Goal: Task Accomplishment & Management: Manage account settings

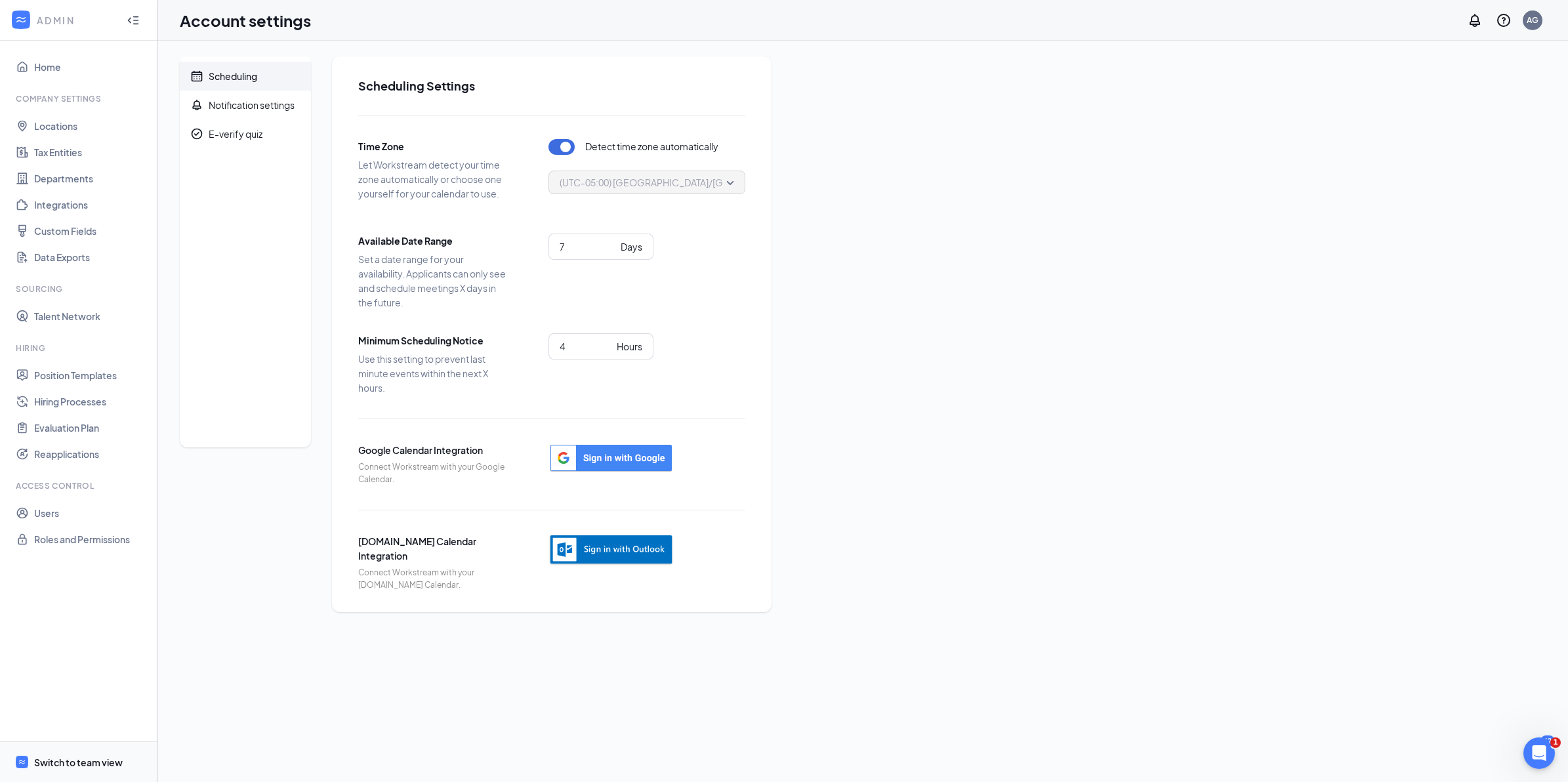
drag, startPoint x: 79, startPoint y: 755, endPoint x: 87, endPoint y: 743, distance: 14.4
click at [79, 755] on span "Switch to team view" at bounding box center [90, 762] width 112 height 40
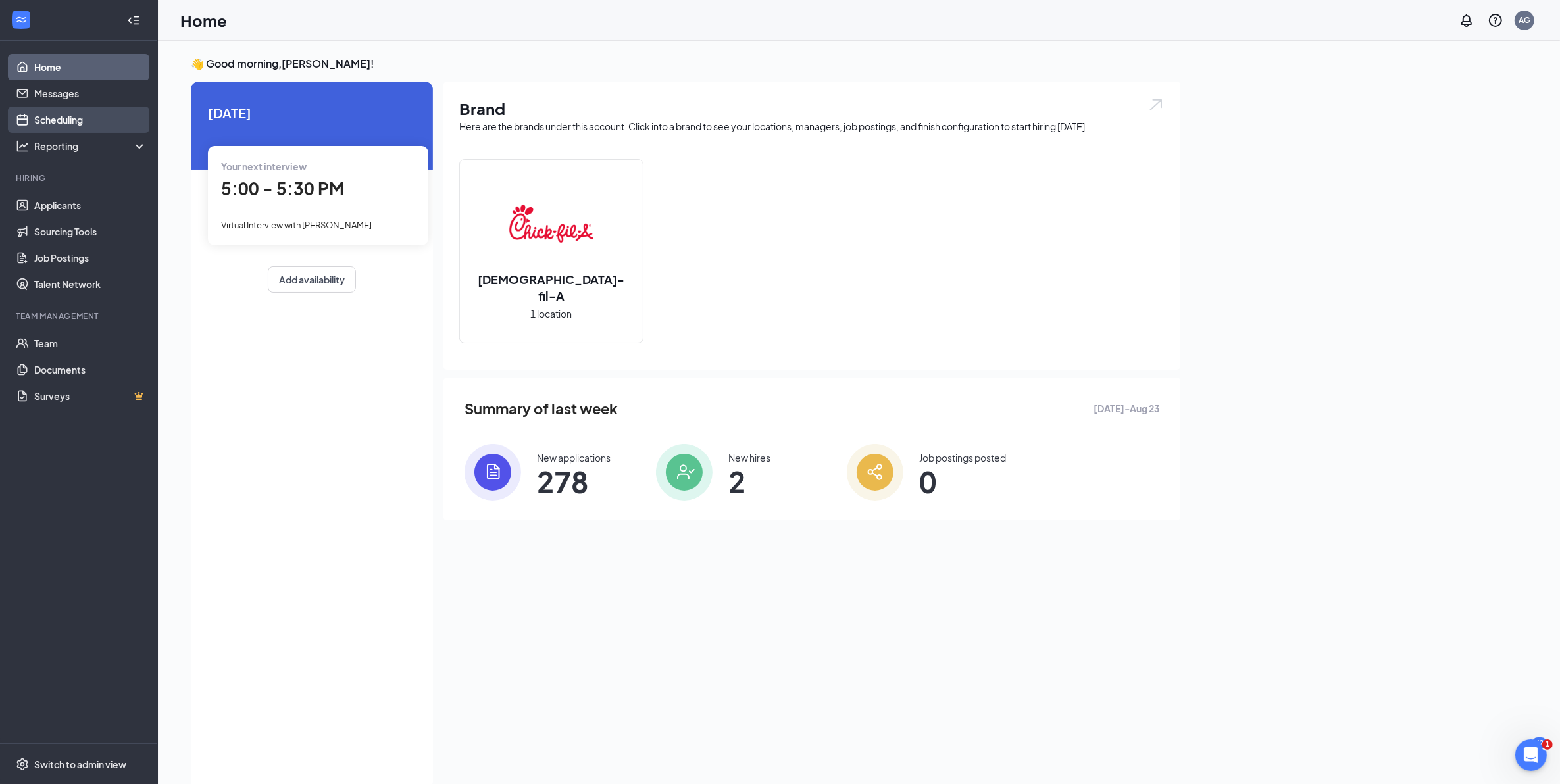
click at [76, 116] on link "Scheduling" at bounding box center [90, 119] width 112 height 26
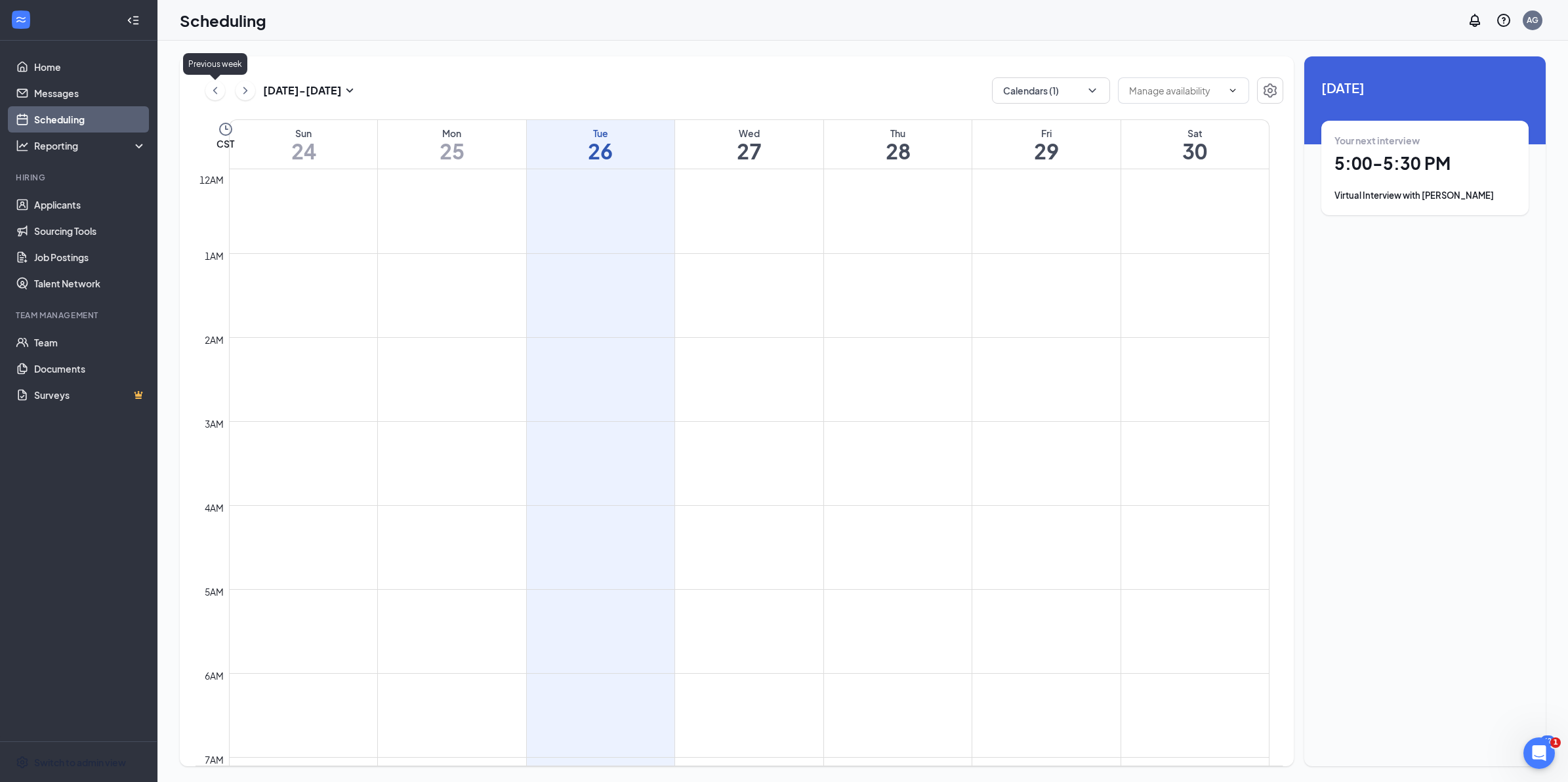
click at [206, 83] on div "[DATE] - [DATE]" at bounding box center [282, 90] width 152 height 26
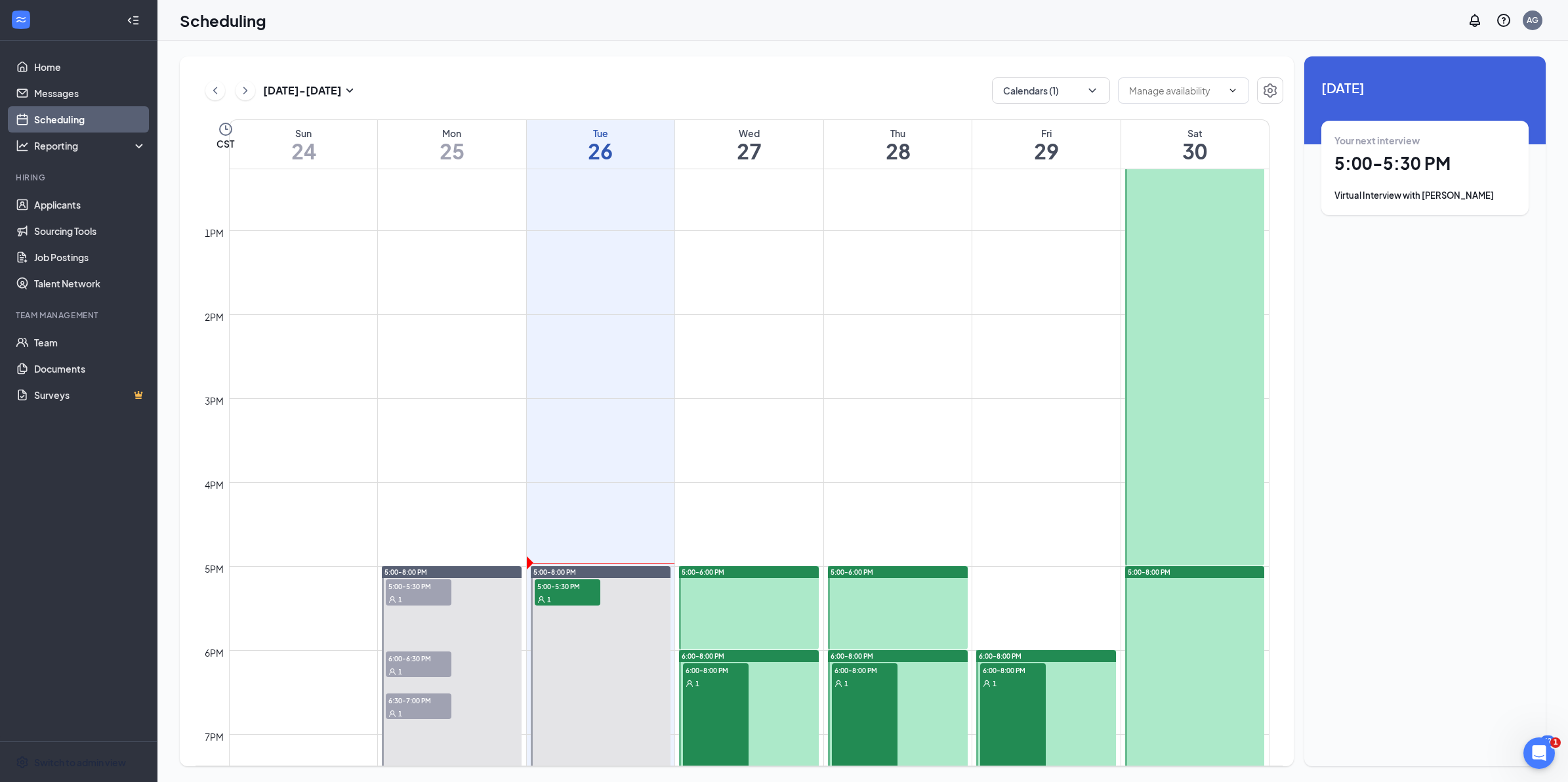
scroll to position [1193, 0]
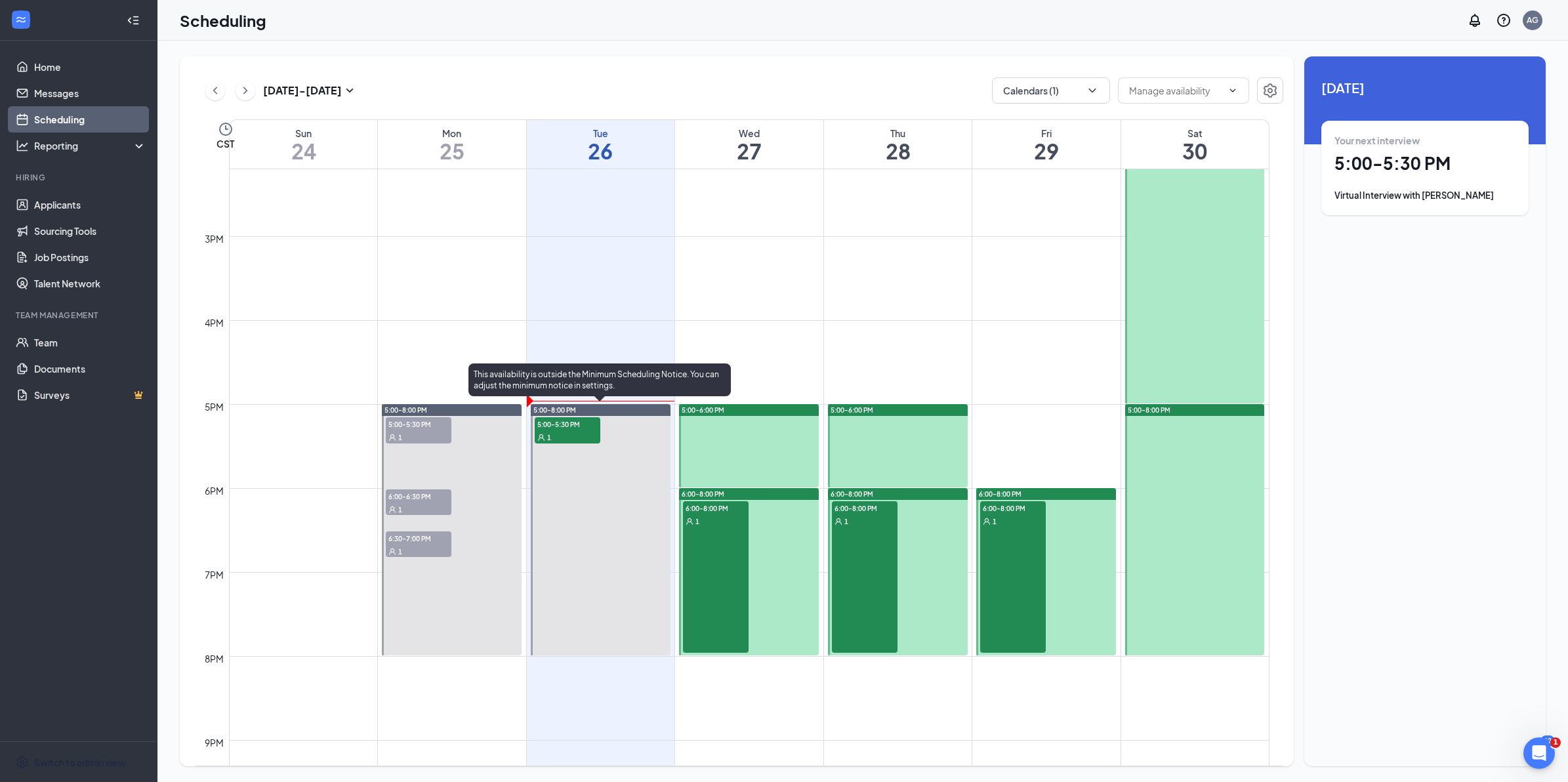
click at [575, 416] on div "5:00-5:30 PM 1" at bounding box center [567, 430] width 68 height 29
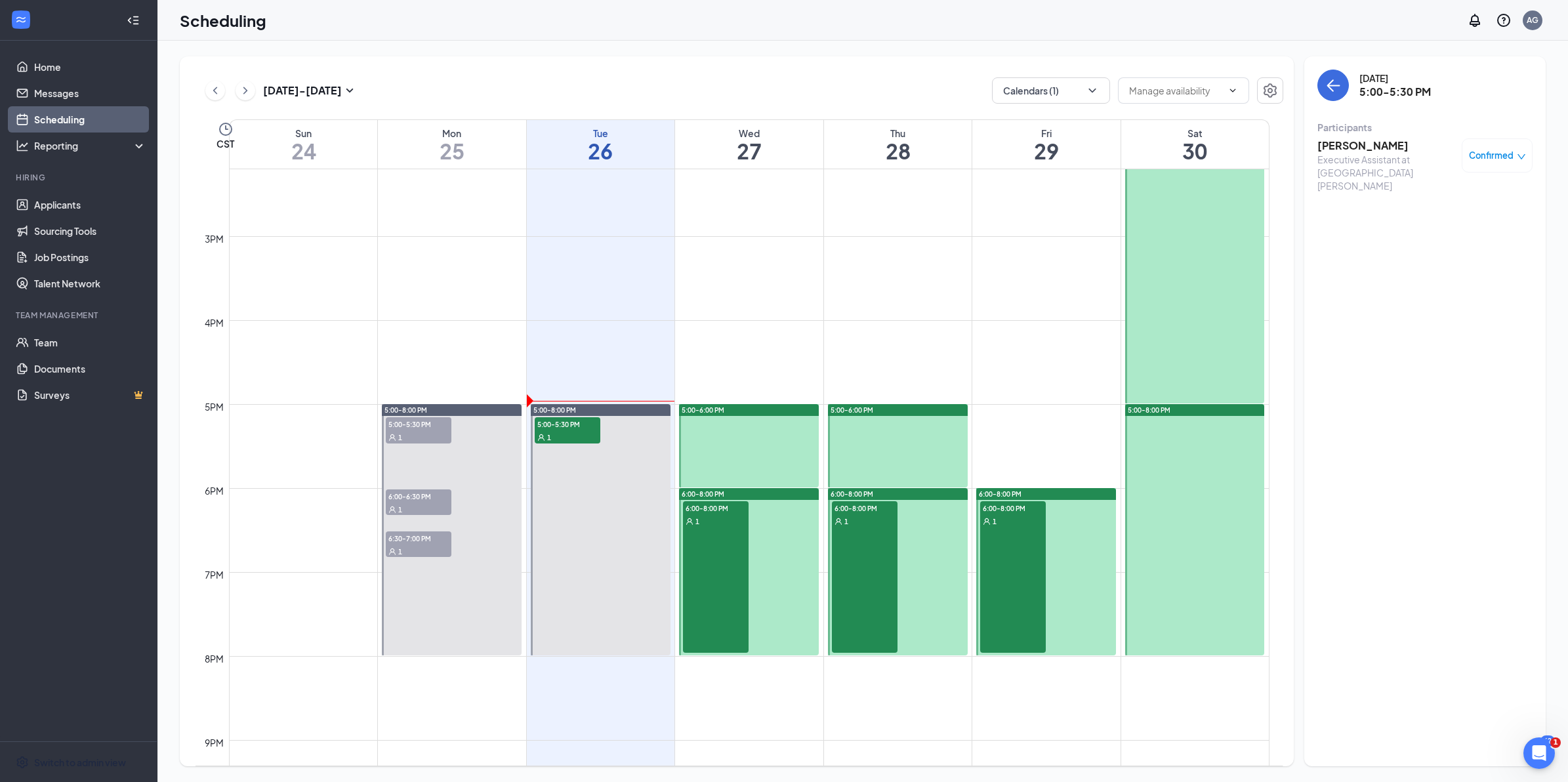
click at [1348, 139] on h3 "[PERSON_NAME]" at bounding box center [1386, 146] width 138 height 15
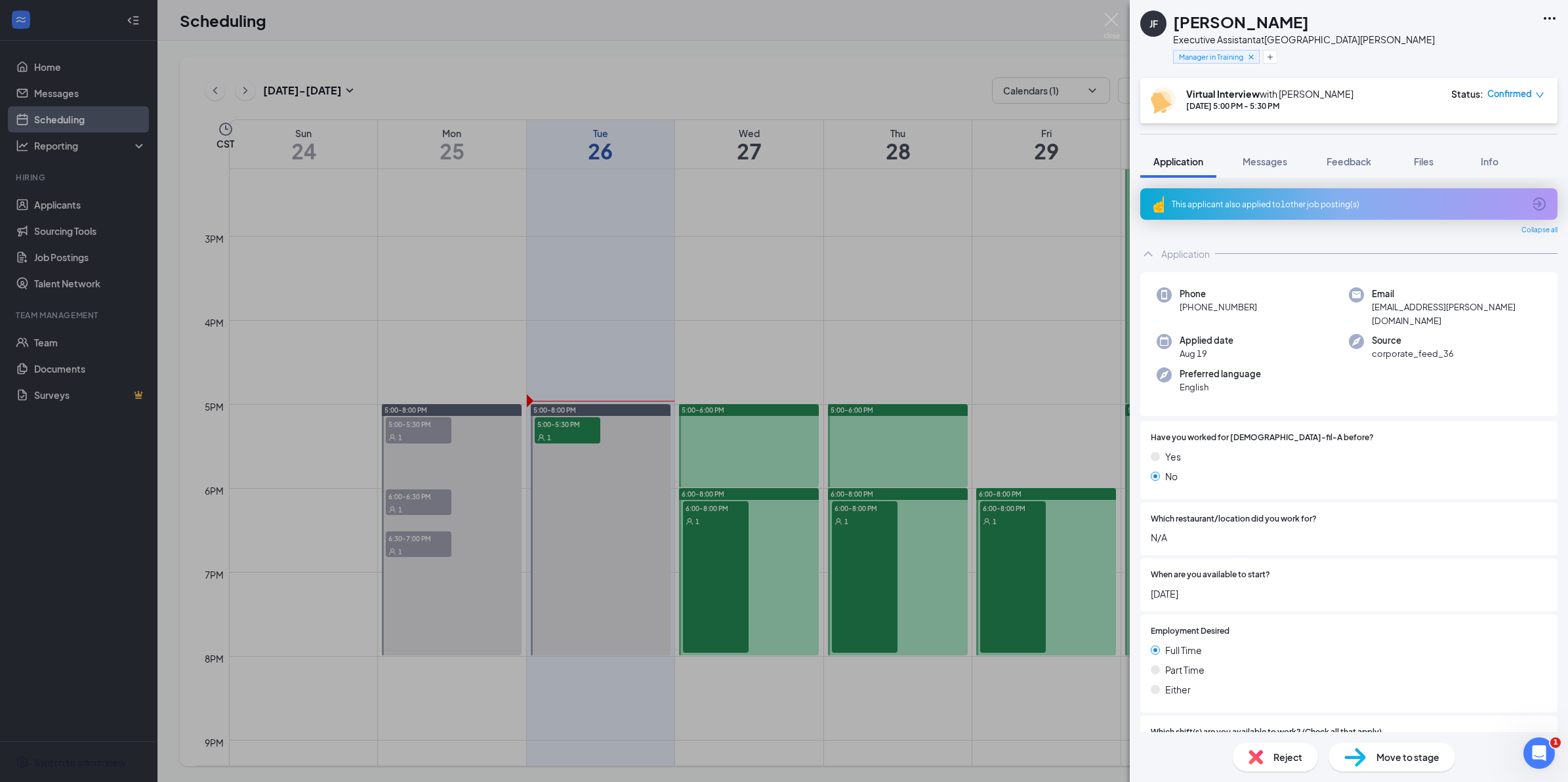
click at [1306, 197] on div "This applicant also applied to 1 other job posting(s)" at bounding box center [1348, 204] width 417 height 31
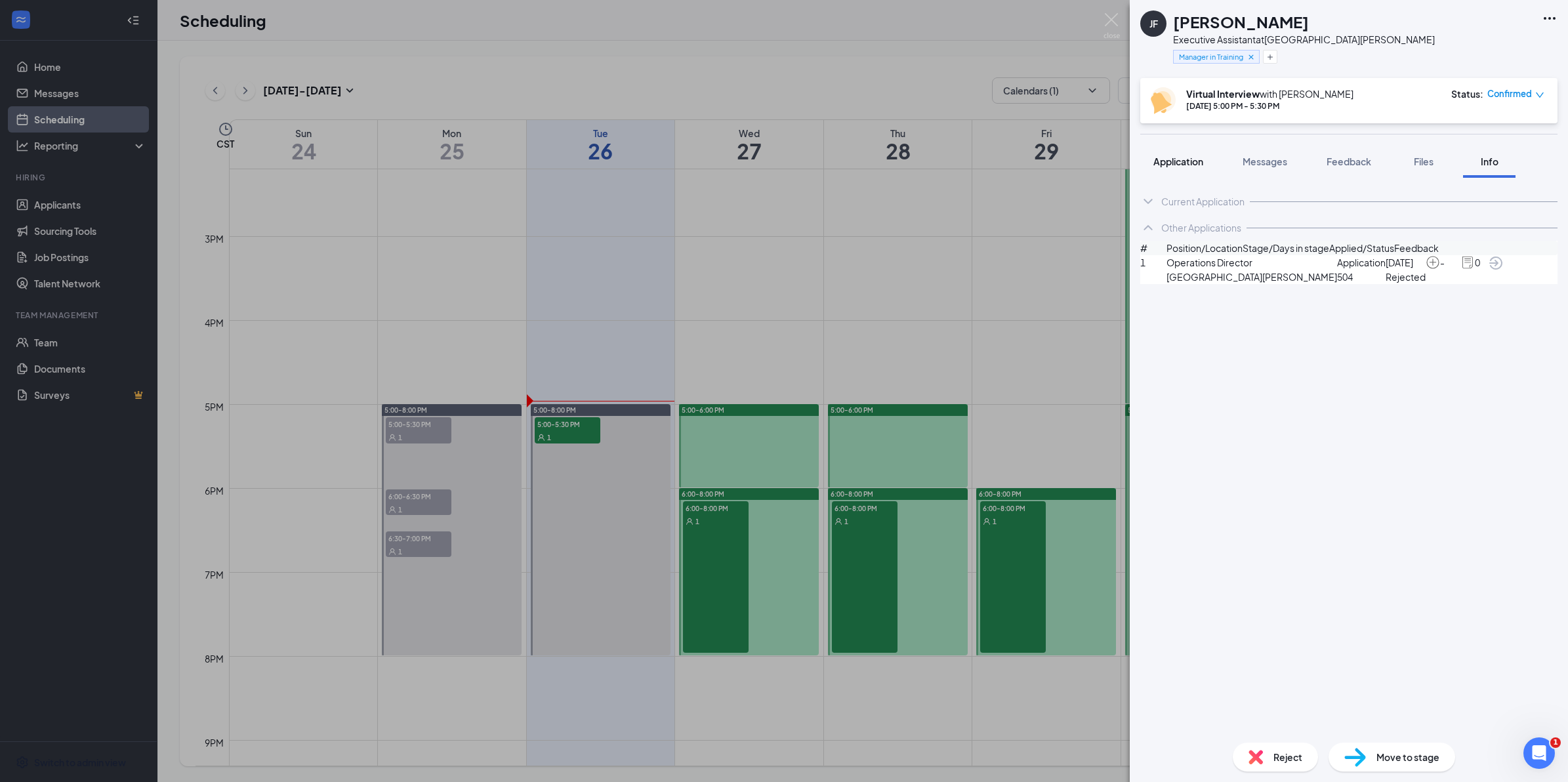
click at [1182, 166] on span "Application" at bounding box center [1178, 162] width 50 height 12
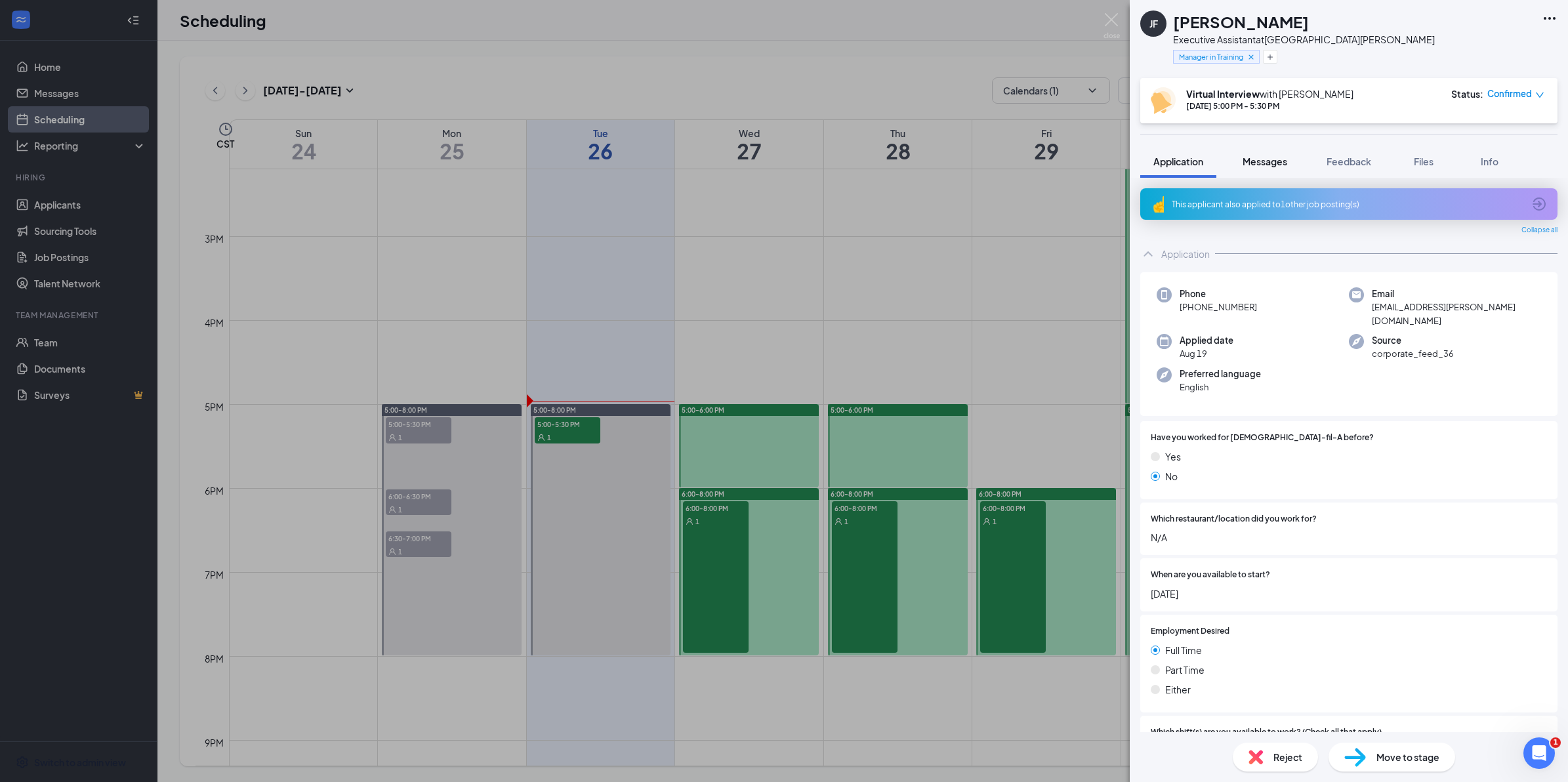
click at [1243, 158] on button "Messages" at bounding box center [1265, 161] width 71 height 33
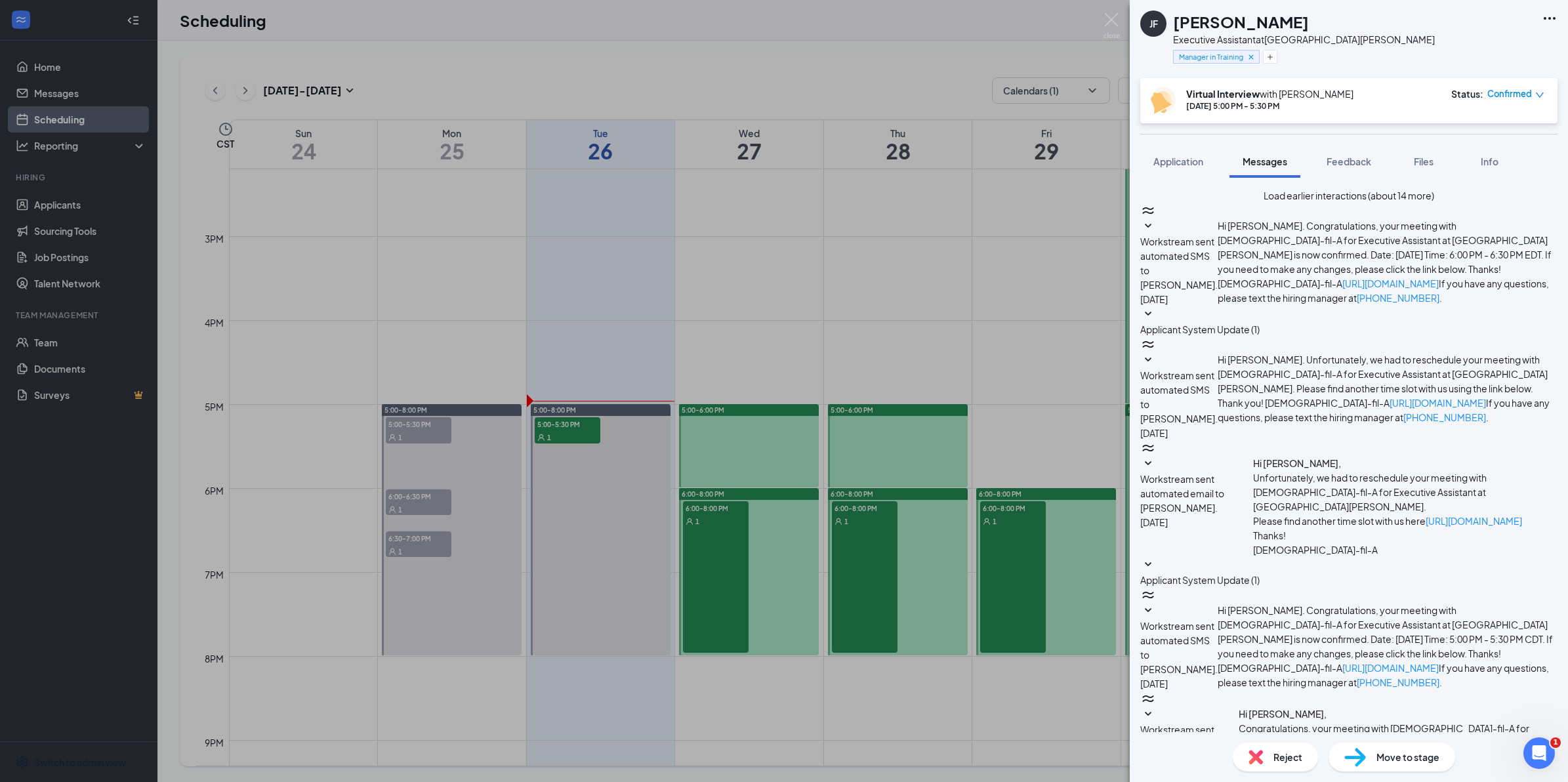
scroll to position [530, 0]
drag, startPoint x: 1181, startPoint y: 153, endPoint x: 1224, endPoint y: 186, distance: 54.2
click at [1181, 153] on button "Application" at bounding box center [1178, 161] width 76 height 33
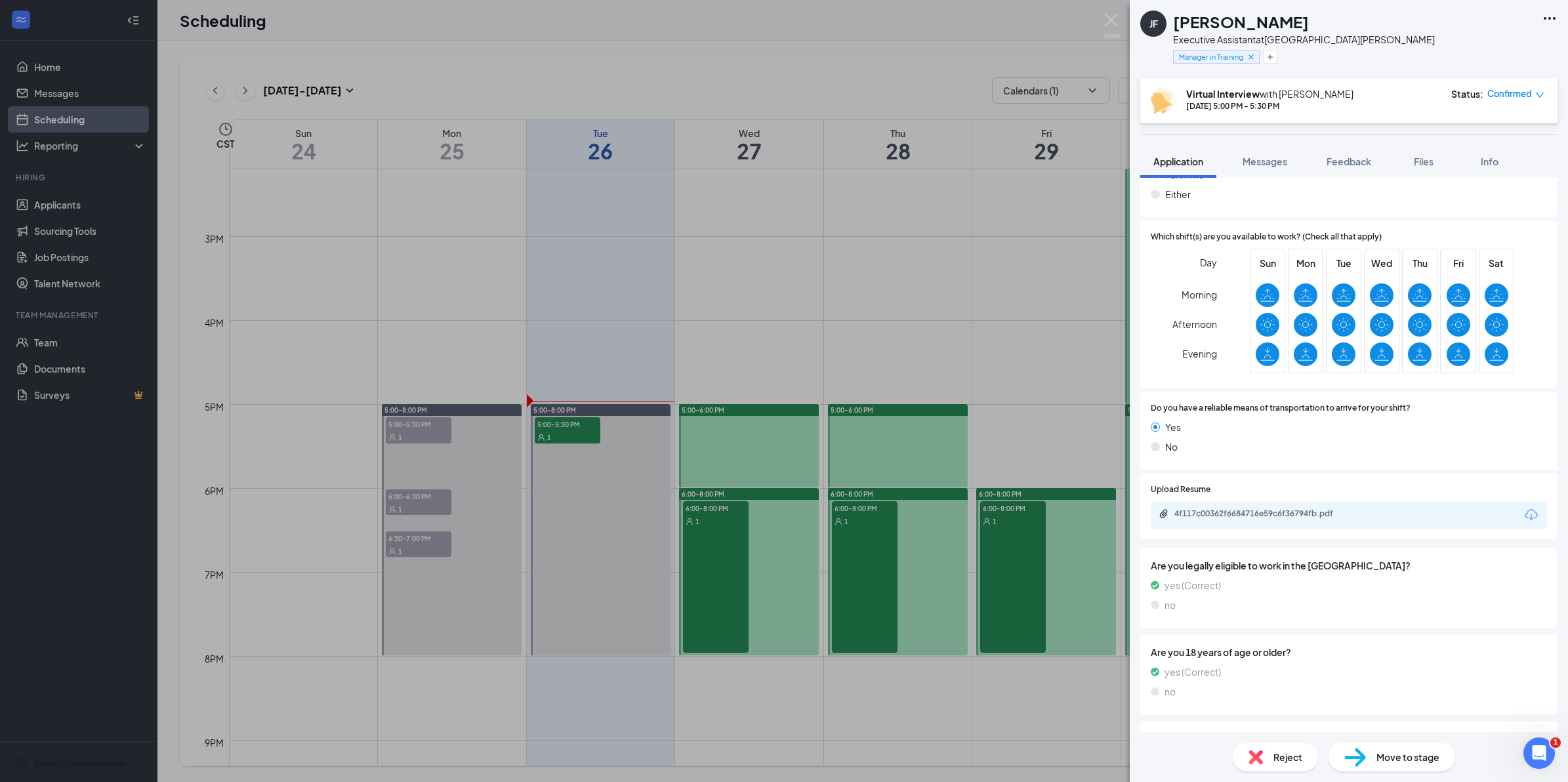
scroll to position [524, 0]
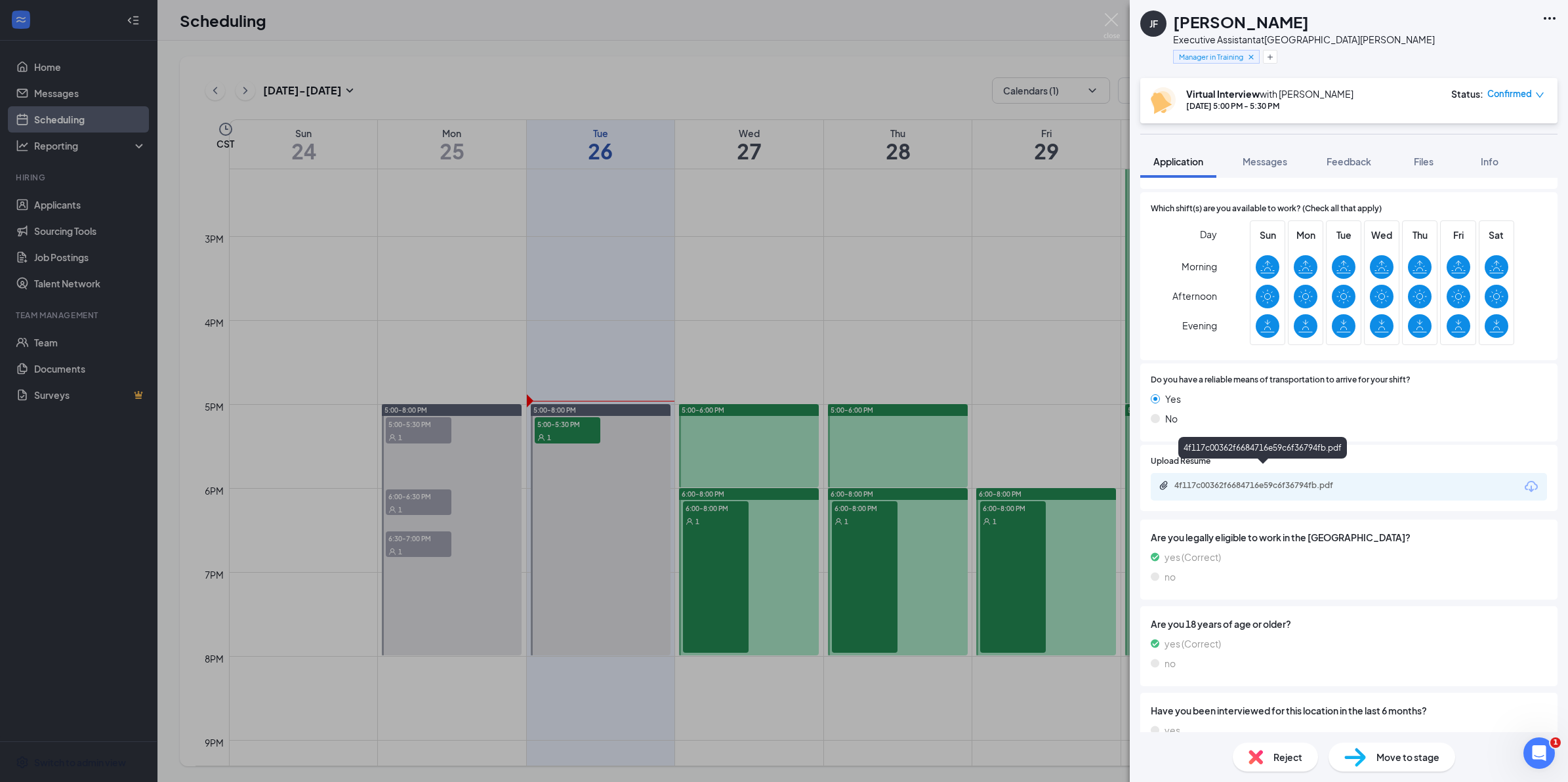
click at [1161, 480] on icon "Paperclip" at bounding box center [1163, 485] width 11 height 11
click at [1264, 146] on button "Messages" at bounding box center [1265, 161] width 71 height 33
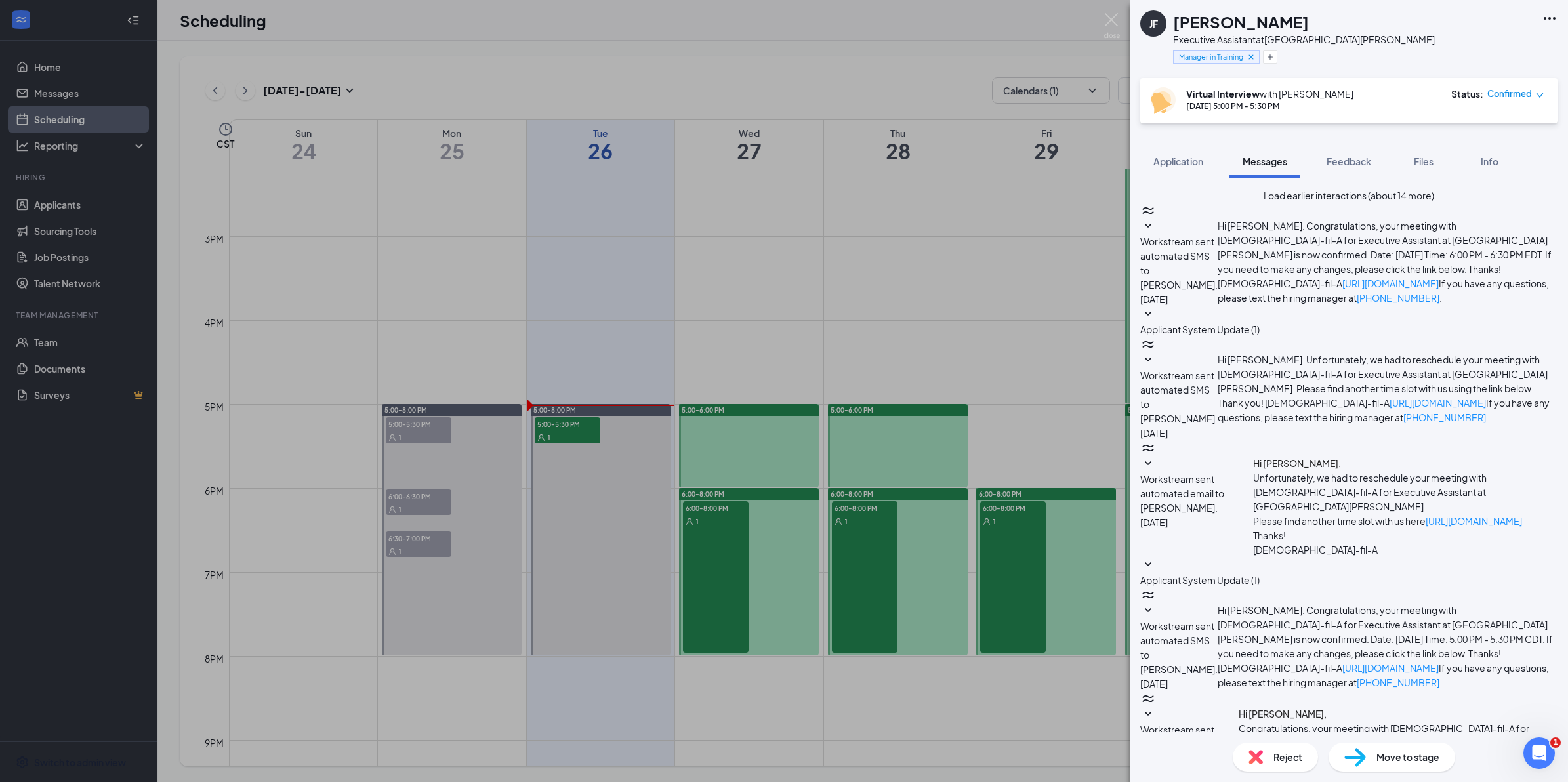
scroll to position [530, 0]
click at [427, 238] on div "[PERSON_NAME] Executive Assistant at [GEOGRAPHIC_DATA][PERSON_NAME] Manager in …" at bounding box center [784, 391] width 1568 height 782
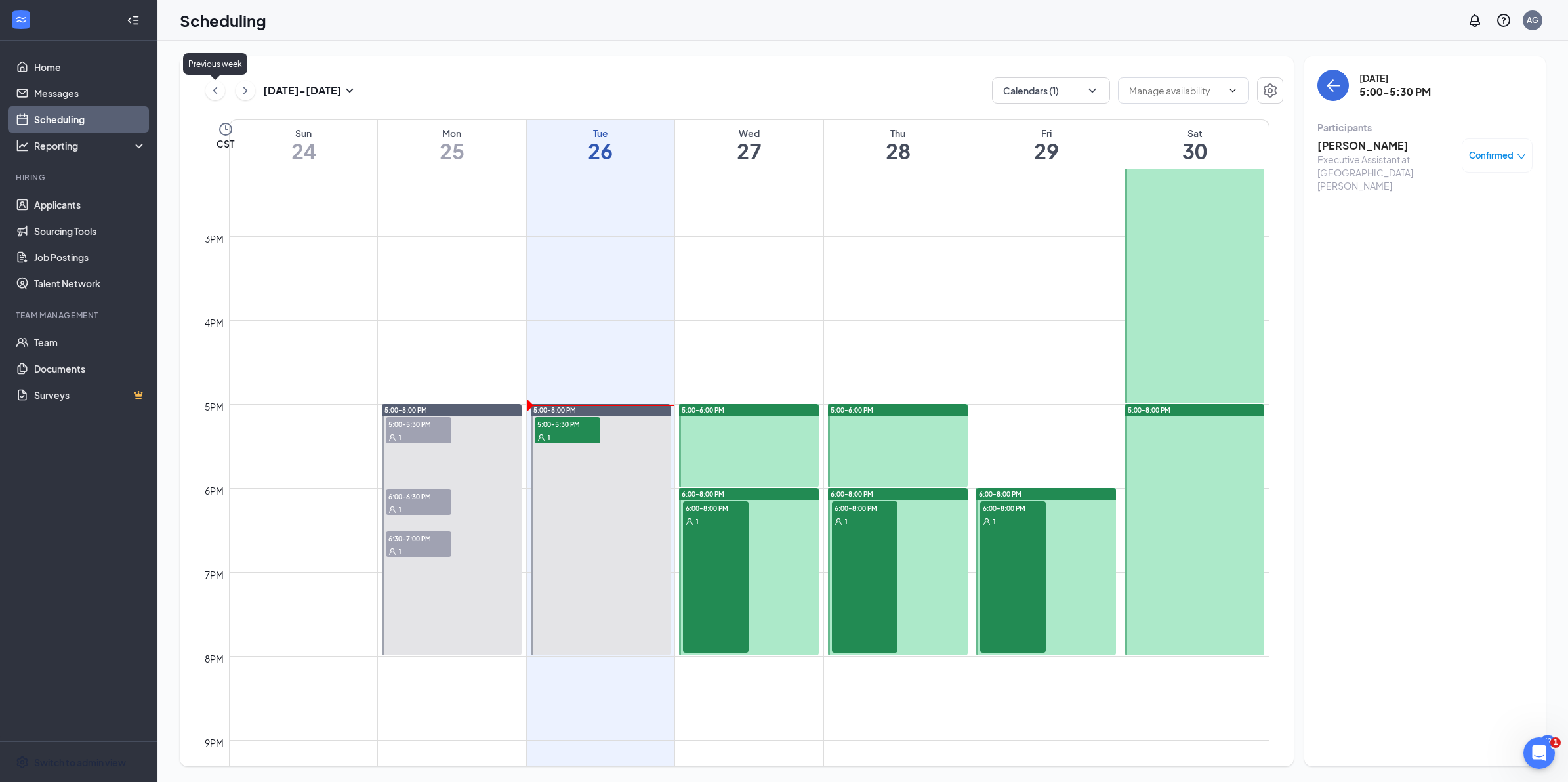
click at [213, 87] on icon "ChevronLeft" at bounding box center [215, 91] width 13 height 16
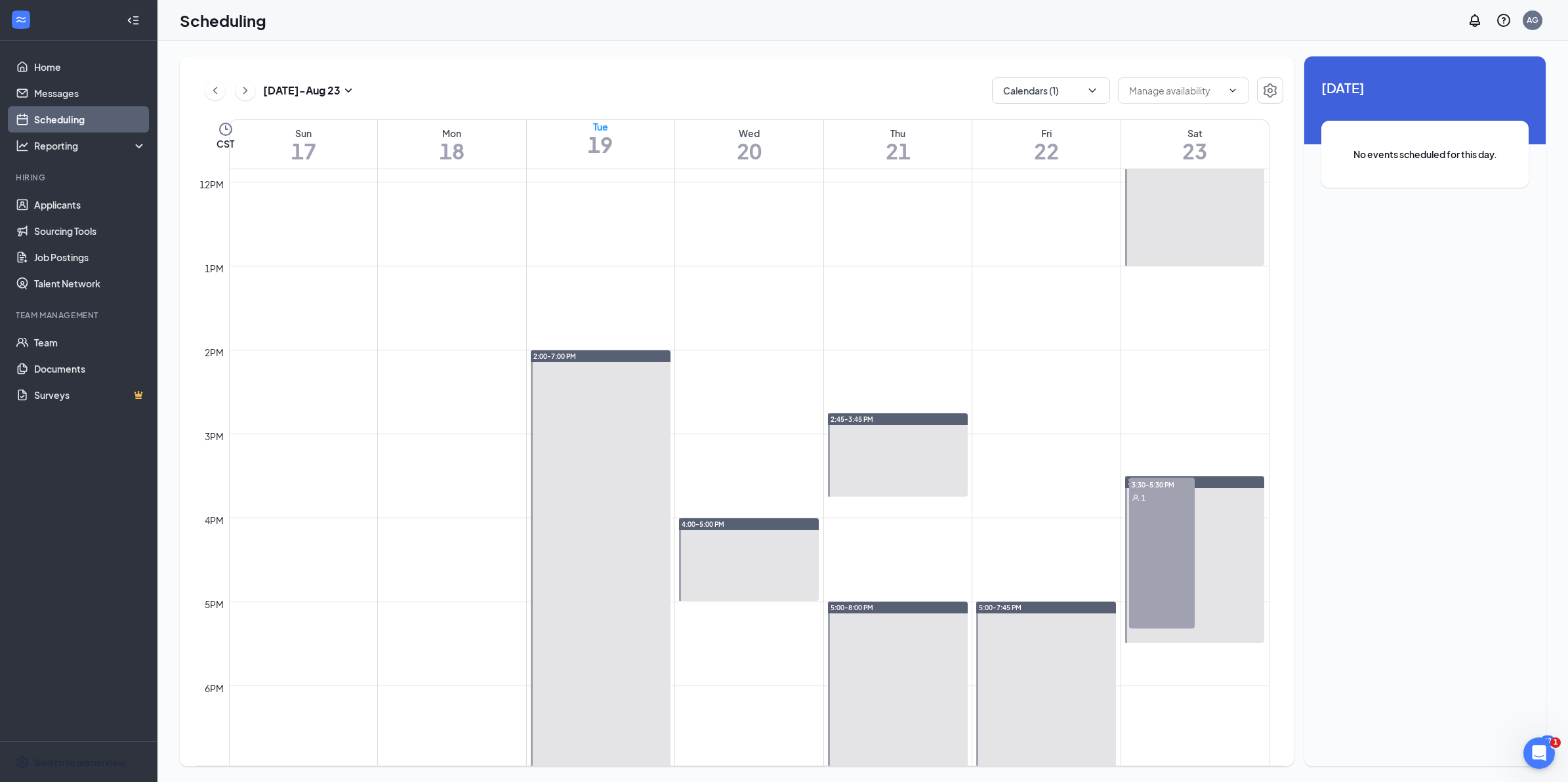
scroll to position [1026, 0]
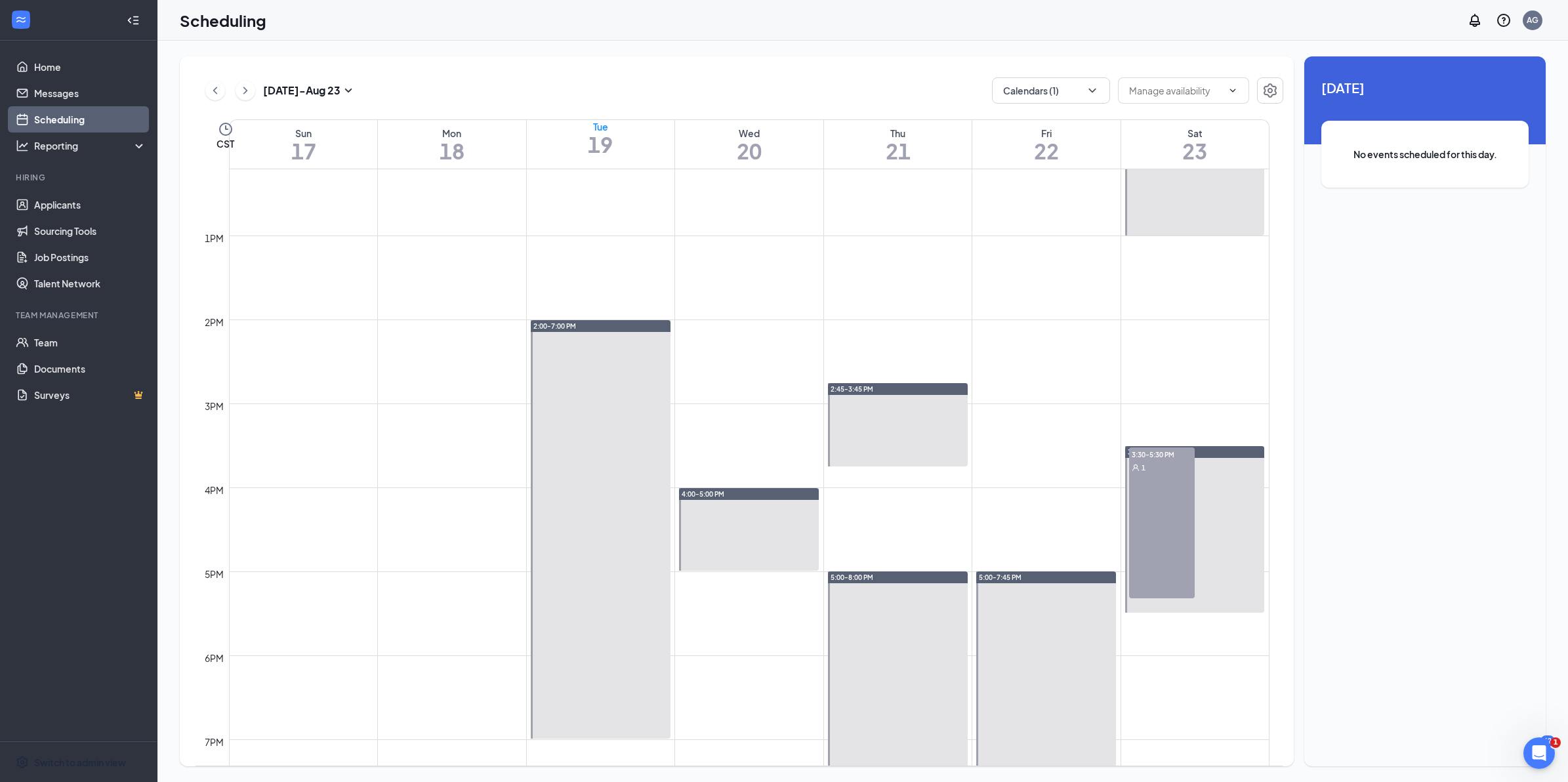
click at [717, 511] on span "4:00-4:30 PM" at bounding box center [712, 507] width 65 height 13
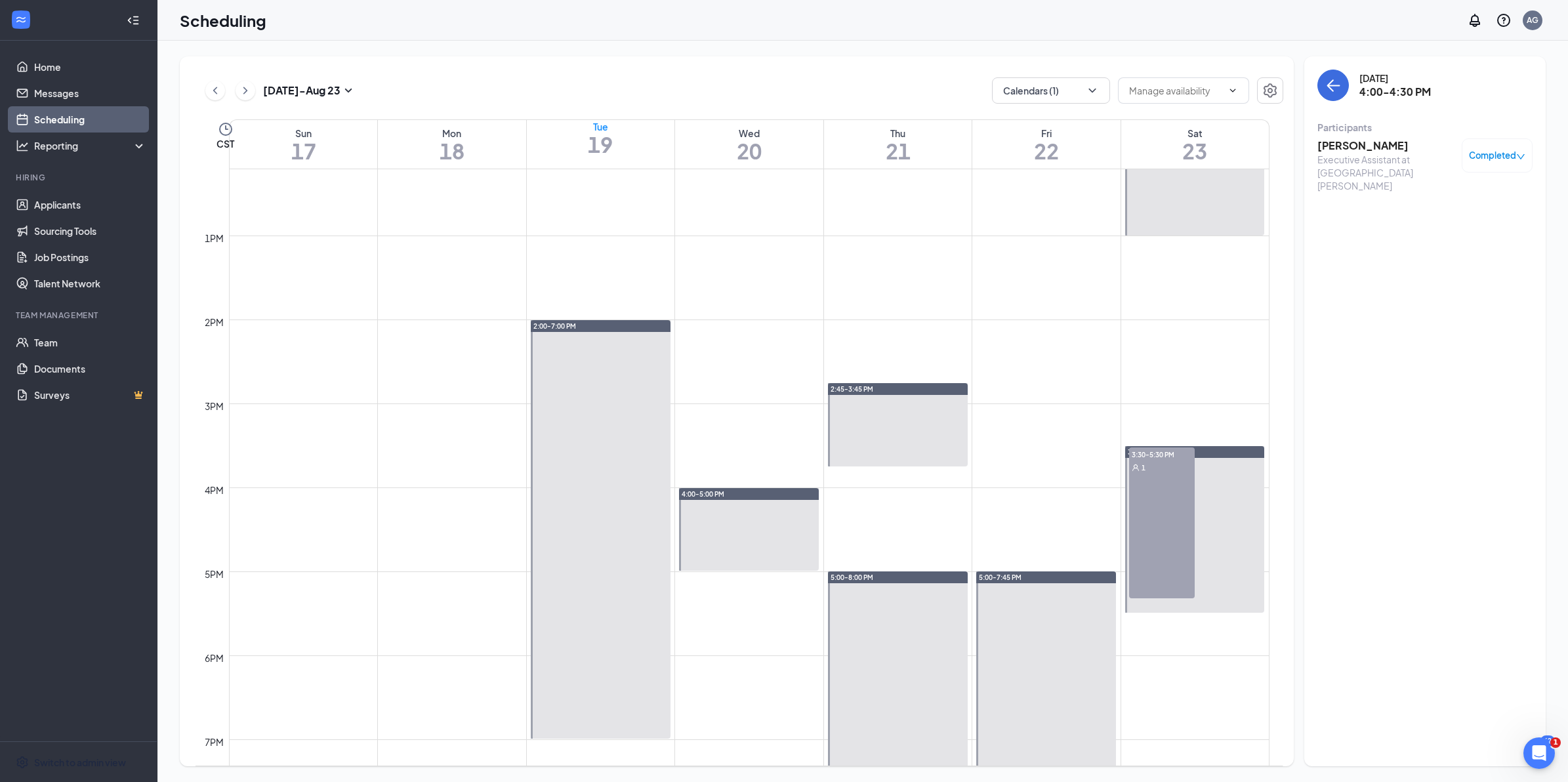
click at [1361, 142] on h3 "[PERSON_NAME]" at bounding box center [1386, 146] width 138 height 15
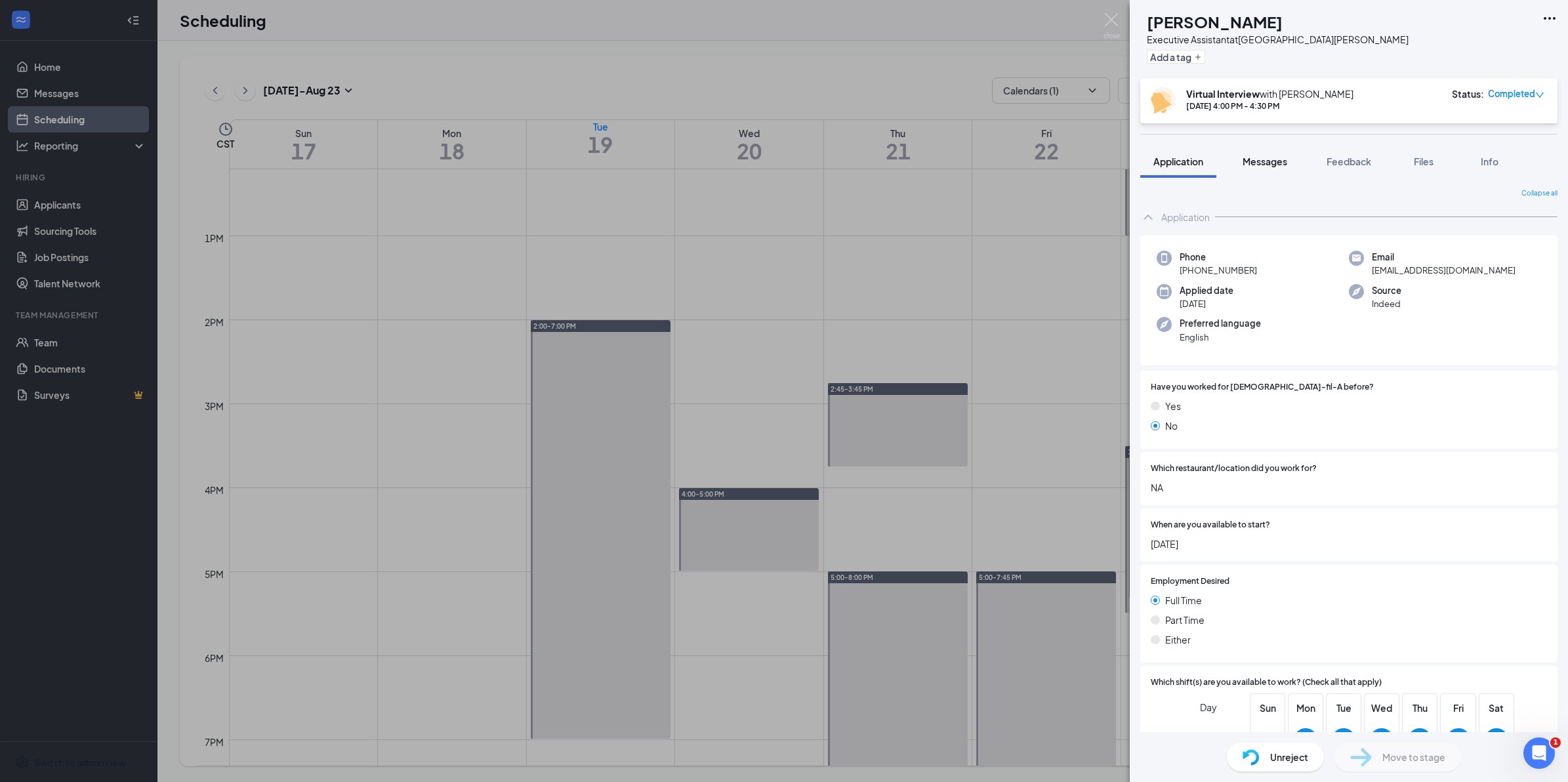
click at [1271, 162] on span "Messages" at bounding box center [1264, 162] width 45 height 12
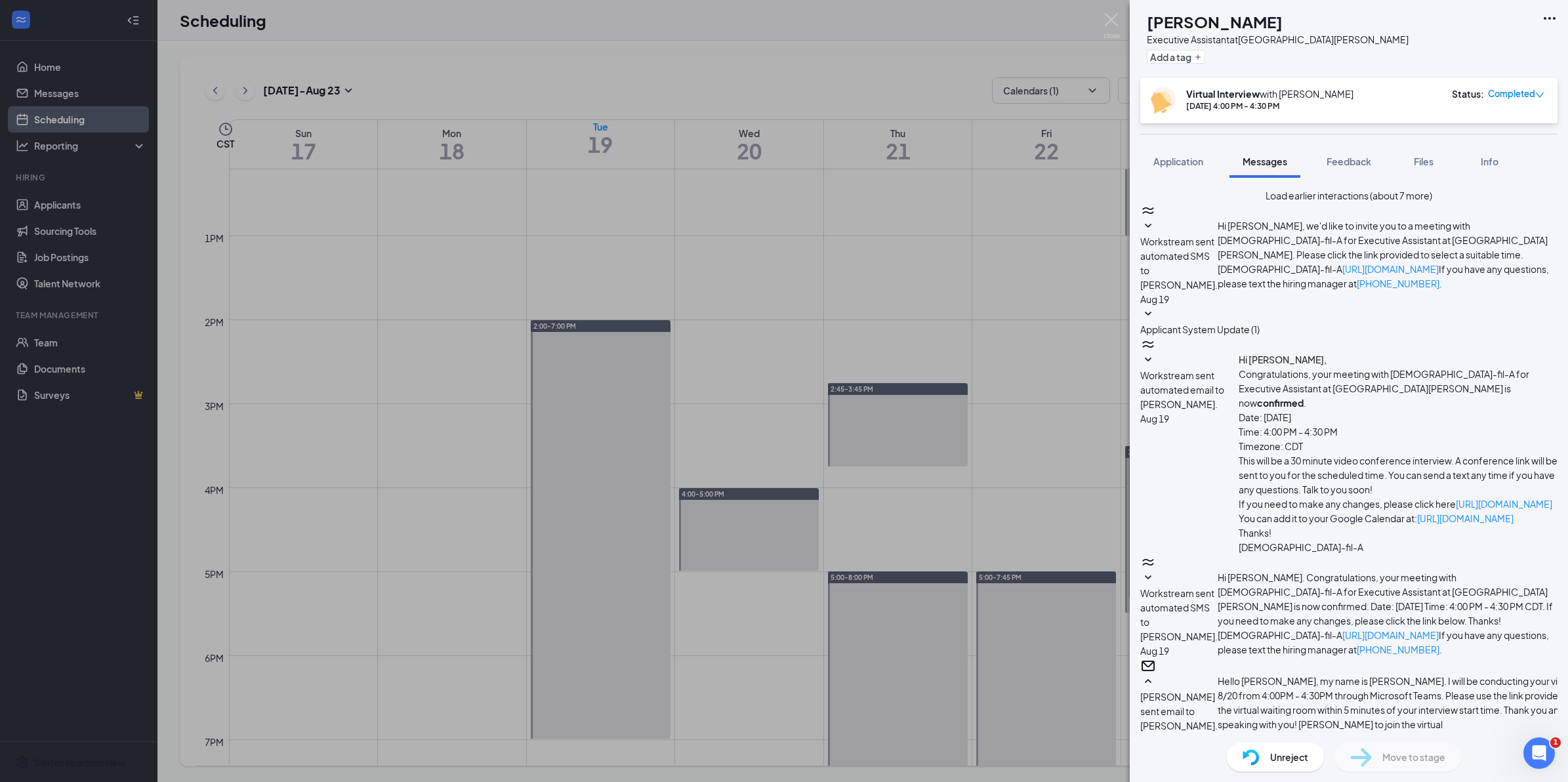
scroll to position [582, 0]
click at [792, 280] on div "[PERSON_NAME] Executive Assistant at [GEOGRAPHIC_DATA][PERSON_NAME] Add a tag V…" at bounding box center [784, 391] width 1568 height 782
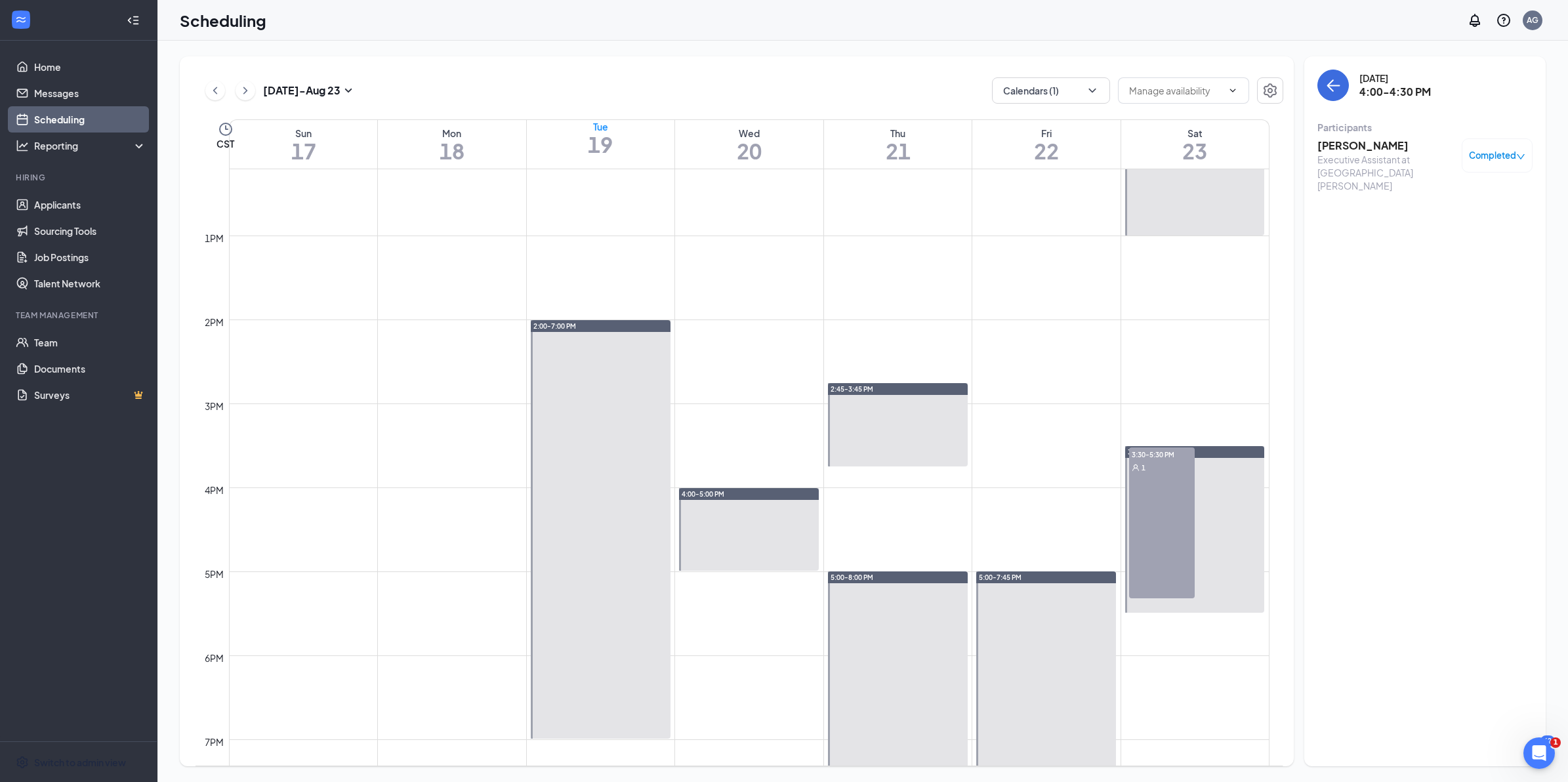
click at [716, 538] on span "4:30-5:00 PM" at bounding box center [712, 542] width 65 height 13
click at [1372, 141] on h3 "[PERSON_NAME]" at bounding box center [1386, 146] width 138 height 15
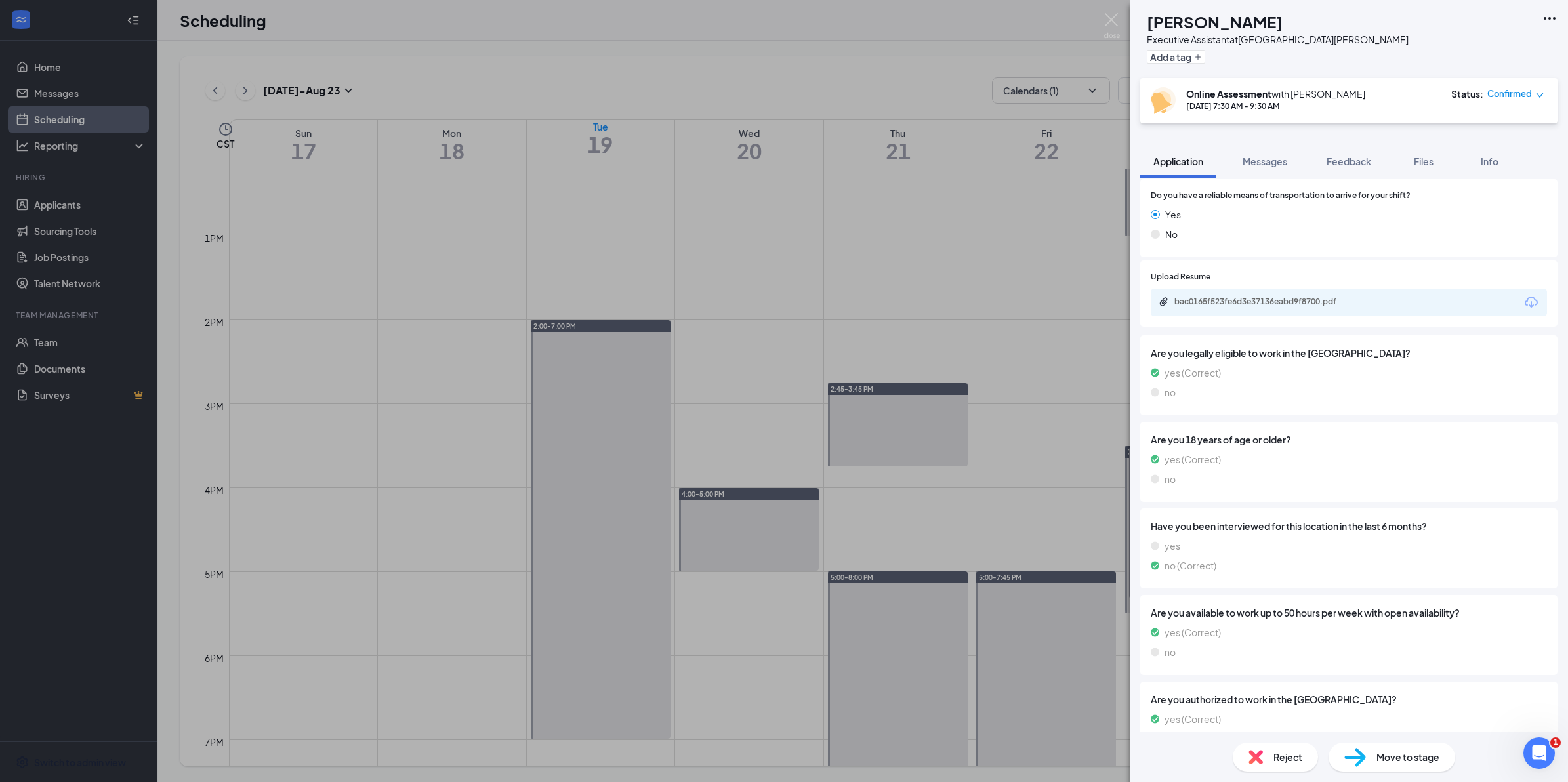
scroll to position [668, 0]
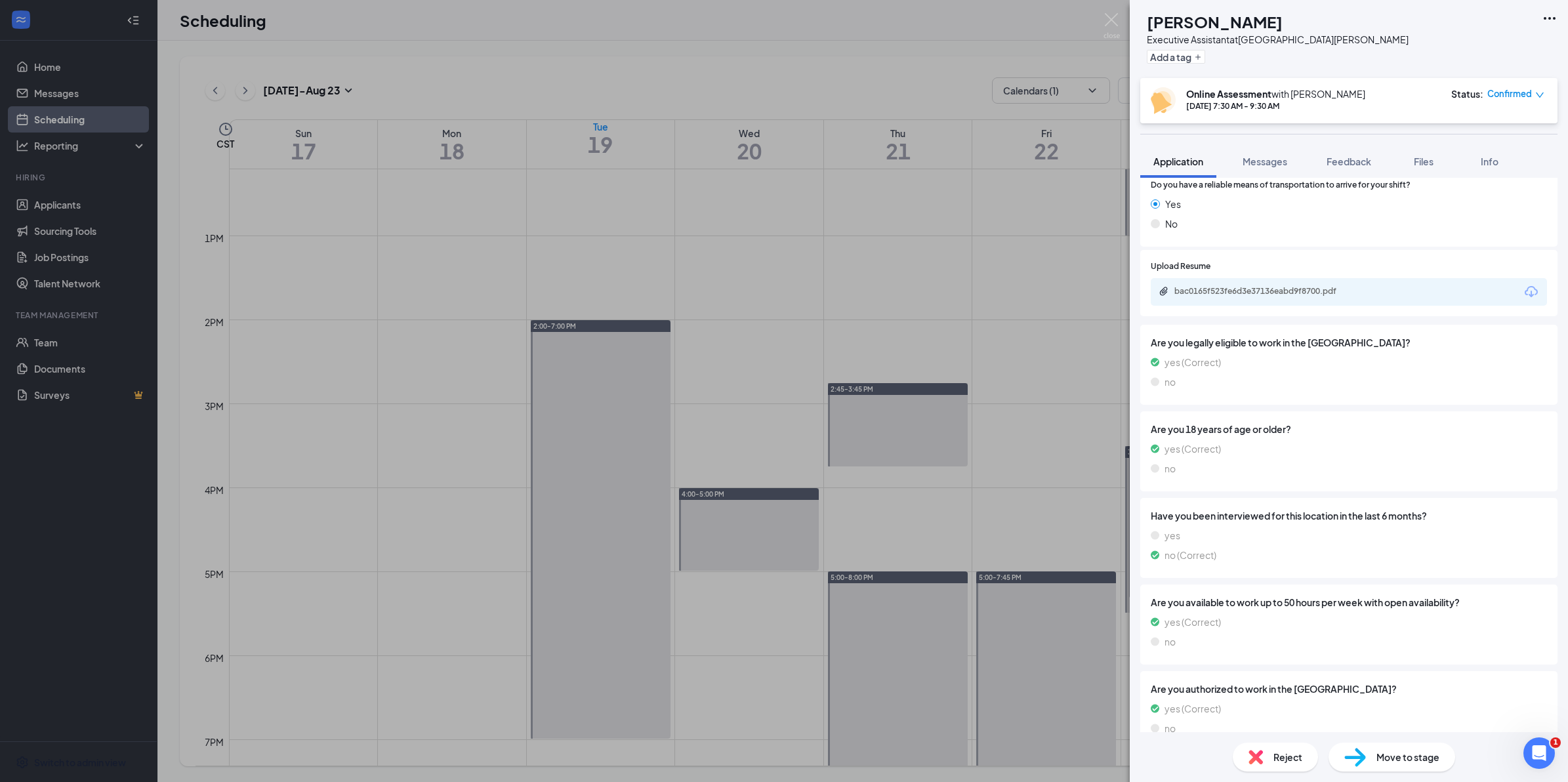
click at [1304, 283] on div "bac0165f523fe6d3e37136eabd9f8700.pdf" at bounding box center [1349, 292] width 397 height 27
click at [1304, 287] on div "bac0165f523fe6d3e37136eabd9f8700.pdf" at bounding box center [1266, 291] width 184 height 11
click at [752, 526] on div "[PERSON_NAME] Executive Assistant at [GEOGRAPHIC_DATA][PERSON_NAME] Add a tag O…" at bounding box center [784, 391] width 1568 height 782
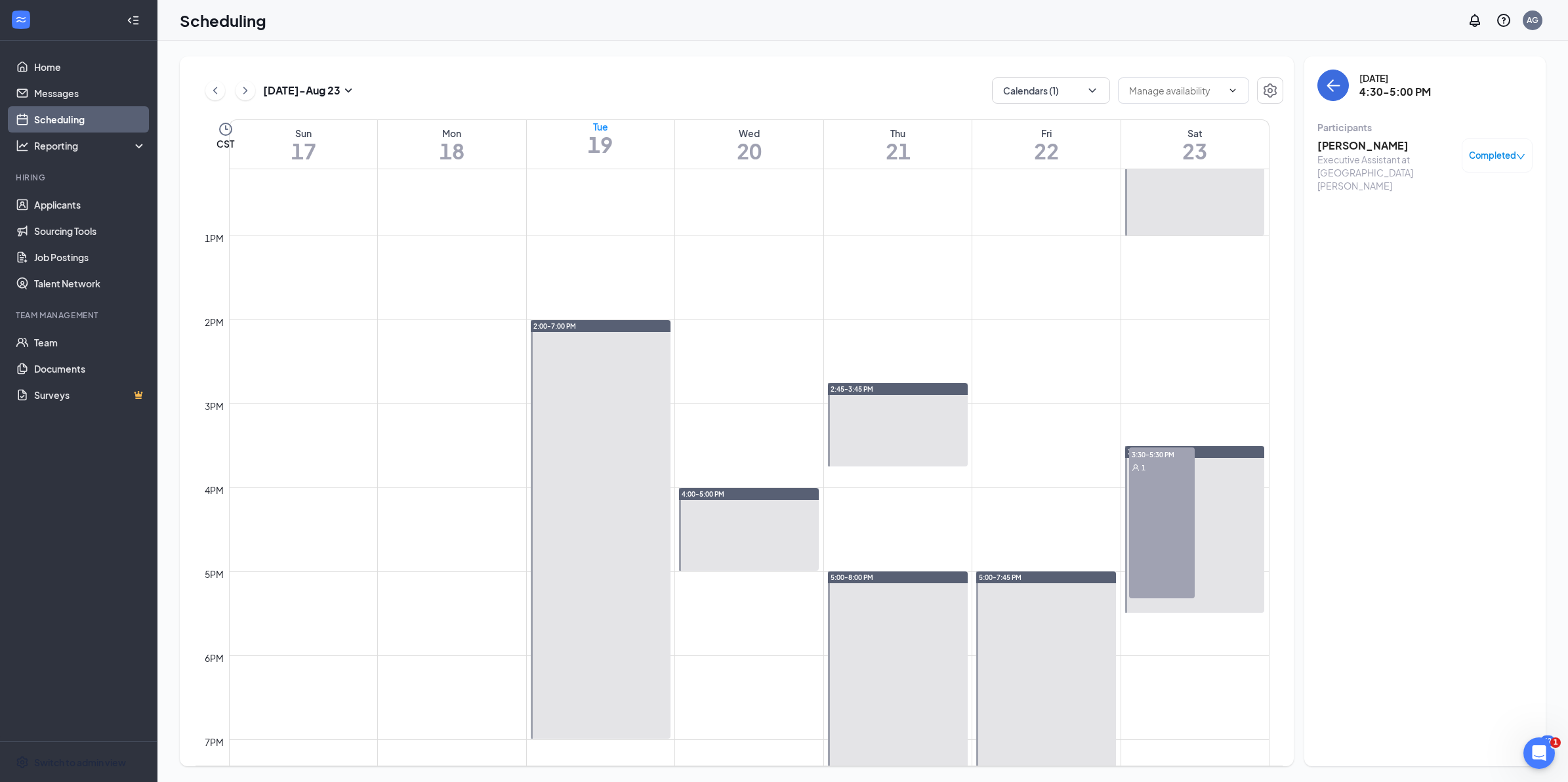
click at [716, 538] on span "4:30-5:00 PM" at bounding box center [712, 542] width 65 height 13
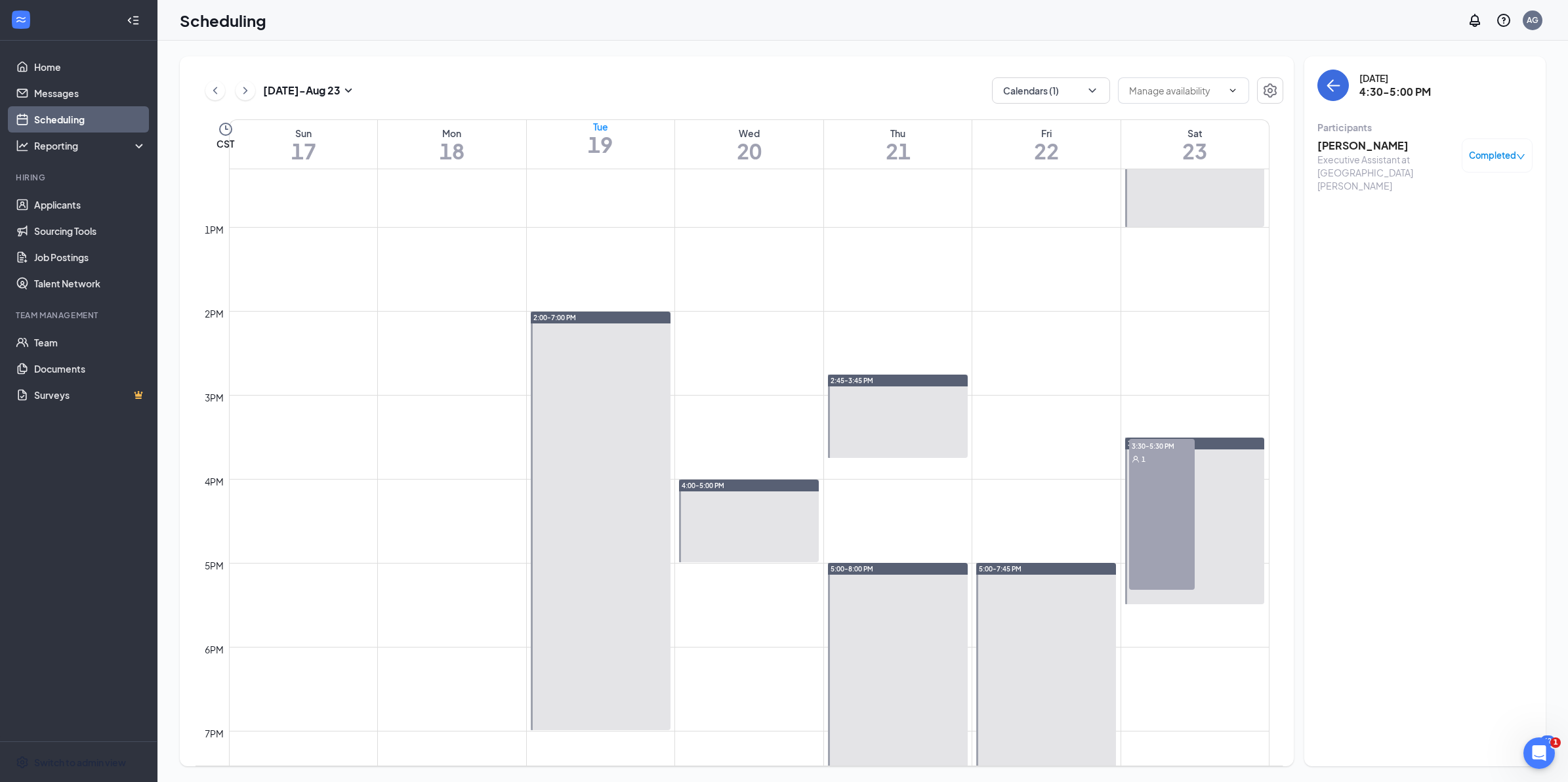
scroll to position [1038, 0]
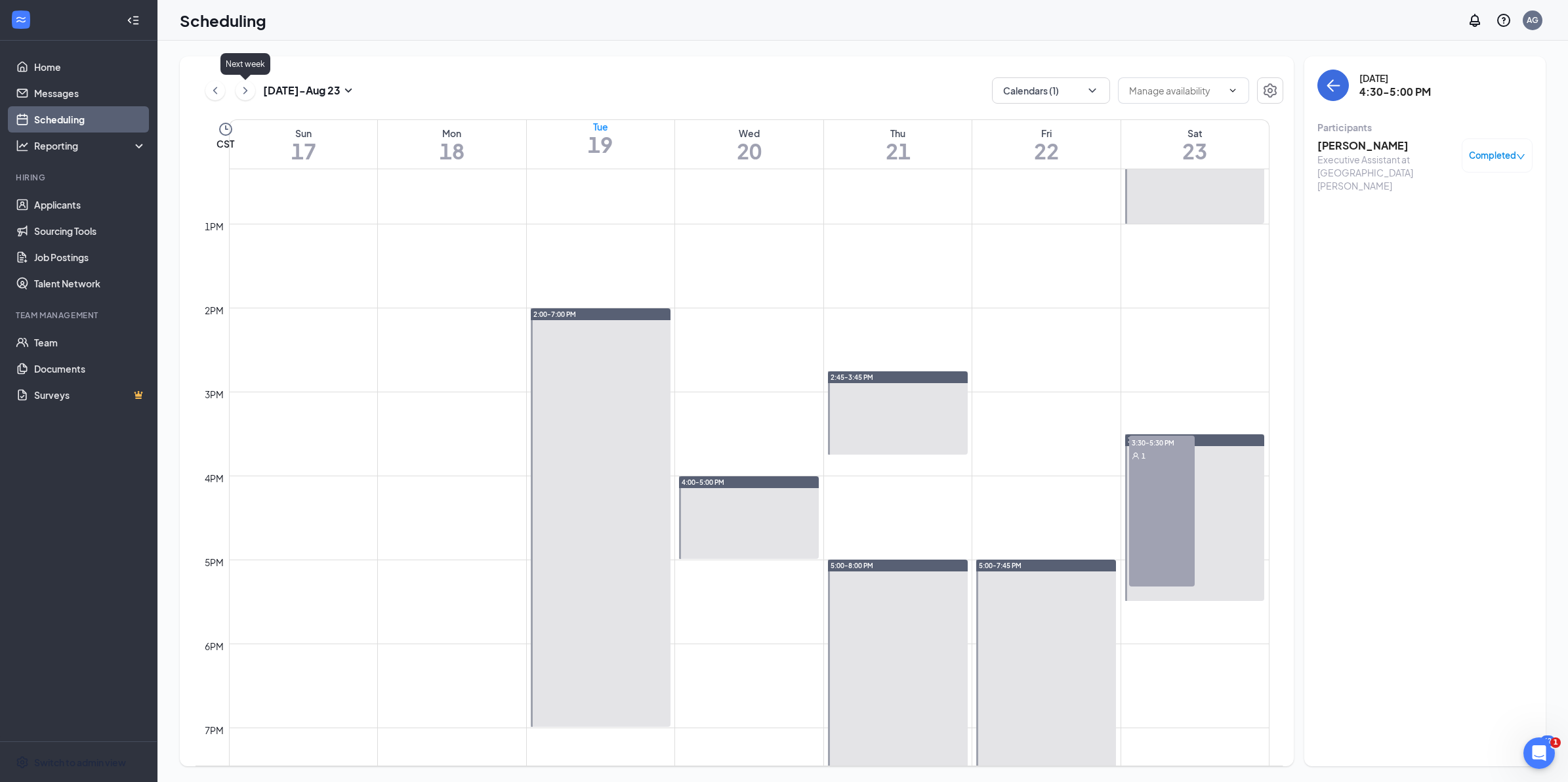
click at [245, 92] on icon "ChevronRight" at bounding box center [246, 90] width 4 height 7
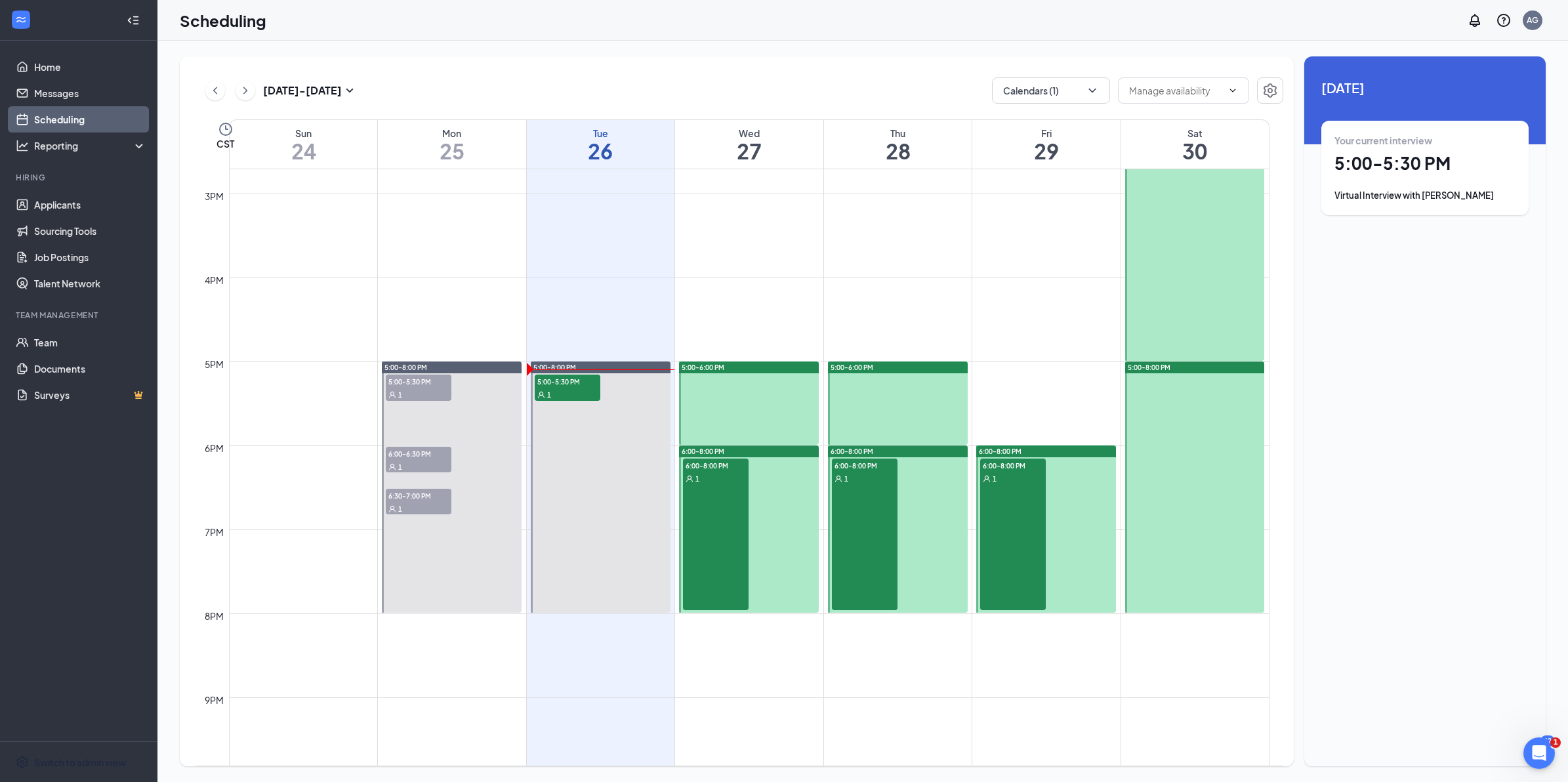
scroll to position [1267, 0]
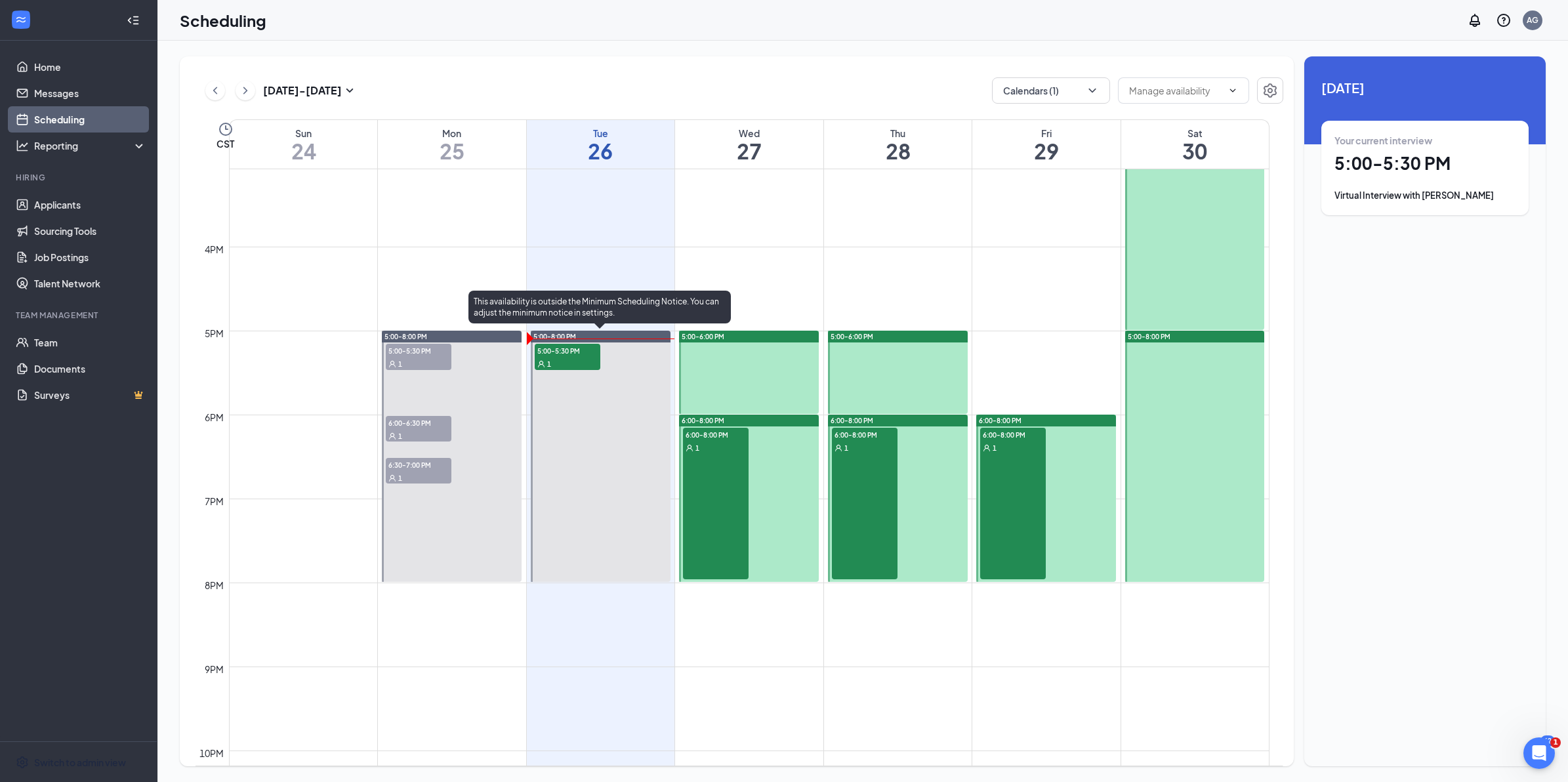
click at [561, 359] on div "1" at bounding box center [567, 364] width 65 height 13
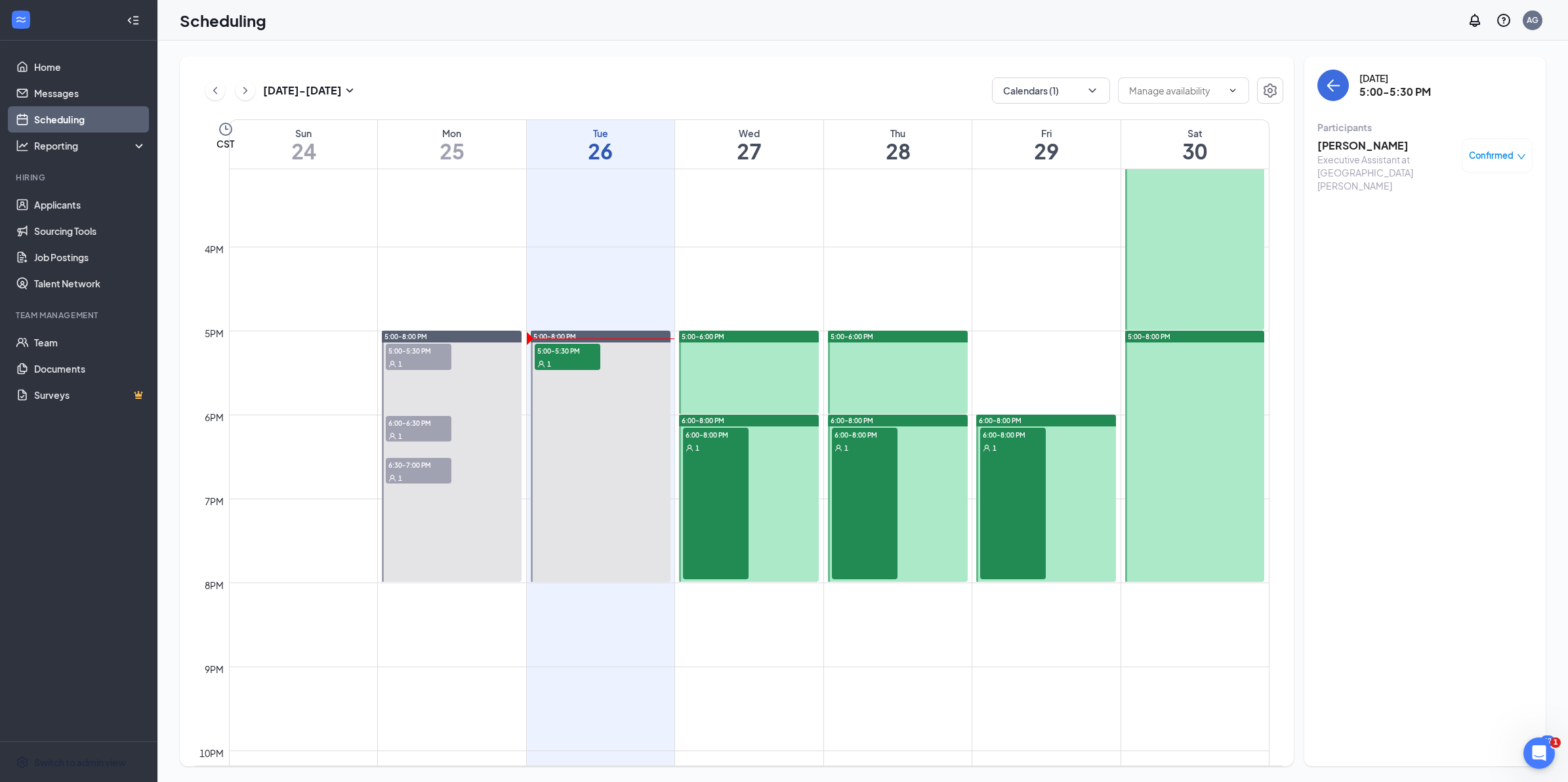
click at [1351, 136] on div "[PERSON_NAME] Executive Assistant at [GEOGRAPHIC_DATA][PERSON_NAME] Confirmed" at bounding box center [1424, 165] width 215 height 63
click at [1355, 140] on h3 "[PERSON_NAME]" at bounding box center [1386, 146] width 138 height 15
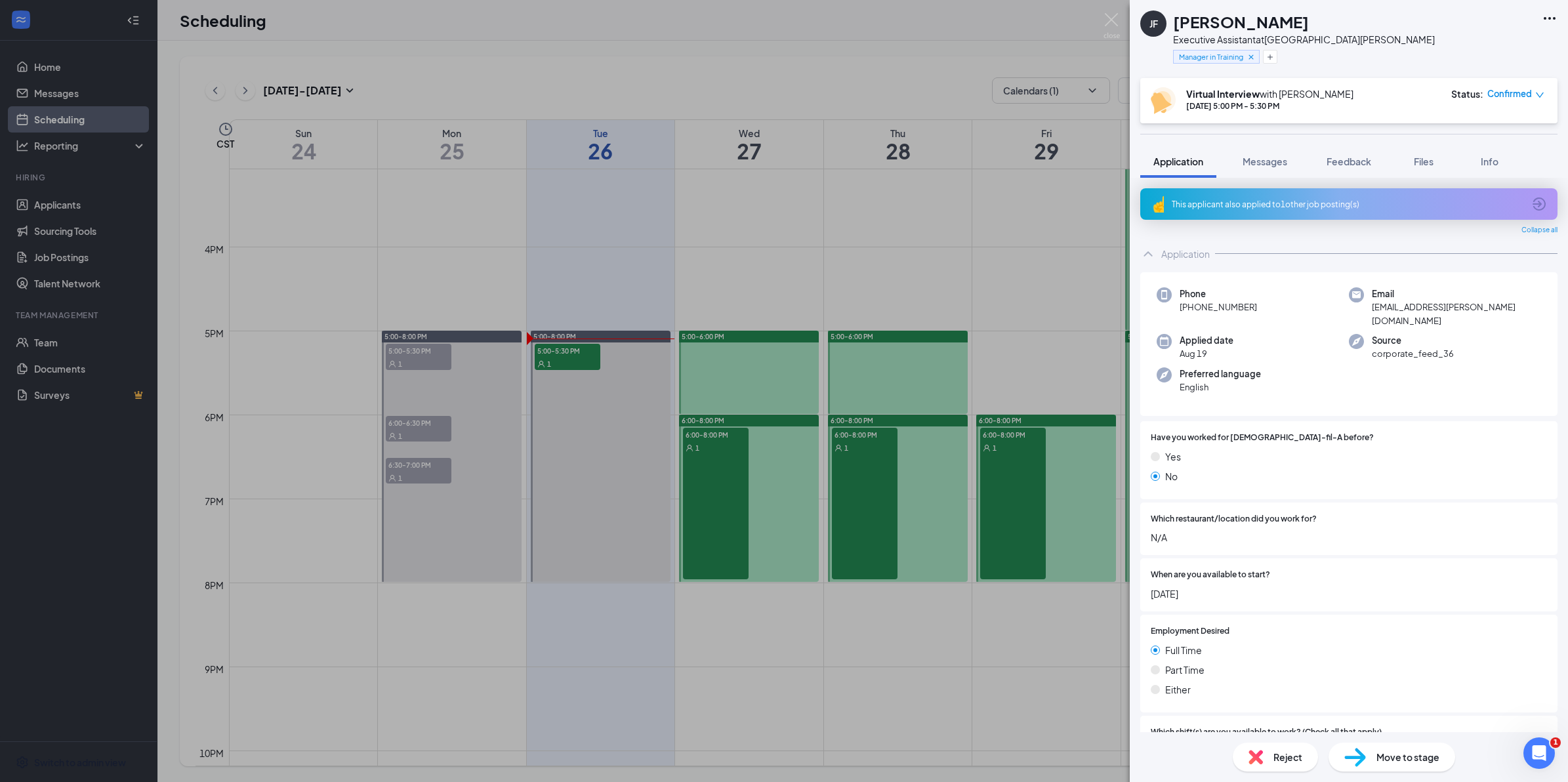
click at [1291, 750] on span "Reject" at bounding box center [1287, 757] width 29 height 15
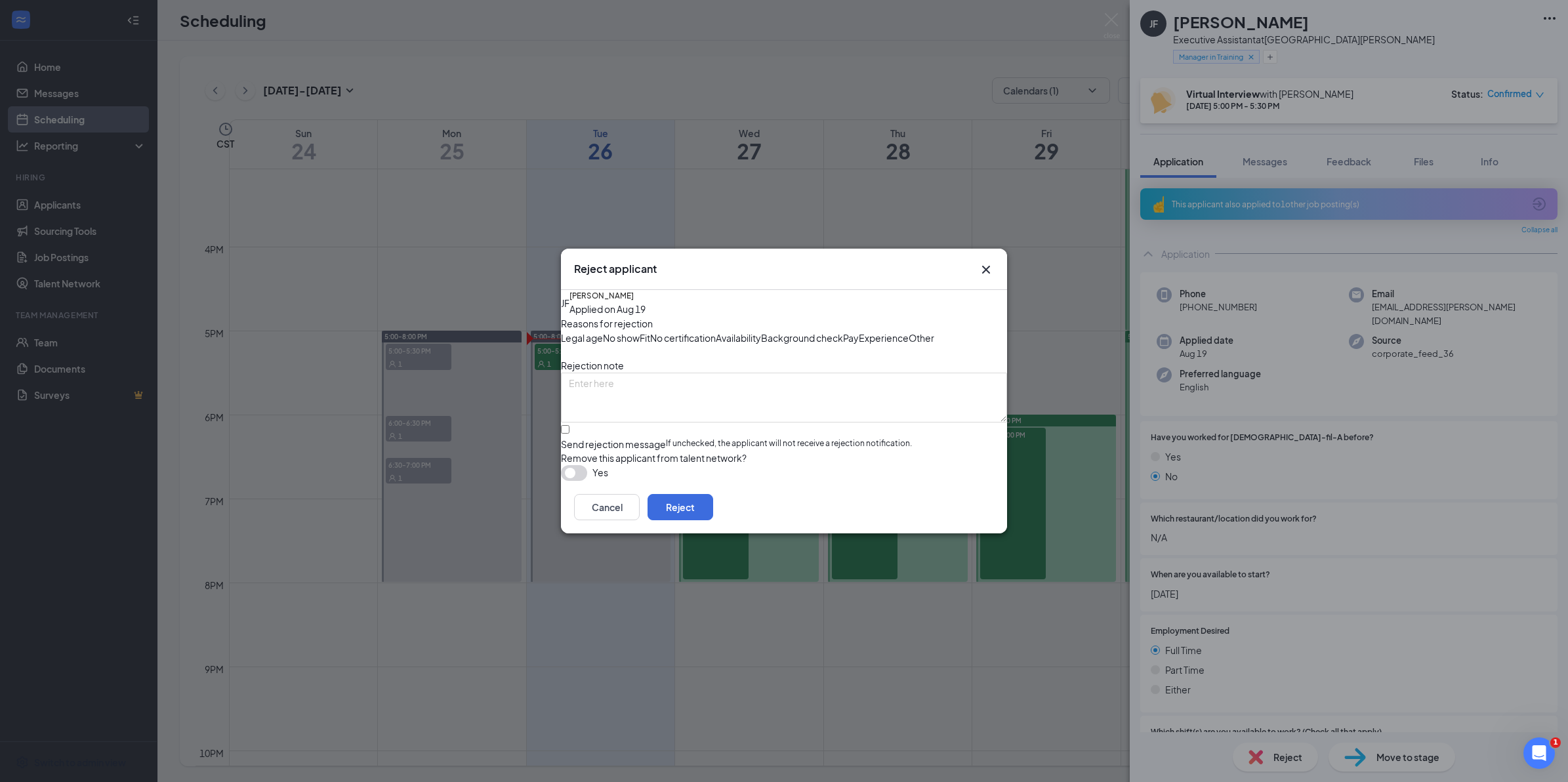
click at [639, 331] on span "No show" at bounding box center [621, 338] width 37 height 15
click at [713, 520] on button "Reject" at bounding box center [680, 507] width 65 height 26
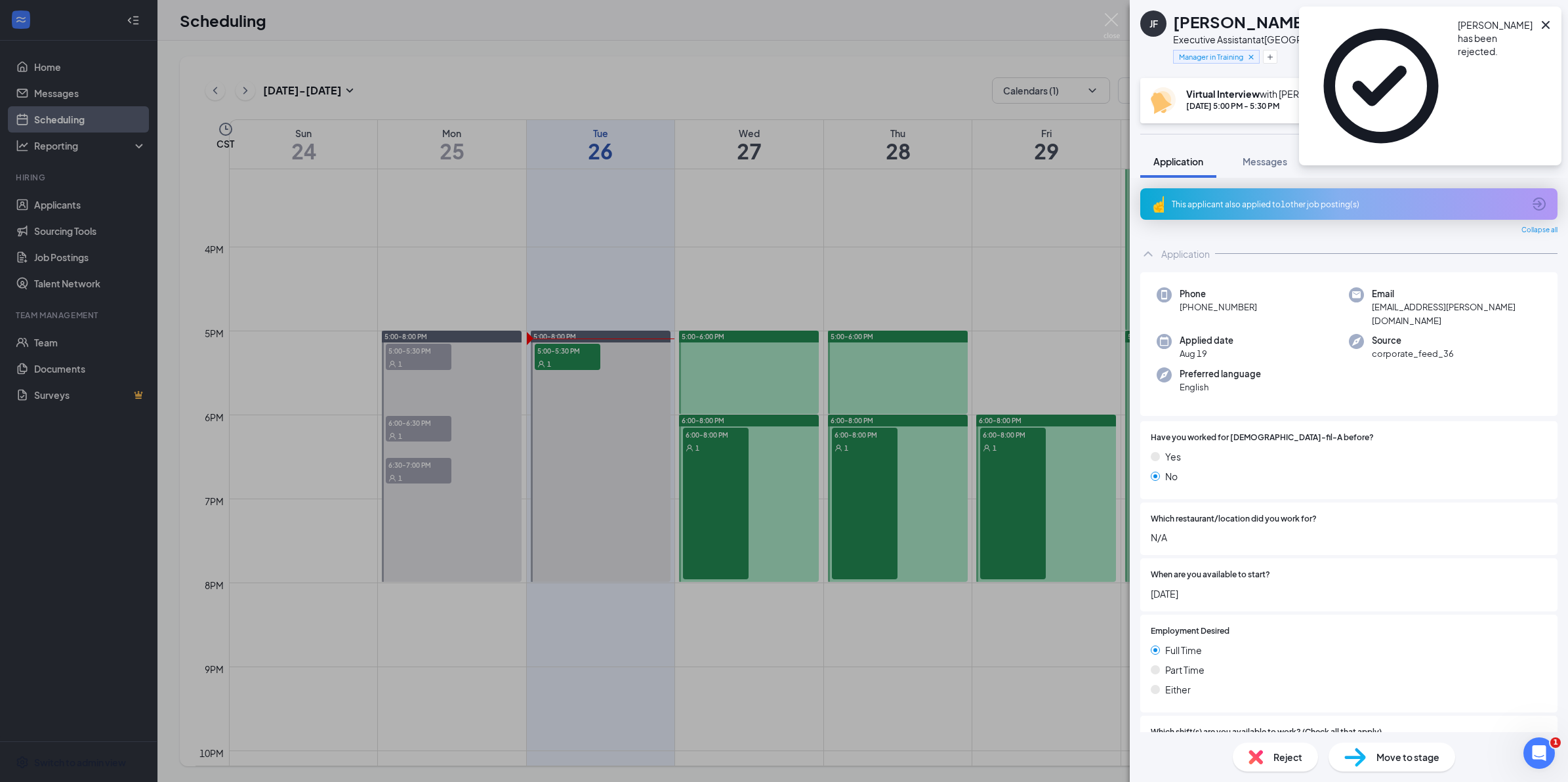
click at [921, 225] on div "[PERSON_NAME] Executive Assistant at [GEOGRAPHIC_DATA][PERSON_NAME] Manager in …" at bounding box center [784, 391] width 1568 height 782
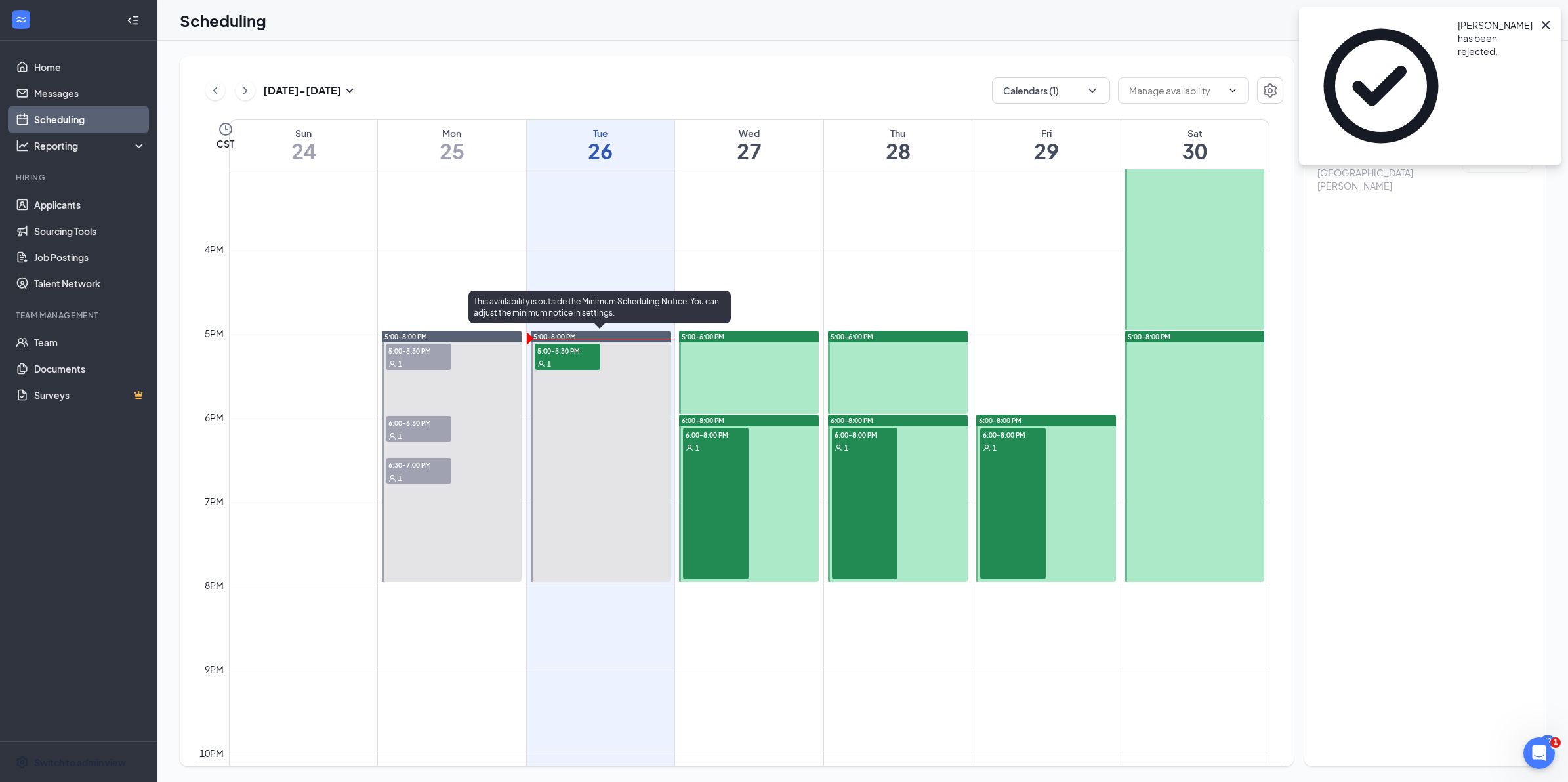
click at [723, 294] on div "This availability is outside the Minimum Scheduling Notice. You can adjust the …" at bounding box center [599, 307] width 262 height 33
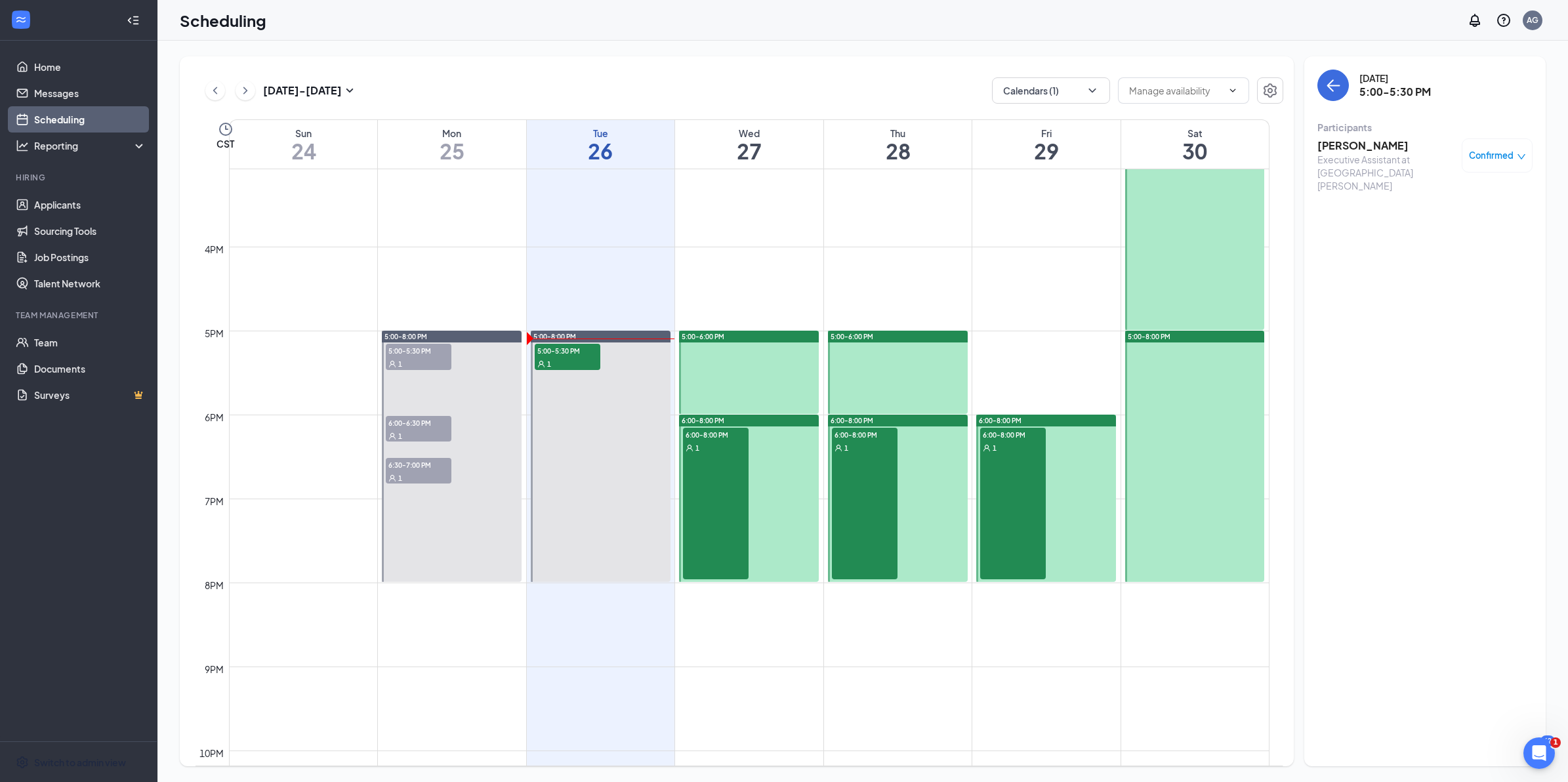
click at [815, 274] on td at bounding box center [749, 278] width 1041 height 21
click at [215, 91] on icon "ChevronLeft" at bounding box center [215, 91] width 13 height 16
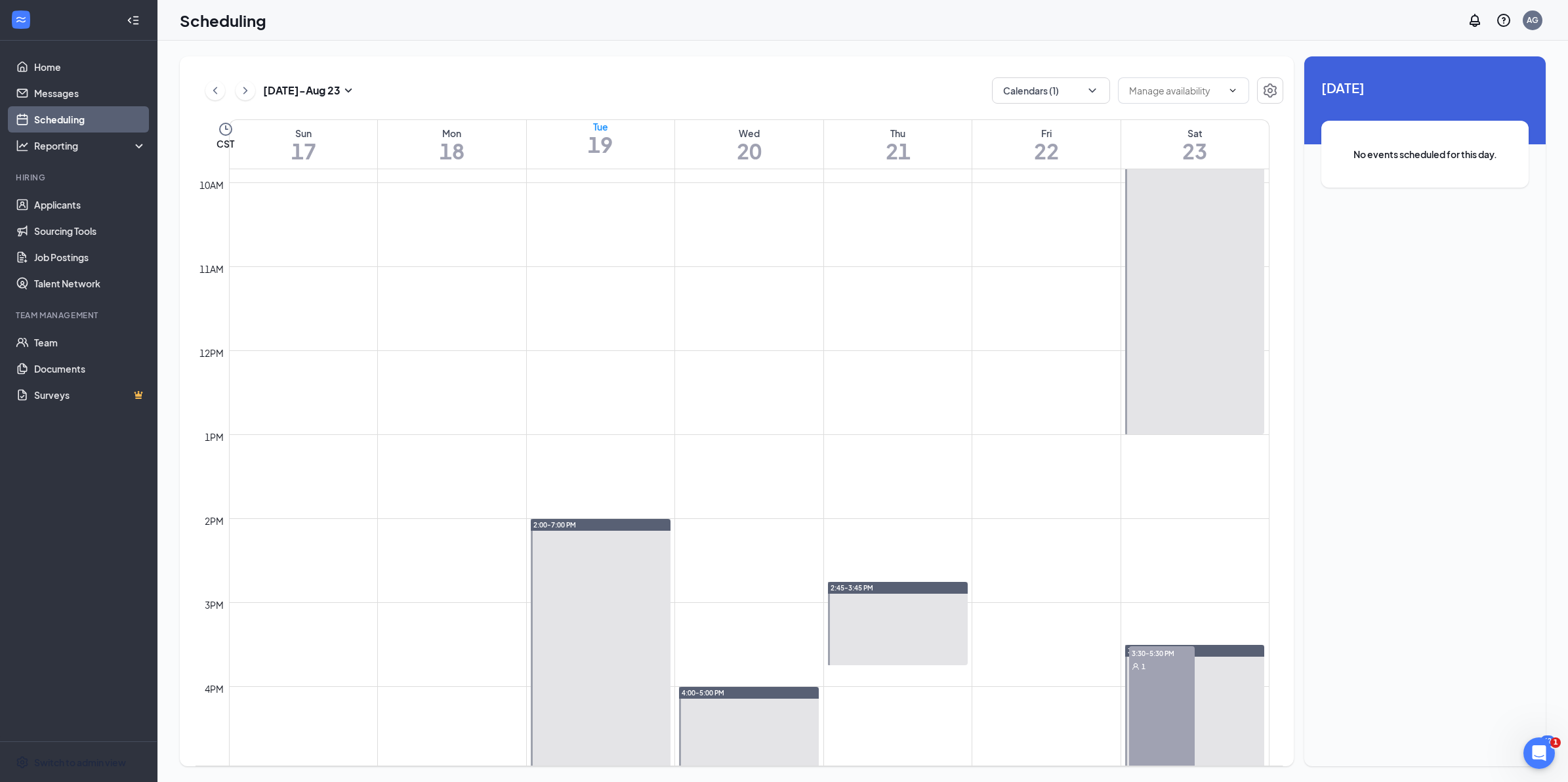
scroll to position [1060, 0]
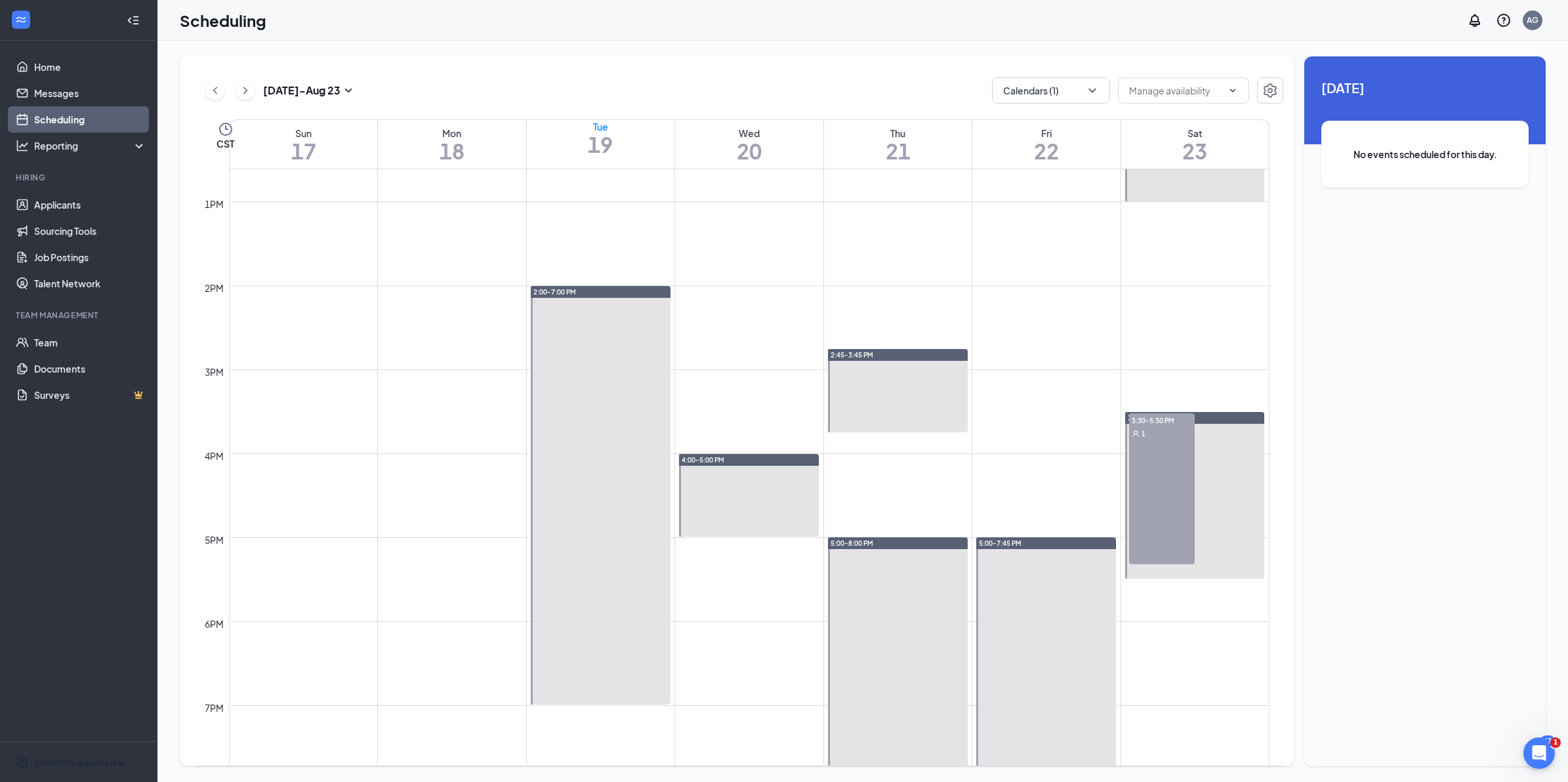
click at [1135, 454] on div "3:30-5:30 PM 1" at bounding box center [1161, 489] width 65 height 151
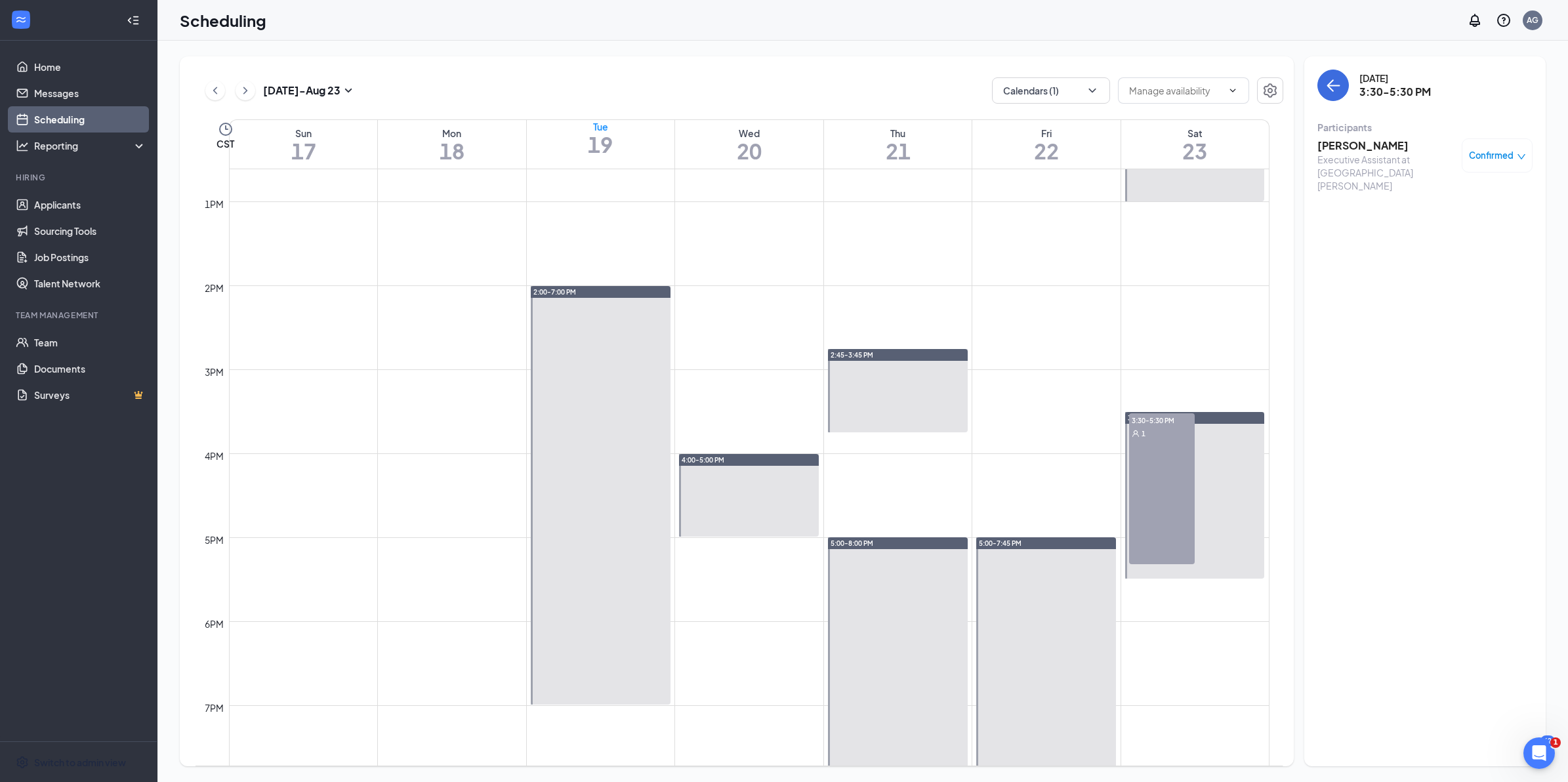
click at [1359, 148] on h3 "[PERSON_NAME]" at bounding box center [1386, 146] width 138 height 15
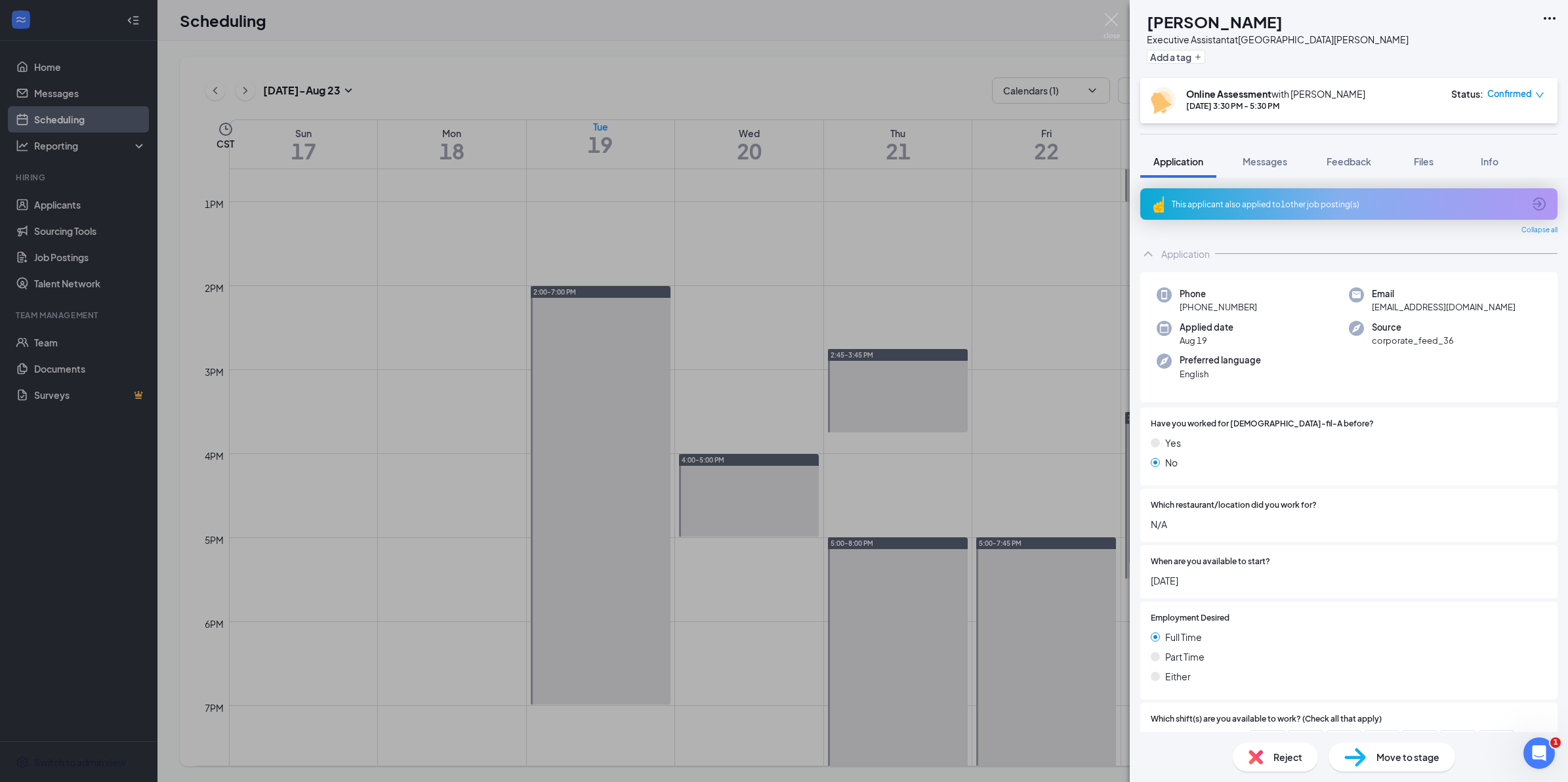
click at [1381, 746] on div "Move to stage" at bounding box center [1392, 757] width 127 height 29
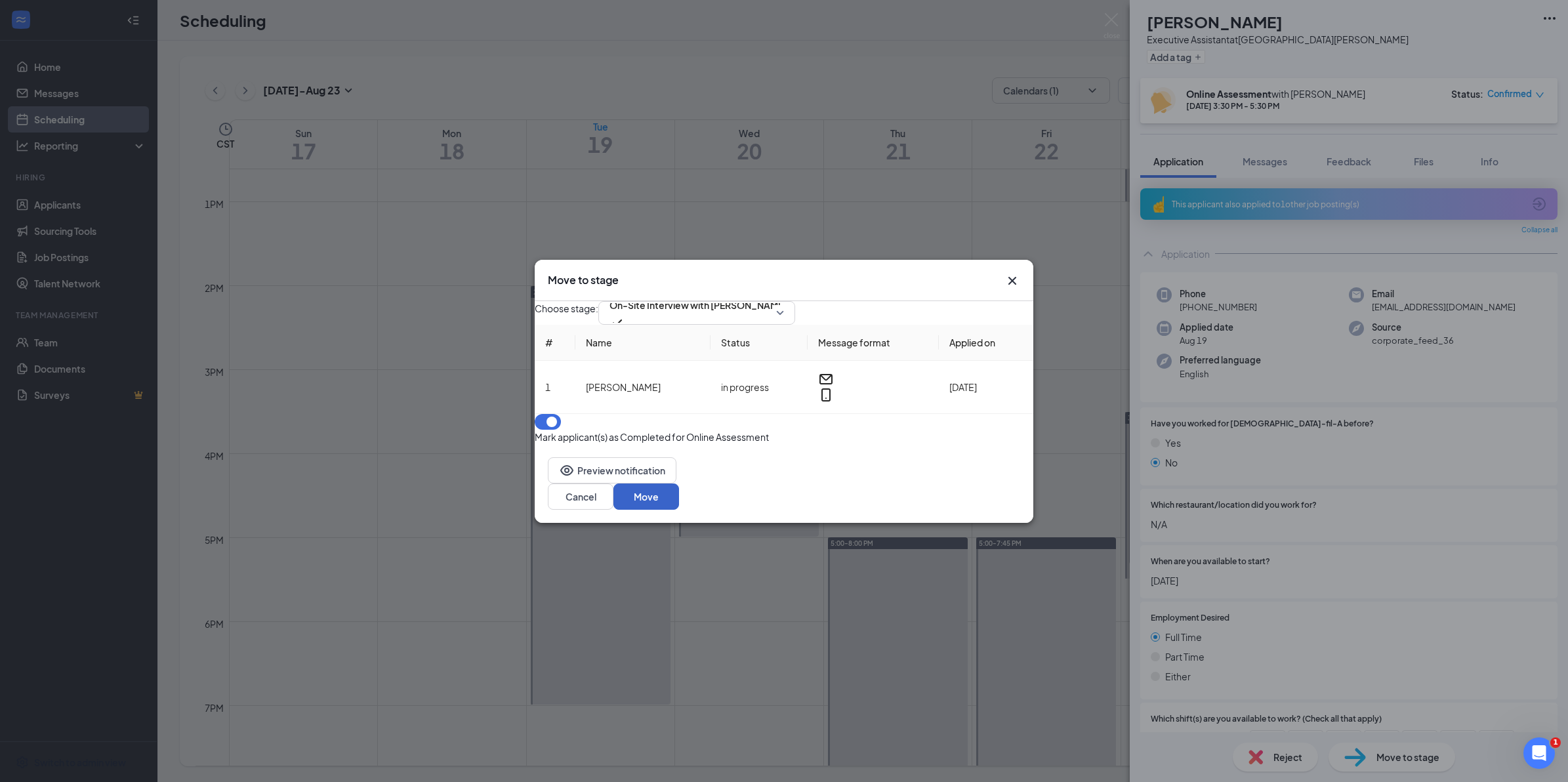
click at [679, 496] on button "Move" at bounding box center [646, 496] width 65 height 26
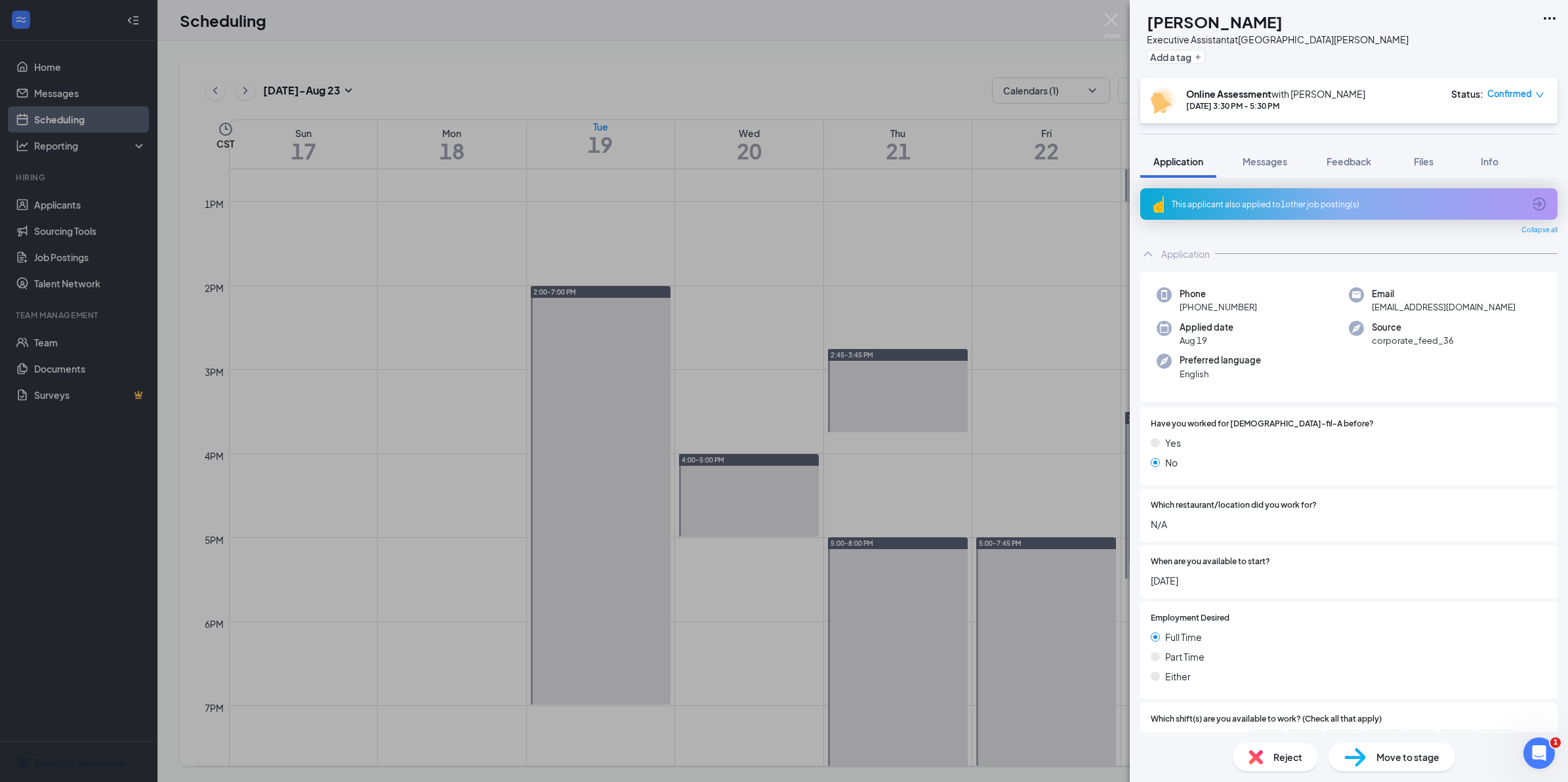
click at [682, 262] on div "AA [PERSON_NAME] Executive Assistant at [GEOGRAPHIC_DATA][PERSON_NAME] Add a ta…" at bounding box center [784, 391] width 1568 height 782
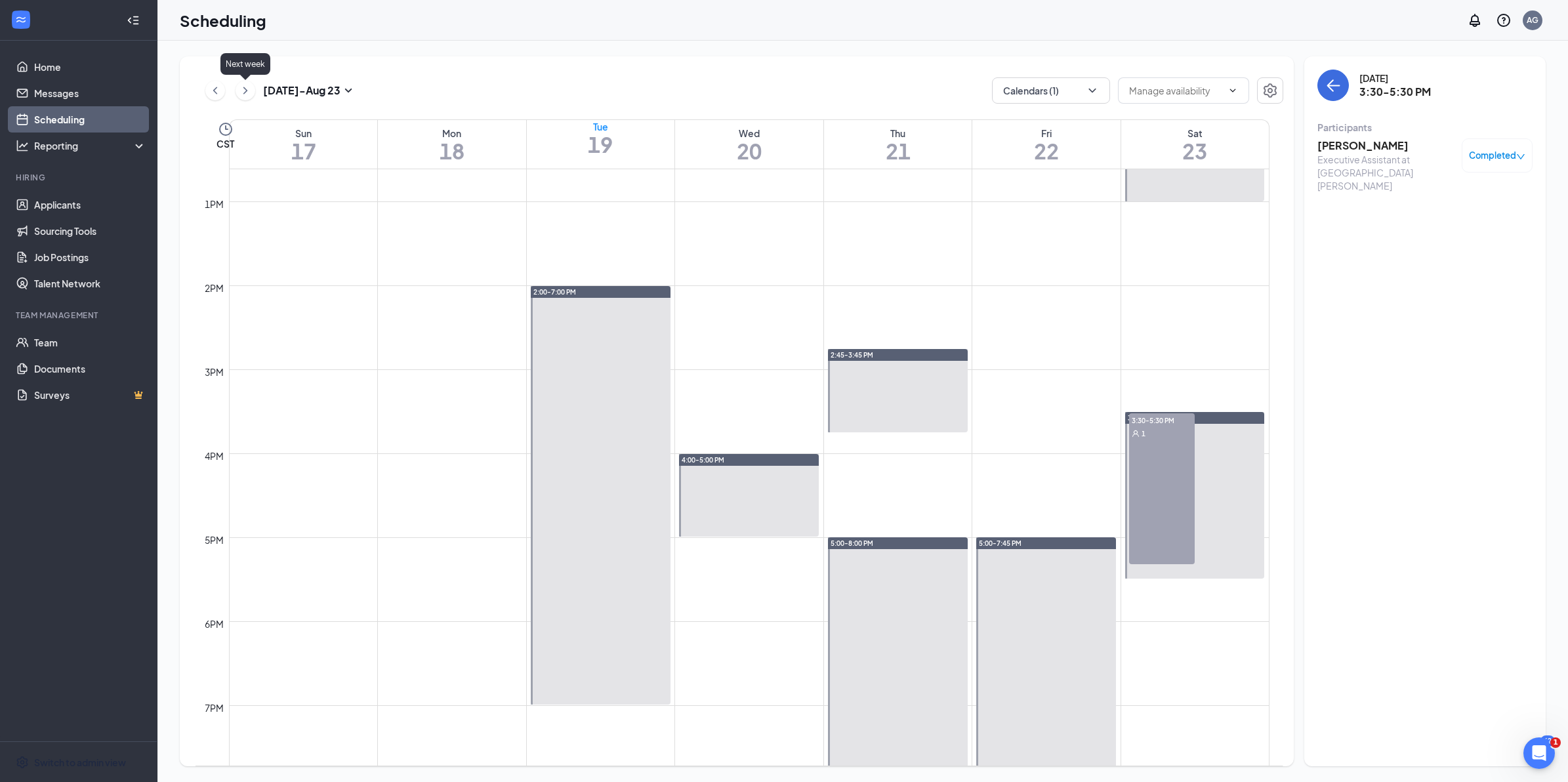
click at [244, 89] on icon "ChevronRight" at bounding box center [246, 91] width 13 height 16
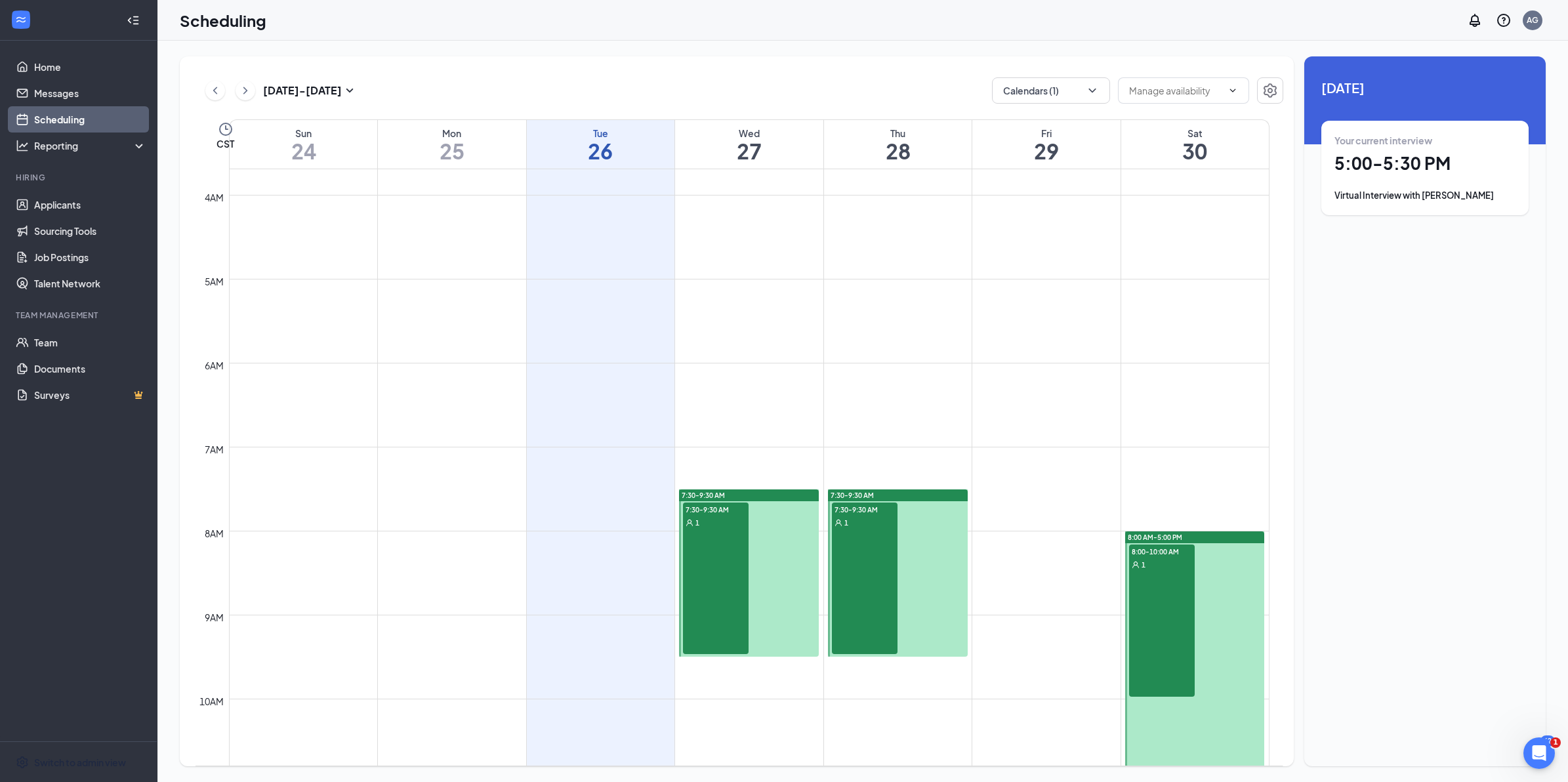
scroll to position [312, 0]
click at [708, 520] on div "1" at bounding box center [716, 521] width 65 height 13
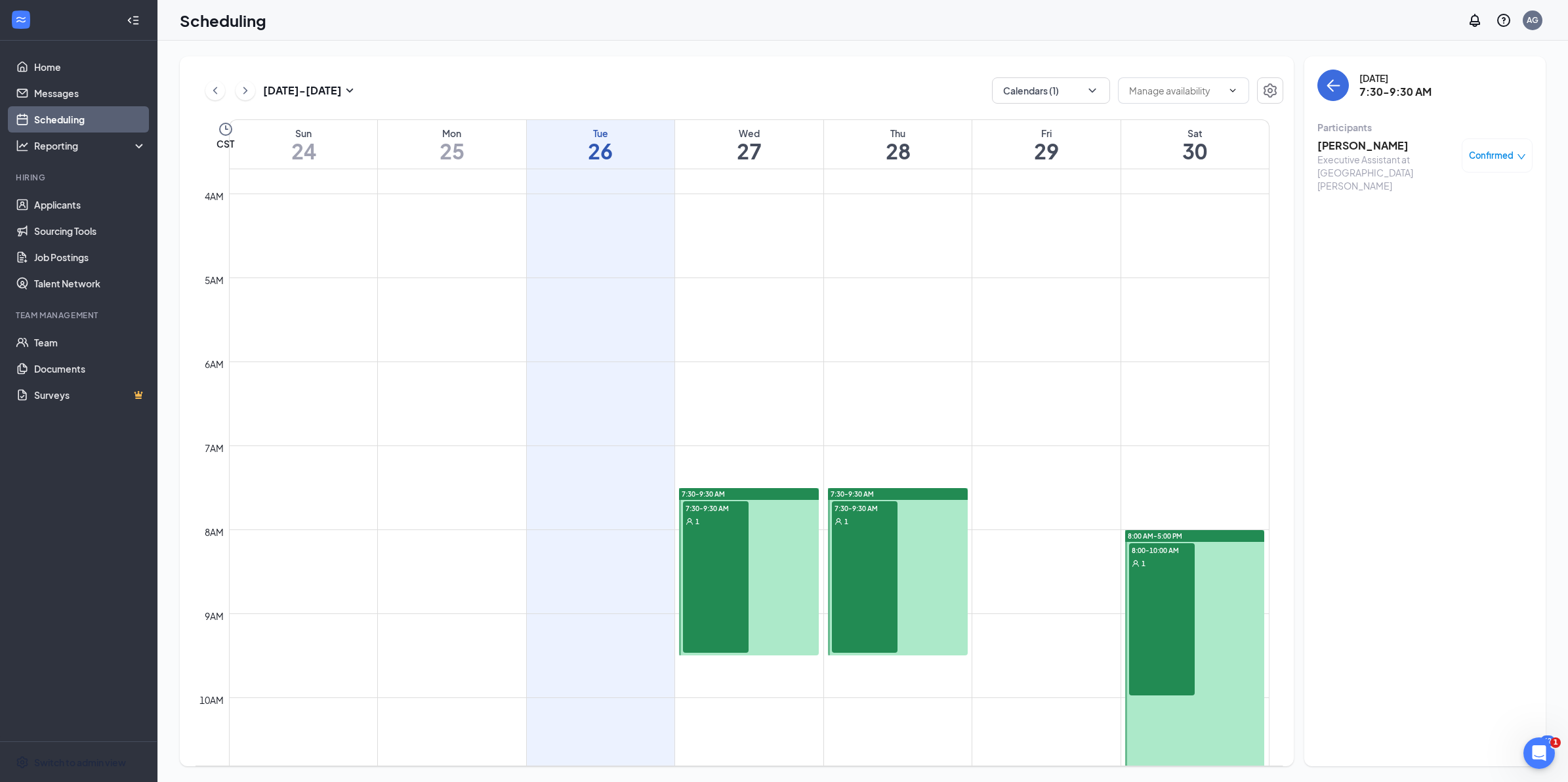
click at [876, 540] on div "7:30-9:30 AM 1" at bounding box center [864, 577] width 65 height 152
click at [1363, 143] on h3 "[PERSON_NAME]" at bounding box center [1386, 146] width 138 height 15
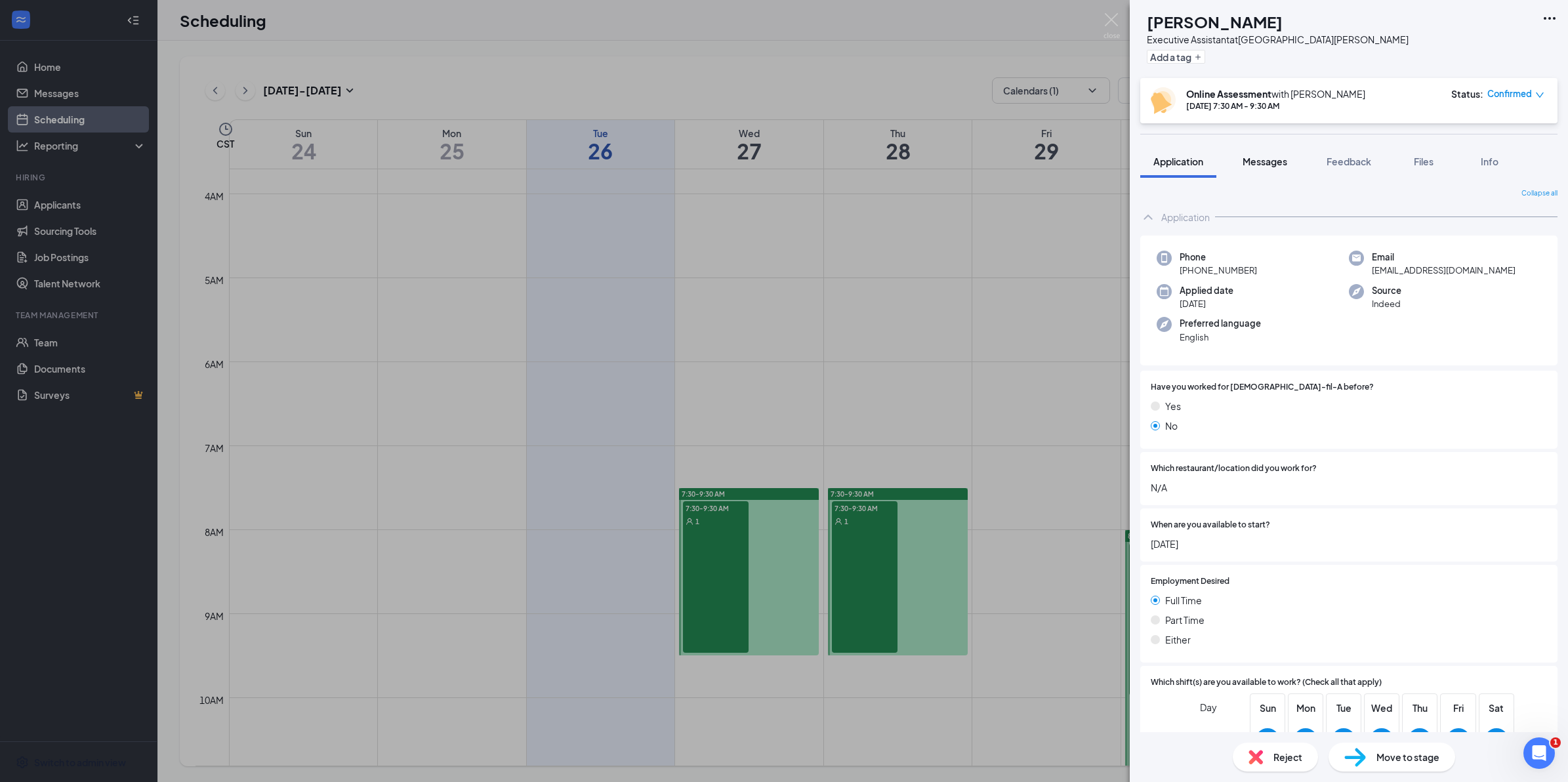
click at [1263, 164] on span "Messages" at bounding box center [1264, 162] width 45 height 12
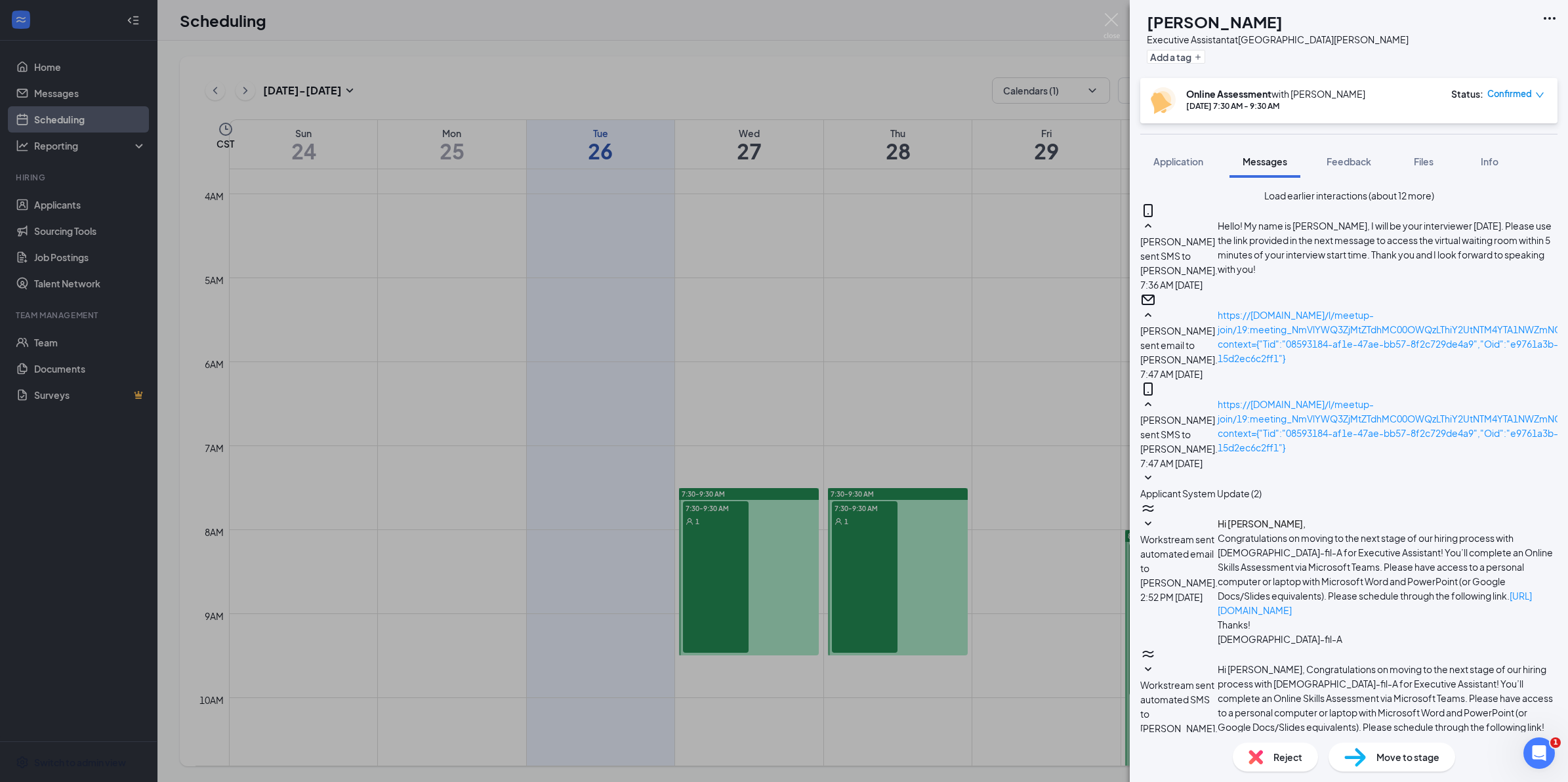
scroll to position [228, 0]
click at [760, 340] on div "[PERSON_NAME] [PERSON_NAME] Executive Assistant at [GEOGRAPHIC_DATA][PERSON_NAM…" at bounding box center [784, 391] width 1568 height 782
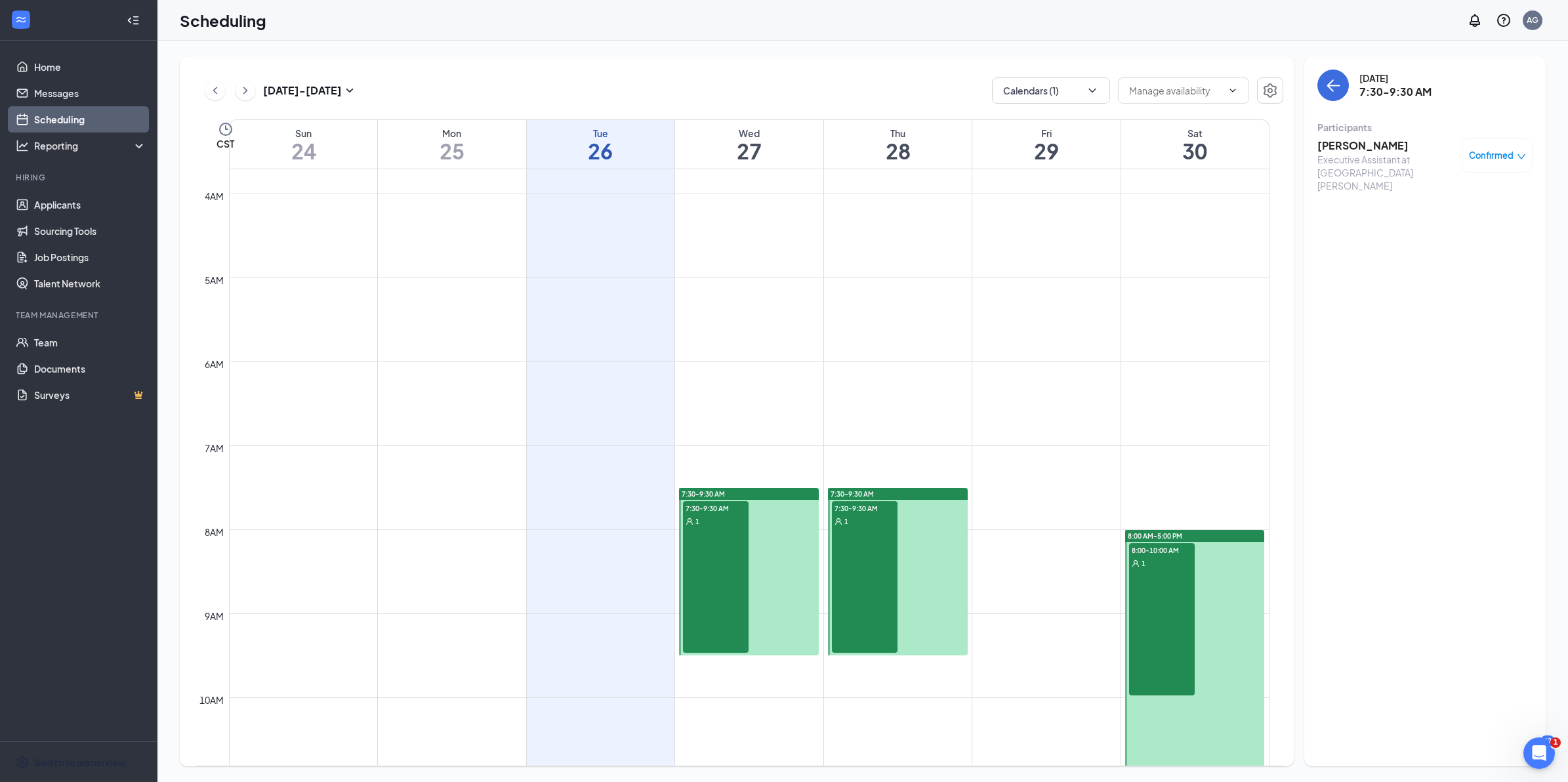
click at [1164, 590] on div "8:00-10:00 AM 1" at bounding box center [1161, 620] width 65 height 152
drag, startPoint x: 210, startPoint y: 89, endPoint x: 360, endPoint y: 112, distance: 151.8
click at [210, 89] on icon "ChevronLeft" at bounding box center [215, 91] width 13 height 16
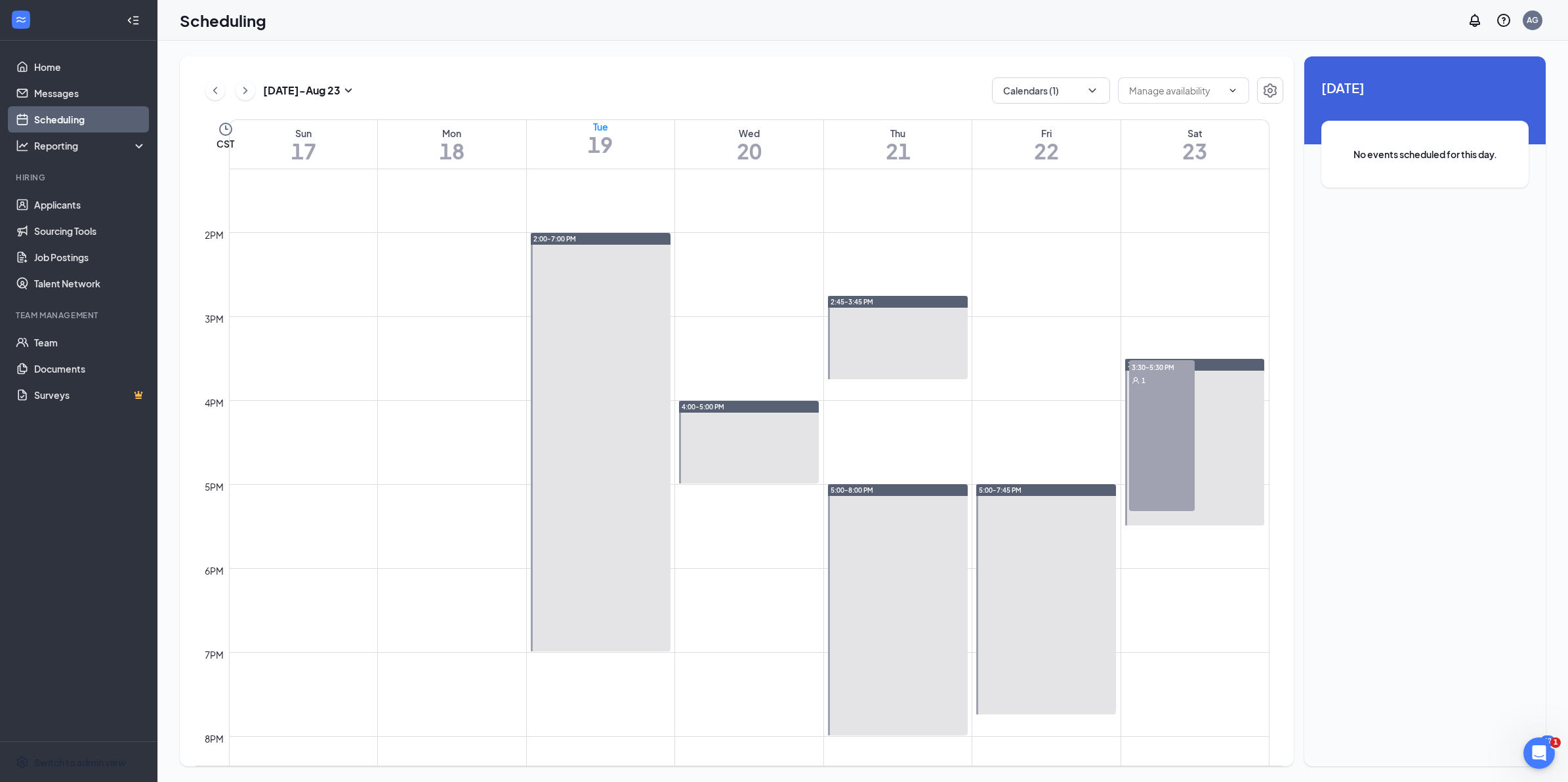
scroll to position [1114, 0]
click at [729, 461] on div "1" at bounding box center [712, 467] width 65 height 13
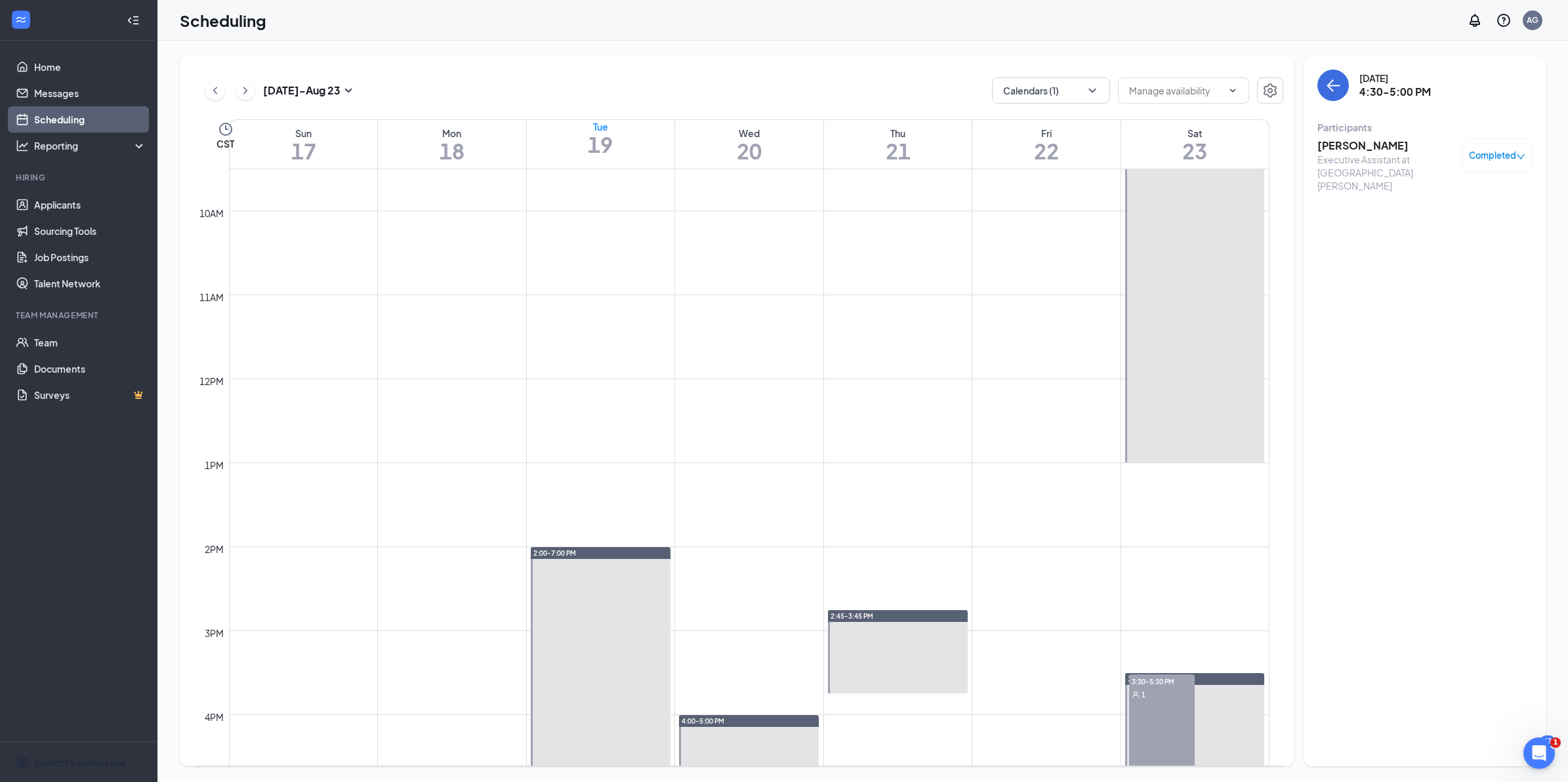
scroll to position [775, 0]
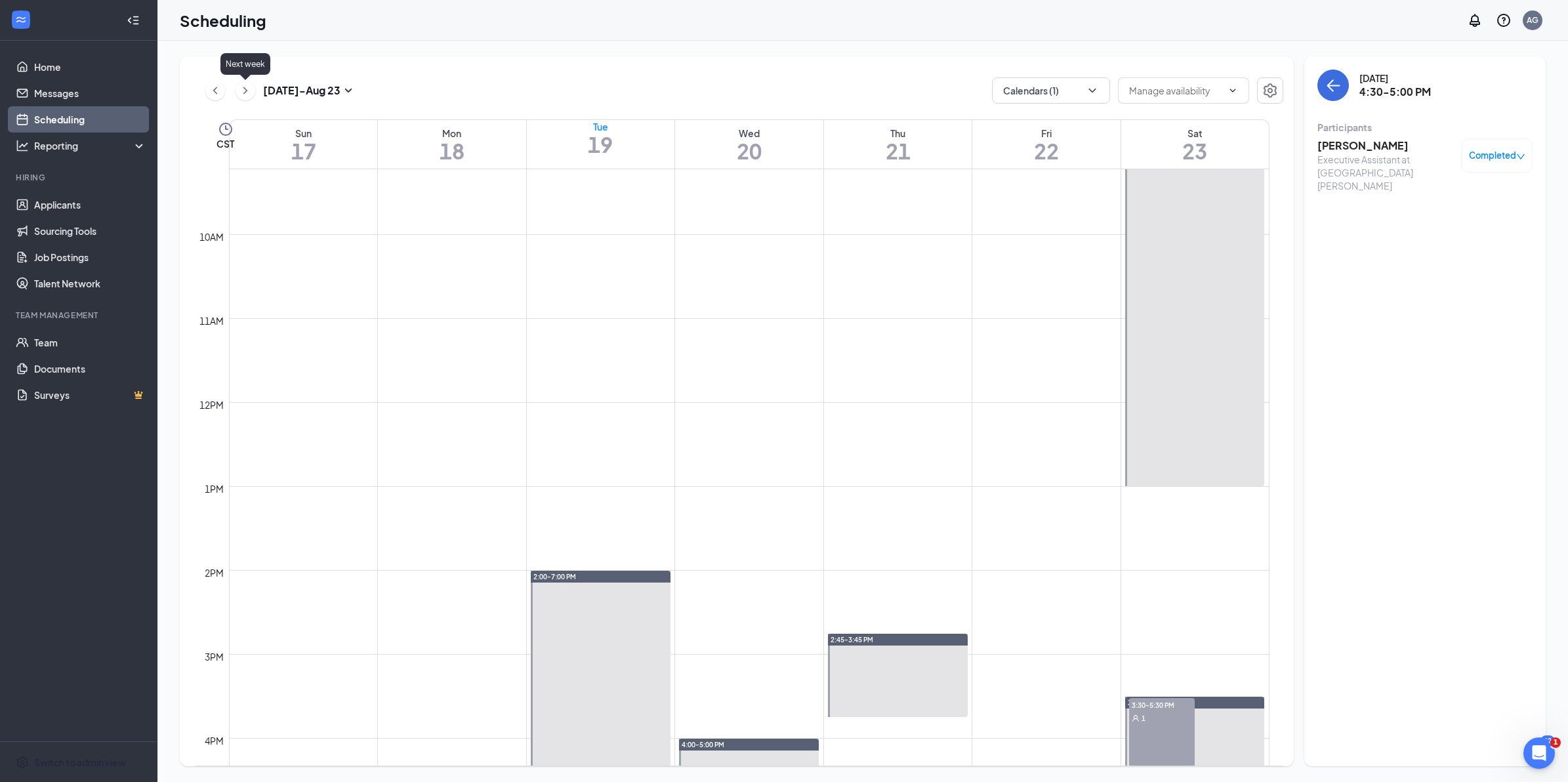
click at [244, 87] on icon "ChevronRight" at bounding box center [246, 90] width 4 height 7
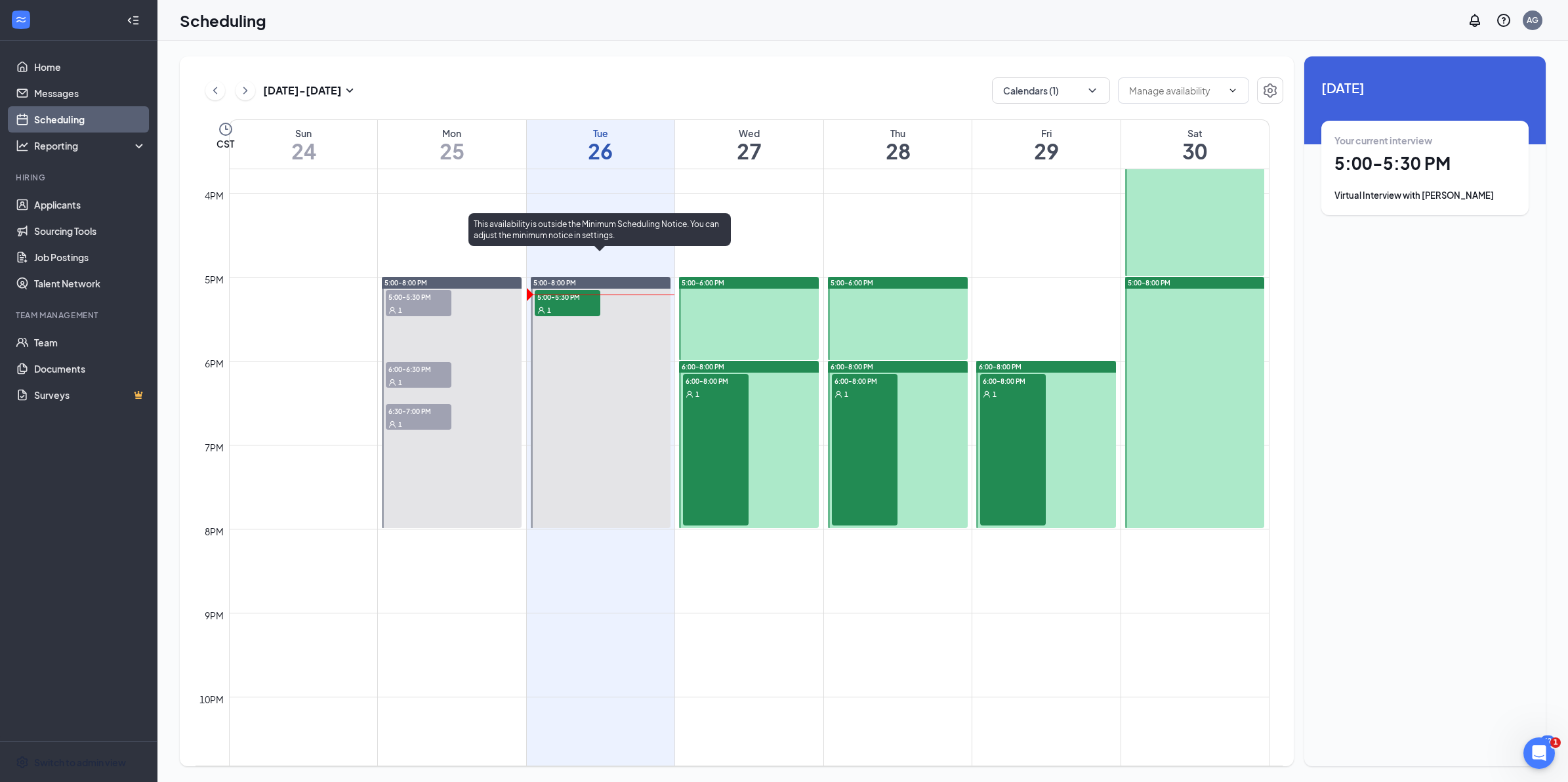
scroll to position [1303, 0]
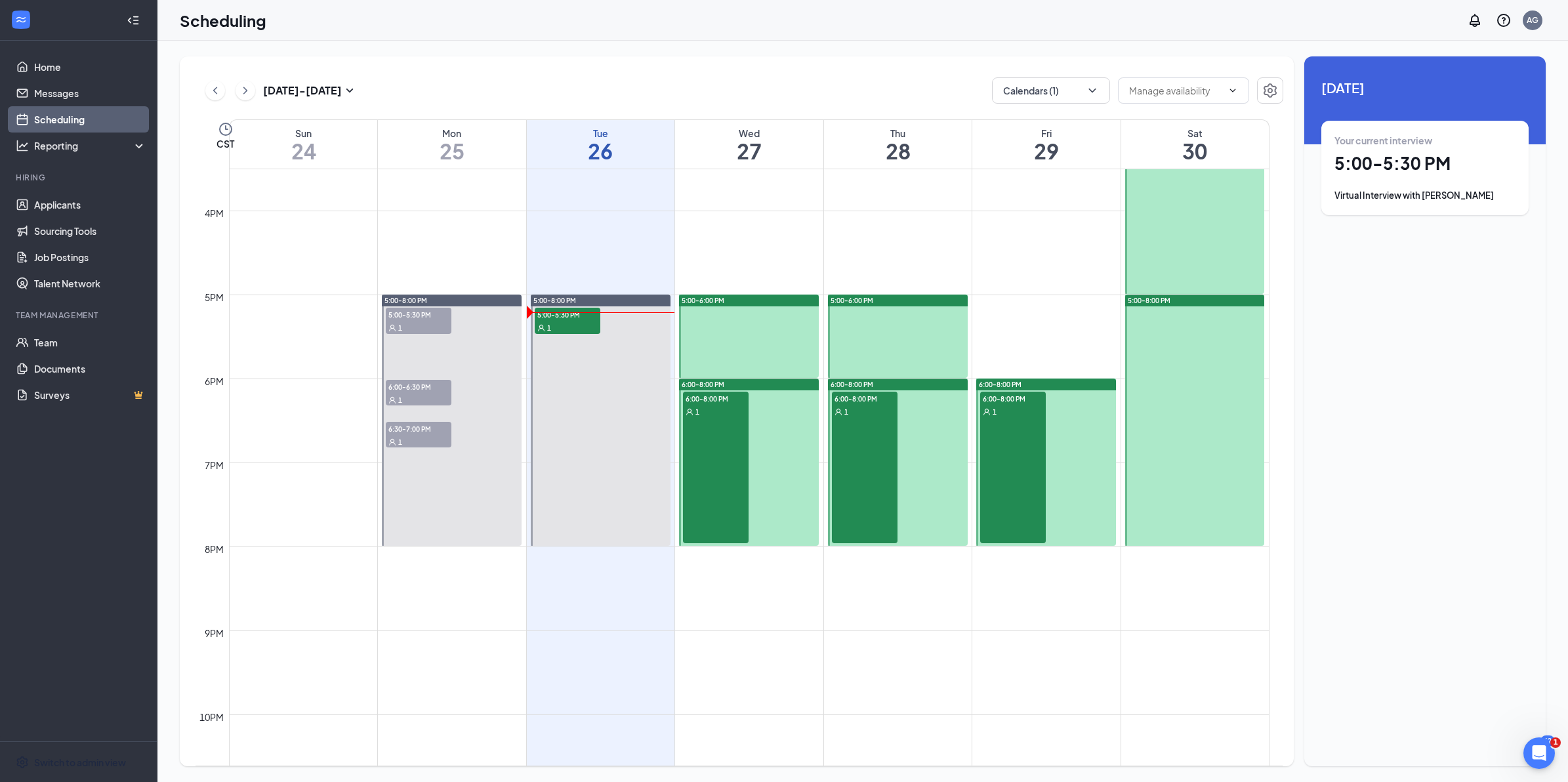
click at [423, 319] on span "5:00-5:30 PM" at bounding box center [419, 315] width 65 height 13
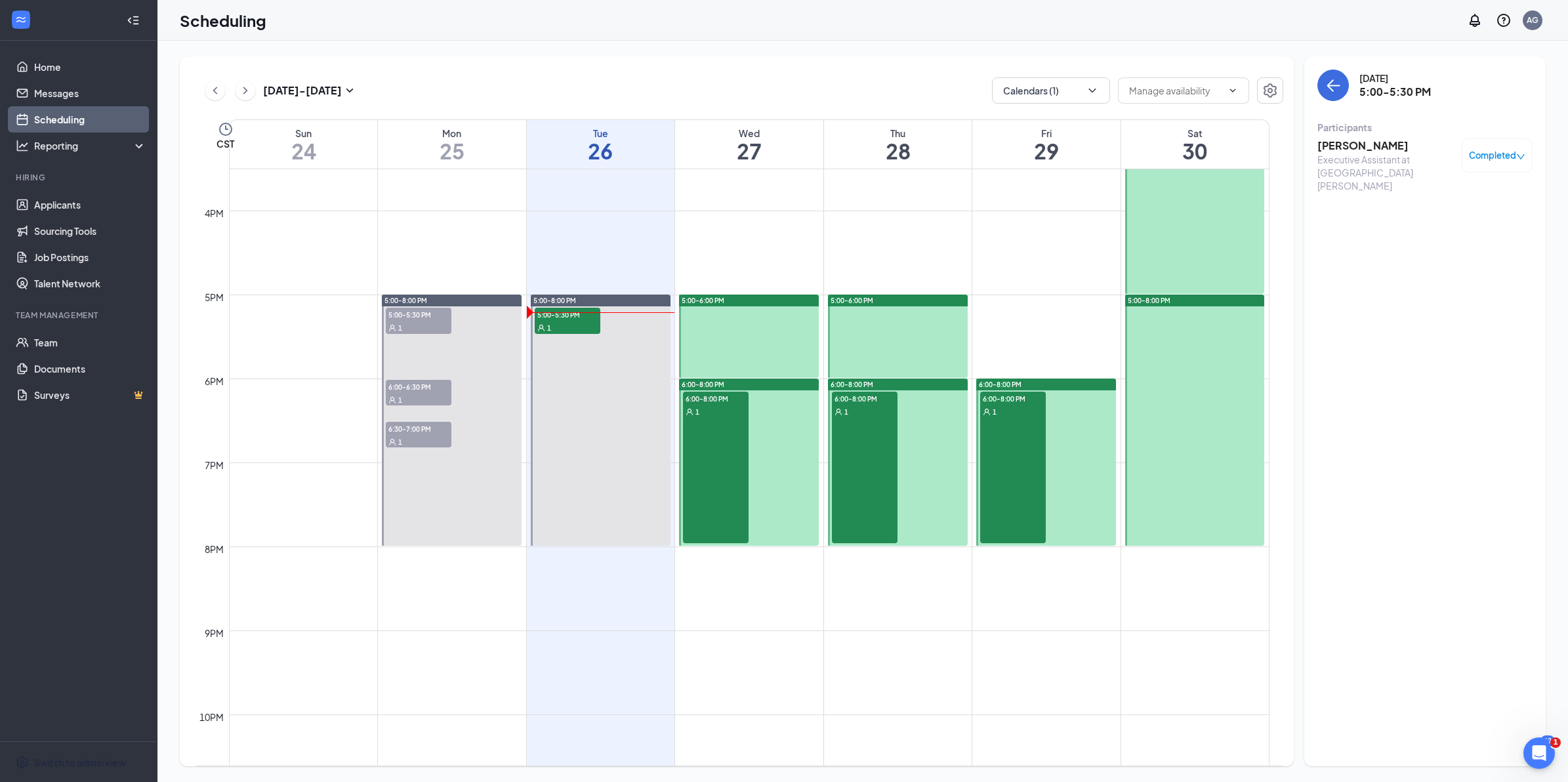
click at [1356, 141] on h3 "[PERSON_NAME]" at bounding box center [1386, 146] width 138 height 15
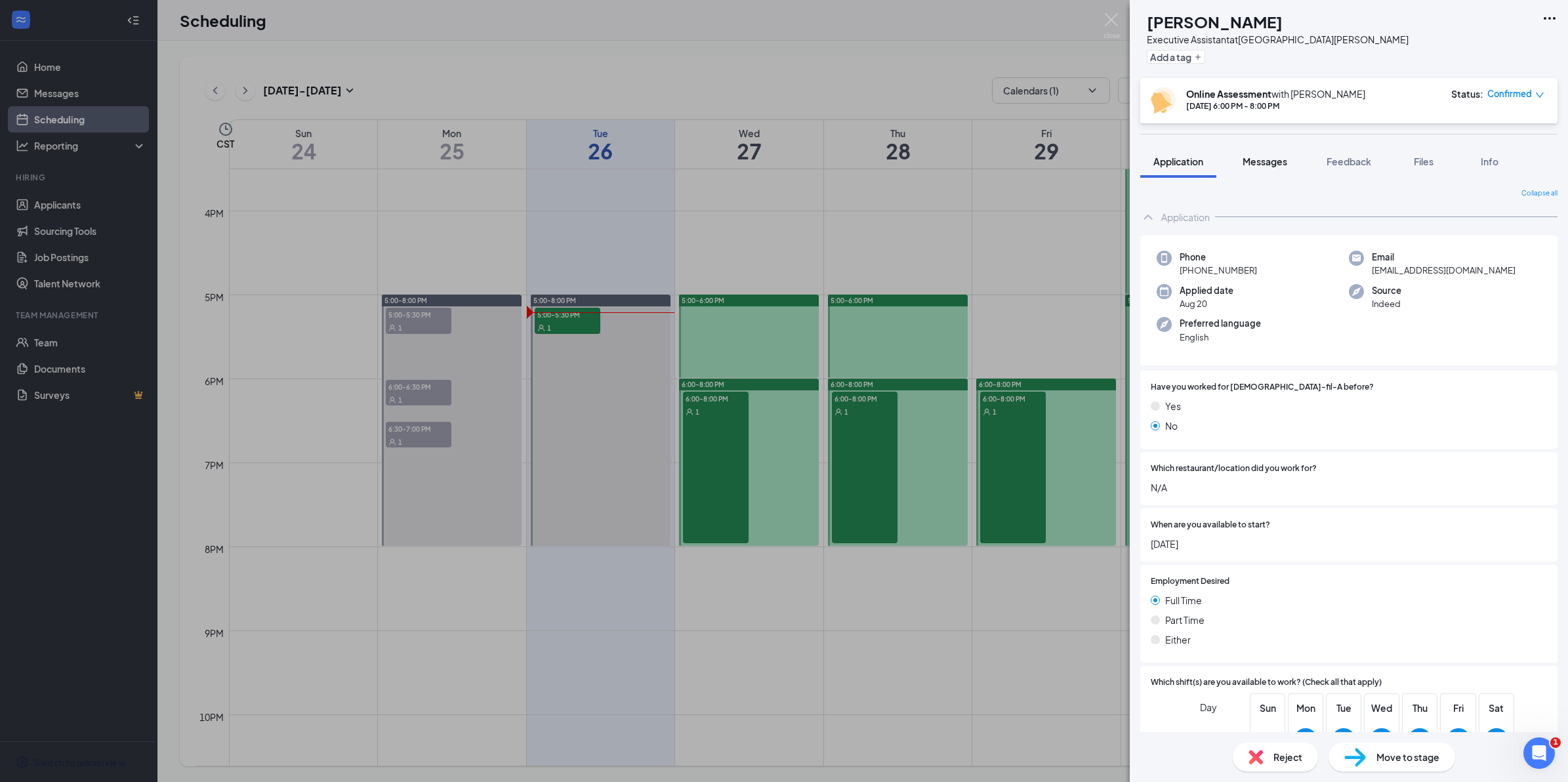
click at [1284, 168] on div "Messages" at bounding box center [1264, 162] width 45 height 13
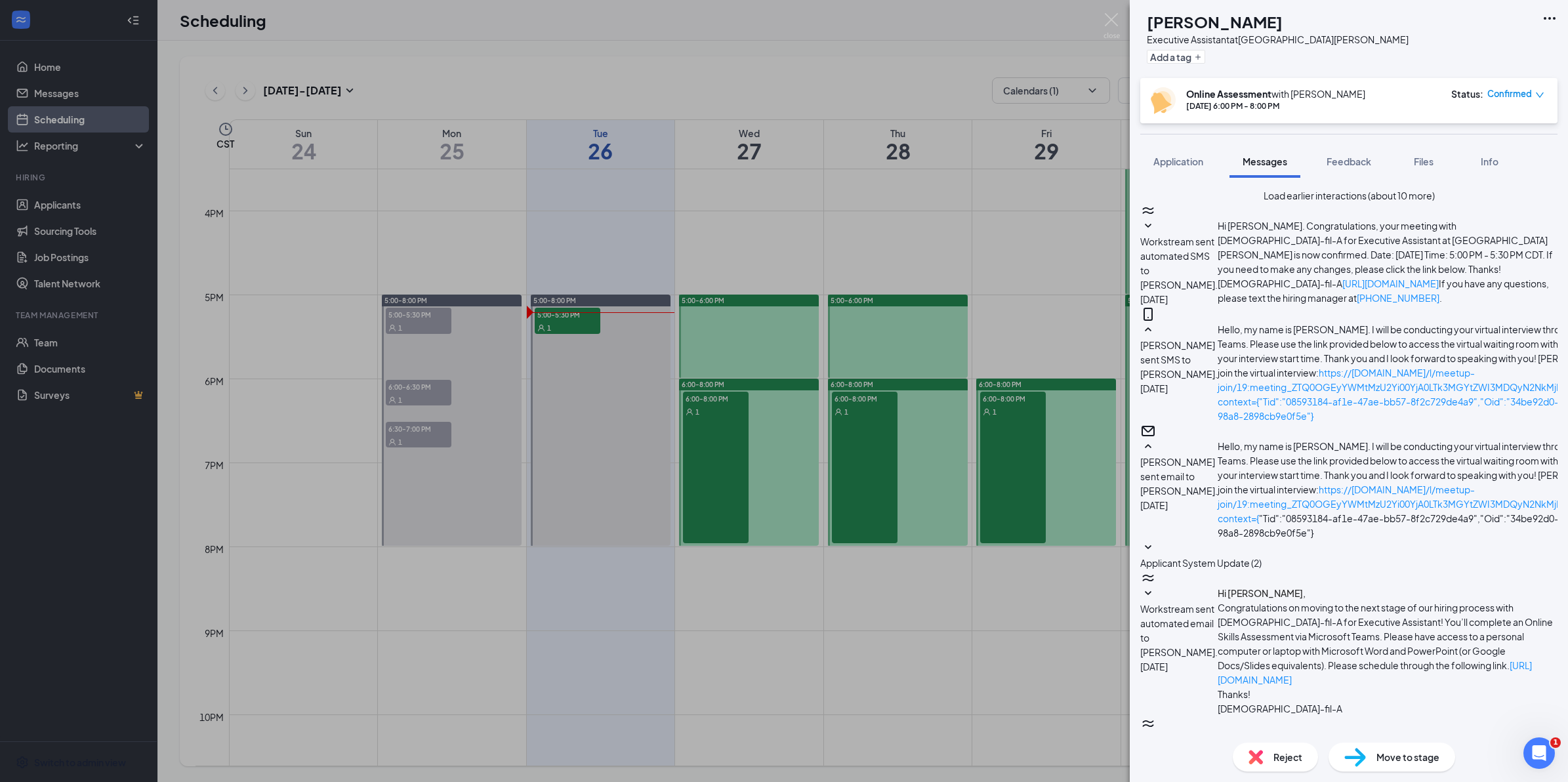
scroll to position [490, 0]
click at [760, 230] on div "NC [PERSON_NAME] Executive Assistant at [GEOGRAPHIC_DATA][PERSON_NAME] Add a ta…" at bounding box center [784, 391] width 1568 height 782
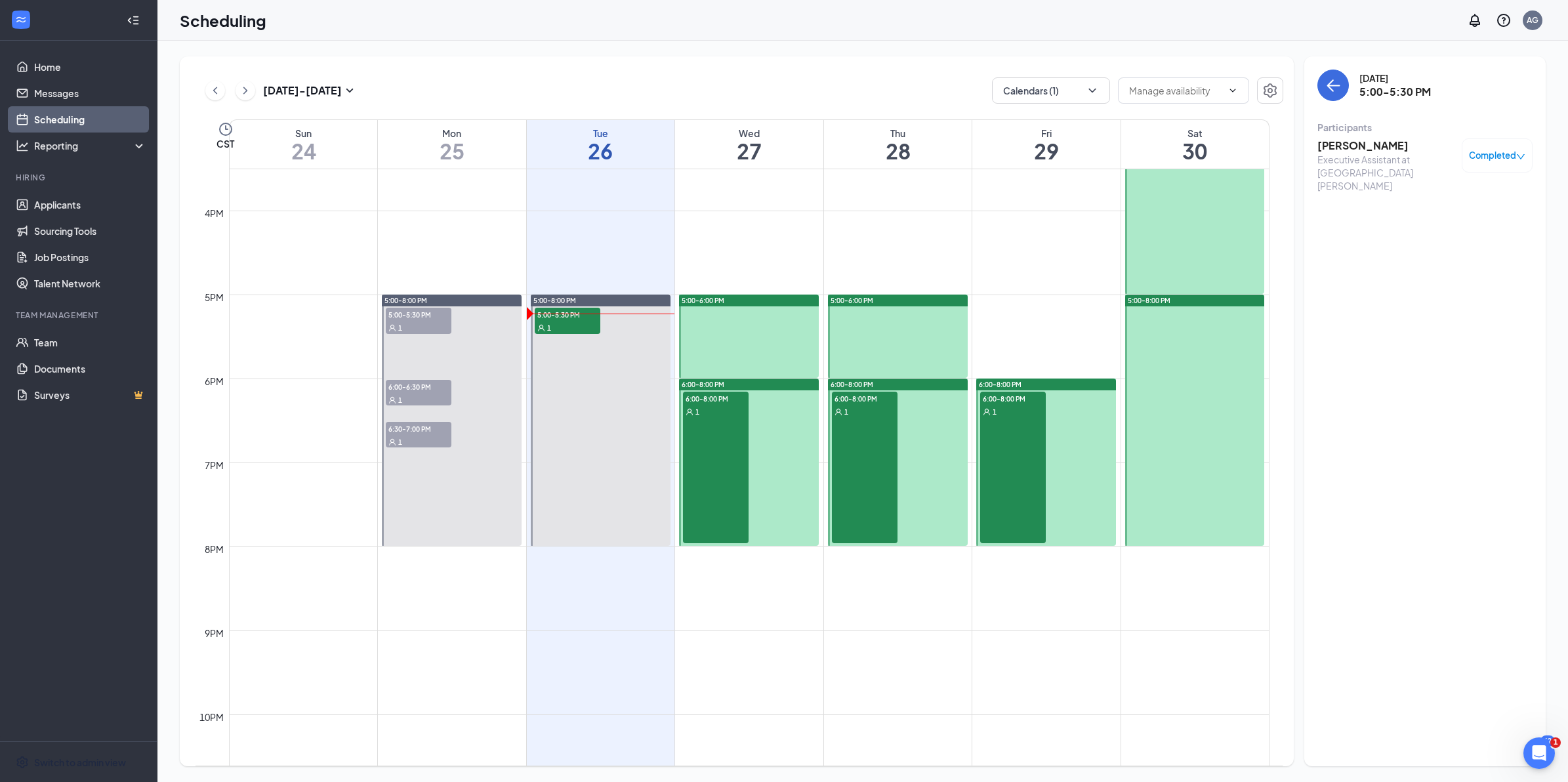
click at [1005, 423] on div "6:00-8:00 PM 1" at bounding box center [1013, 467] width 65 height 152
click at [218, 81] on button at bounding box center [215, 90] width 19 height 19
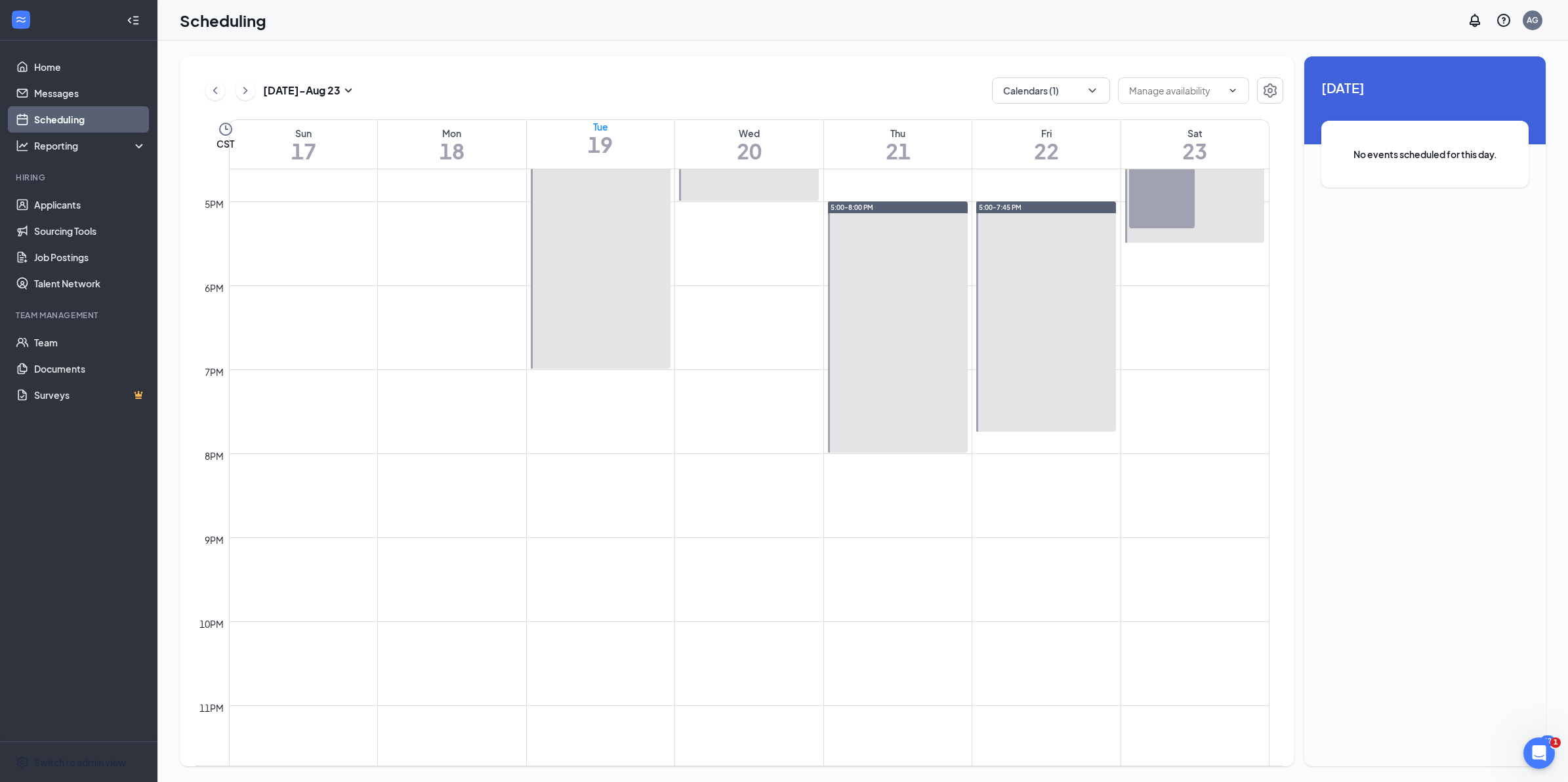
scroll to position [1419, 0]
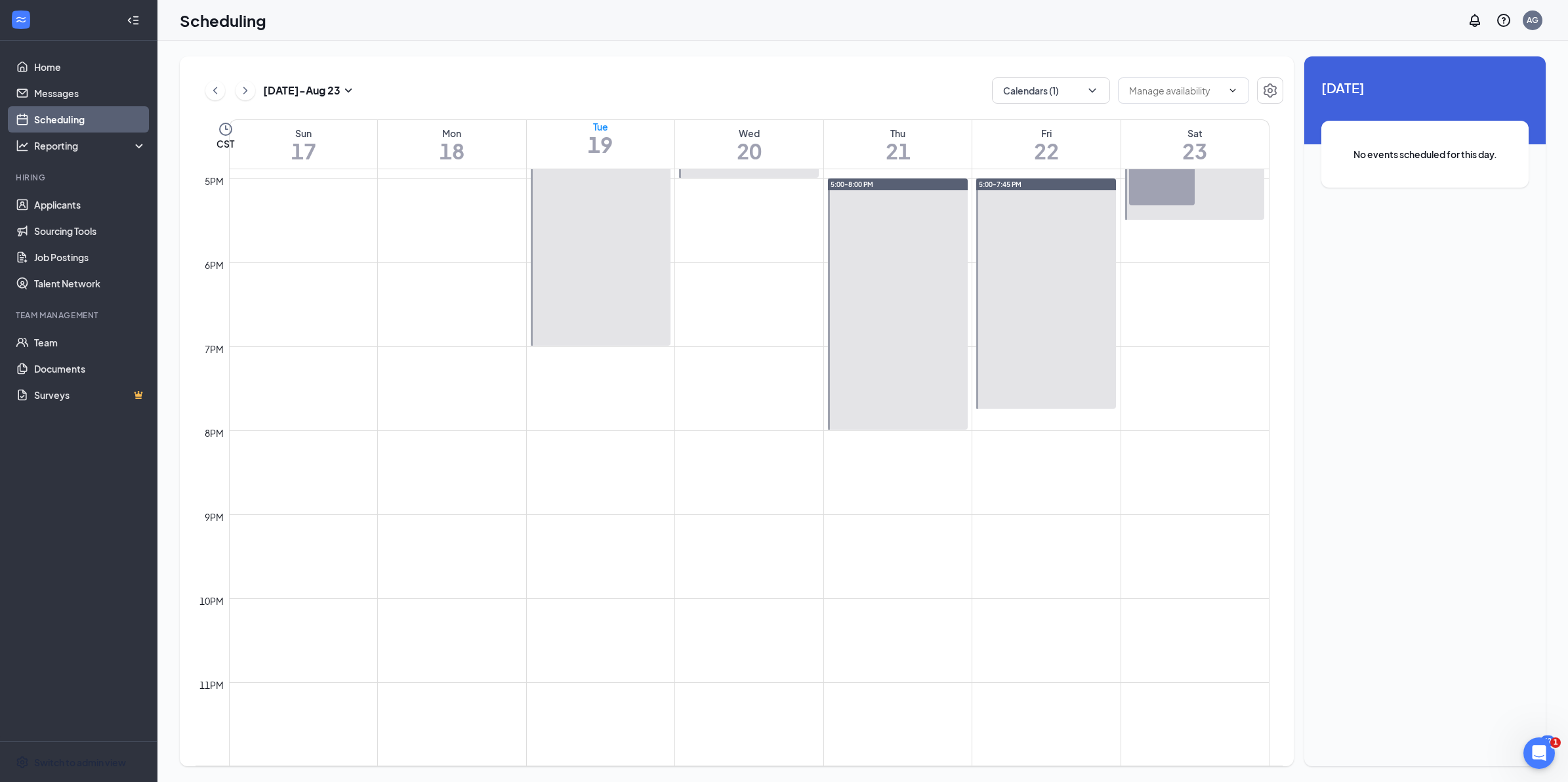
click at [1166, 206] on div "3:30-5:30 PM 1" at bounding box center [1161, 130] width 65 height 151
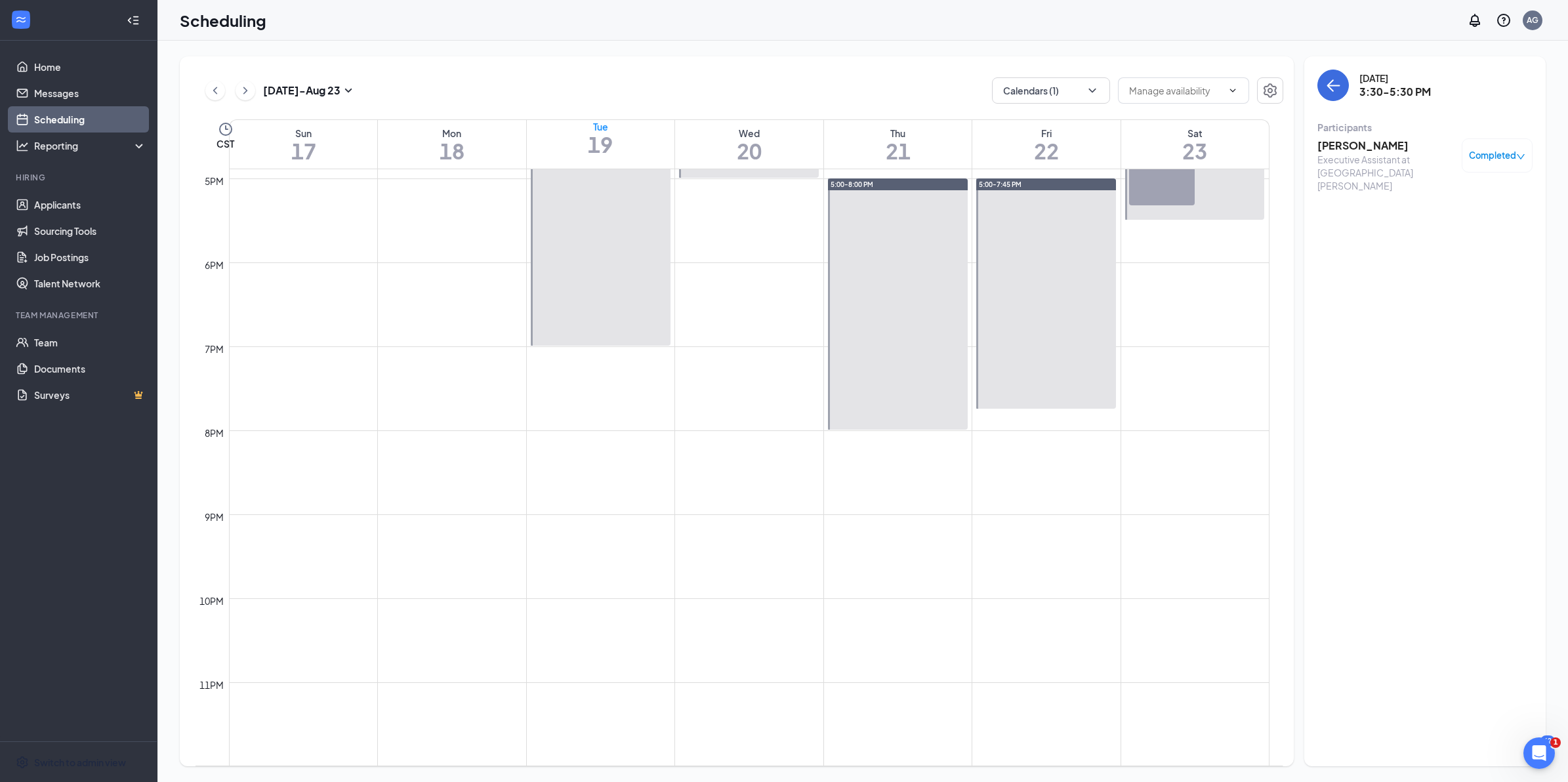
drag, startPoint x: 1430, startPoint y: 138, endPoint x: 1320, endPoint y: 142, distance: 110.1
click at [1320, 142] on h3 "[PERSON_NAME]" at bounding box center [1386, 146] width 138 height 15
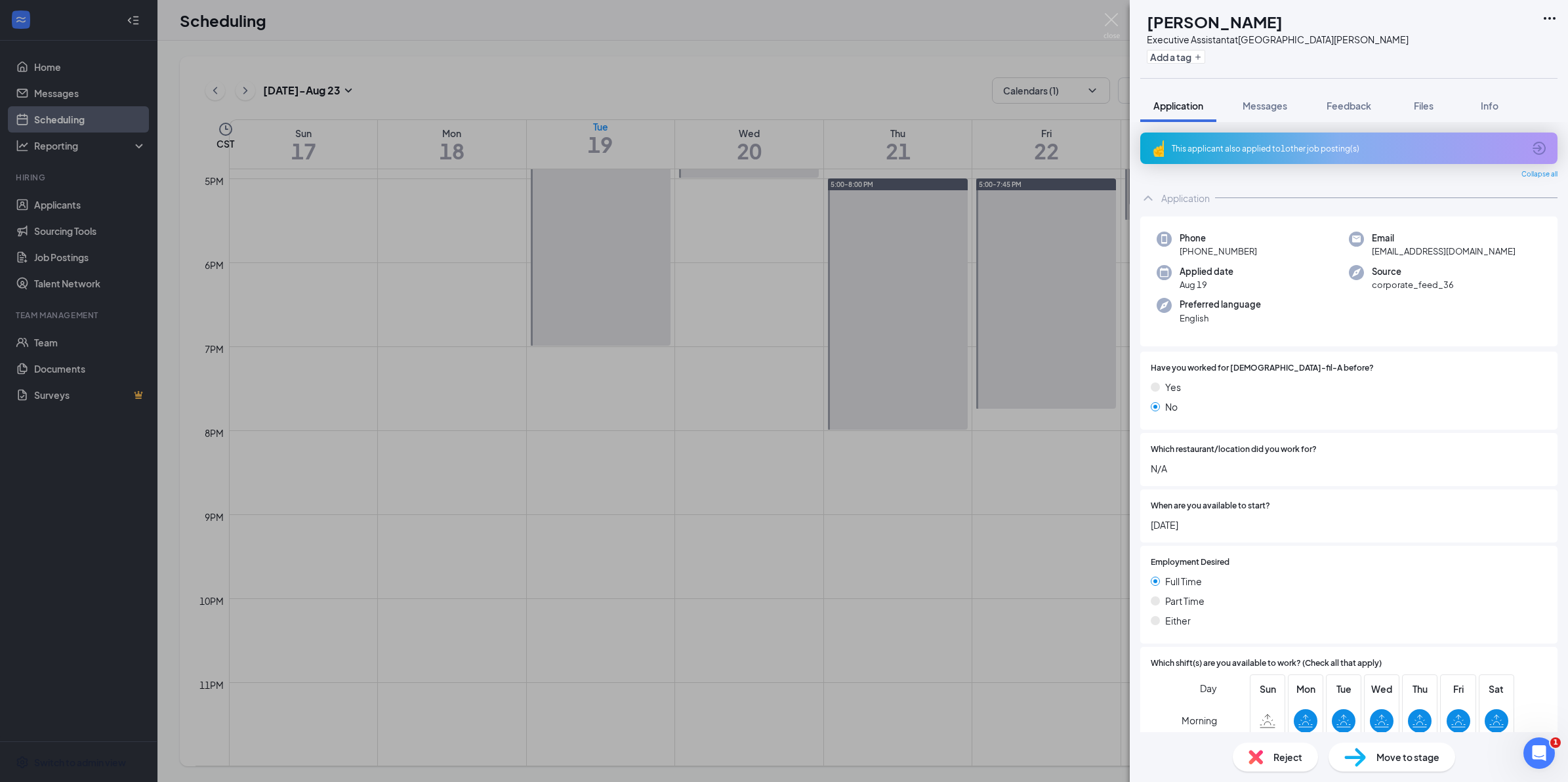
drag, startPoint x: 777, startPoint y: 471, endPoint x: 581, endPoint y: 307, distance: 255.6
click at [777, 471] on div "AA [PERSON_NAME] Executive Assistant at [GEOGRAPHIC_DATA][PERSON_NAME] Add a ta…" at bounding box center [784, 391] width 1568 height 782
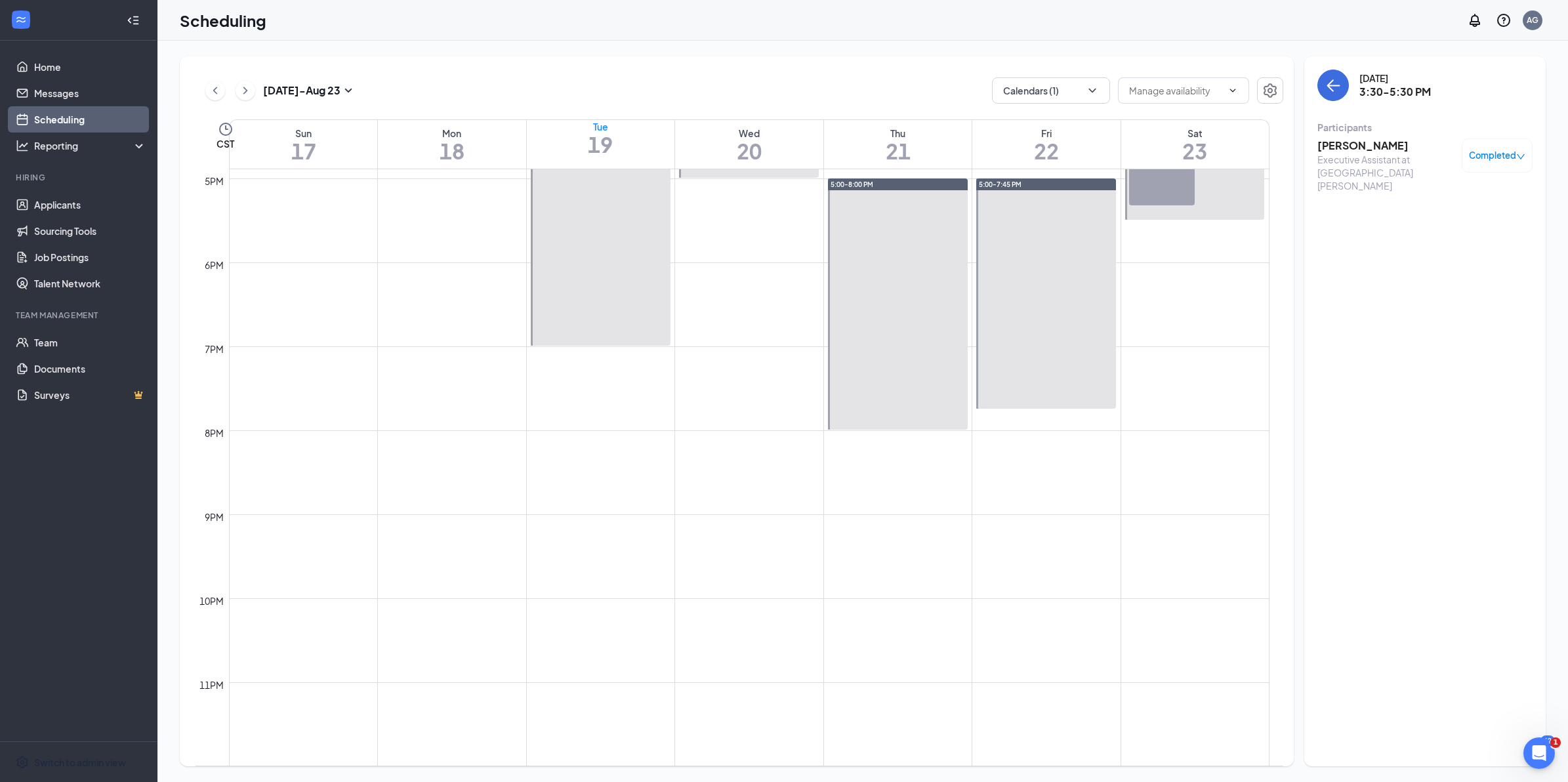
click at [242, 89] on icon "ChevronRight" at bounding box center [246, 91] width 13 height 16
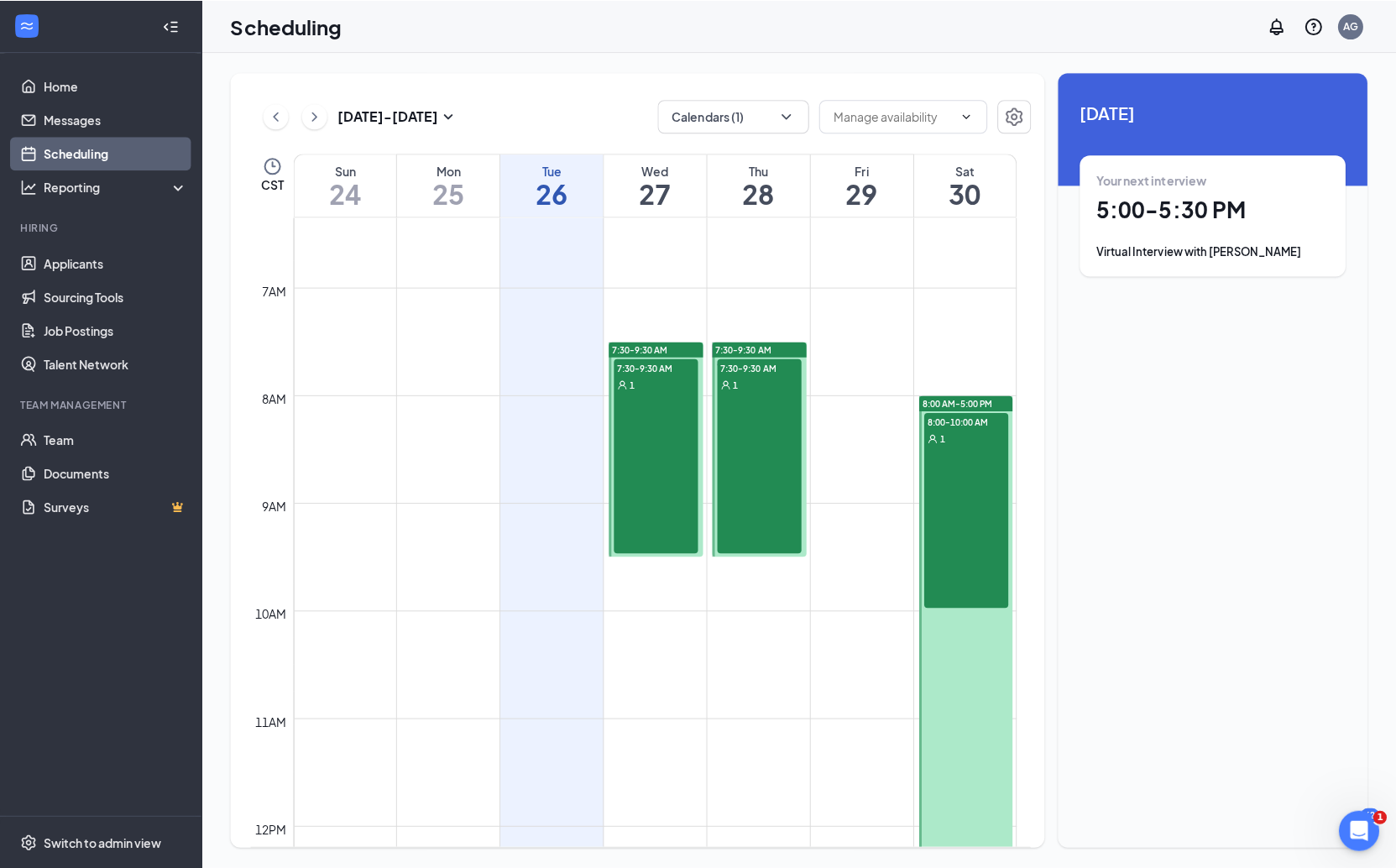
scroll to position [683, 0]
